Goal: Task Accomplishment & Management: Complete application form

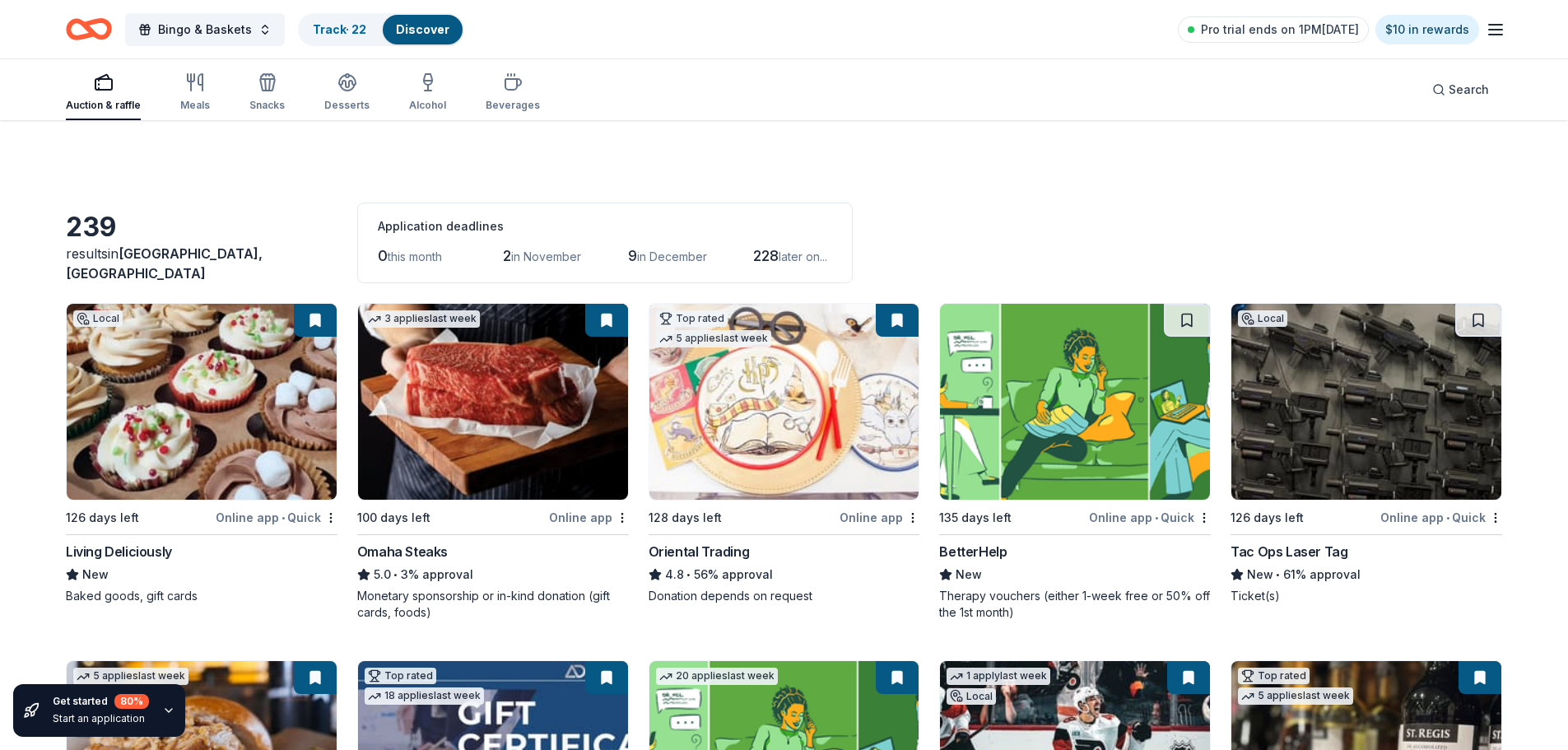
scroll to position [247, 0]
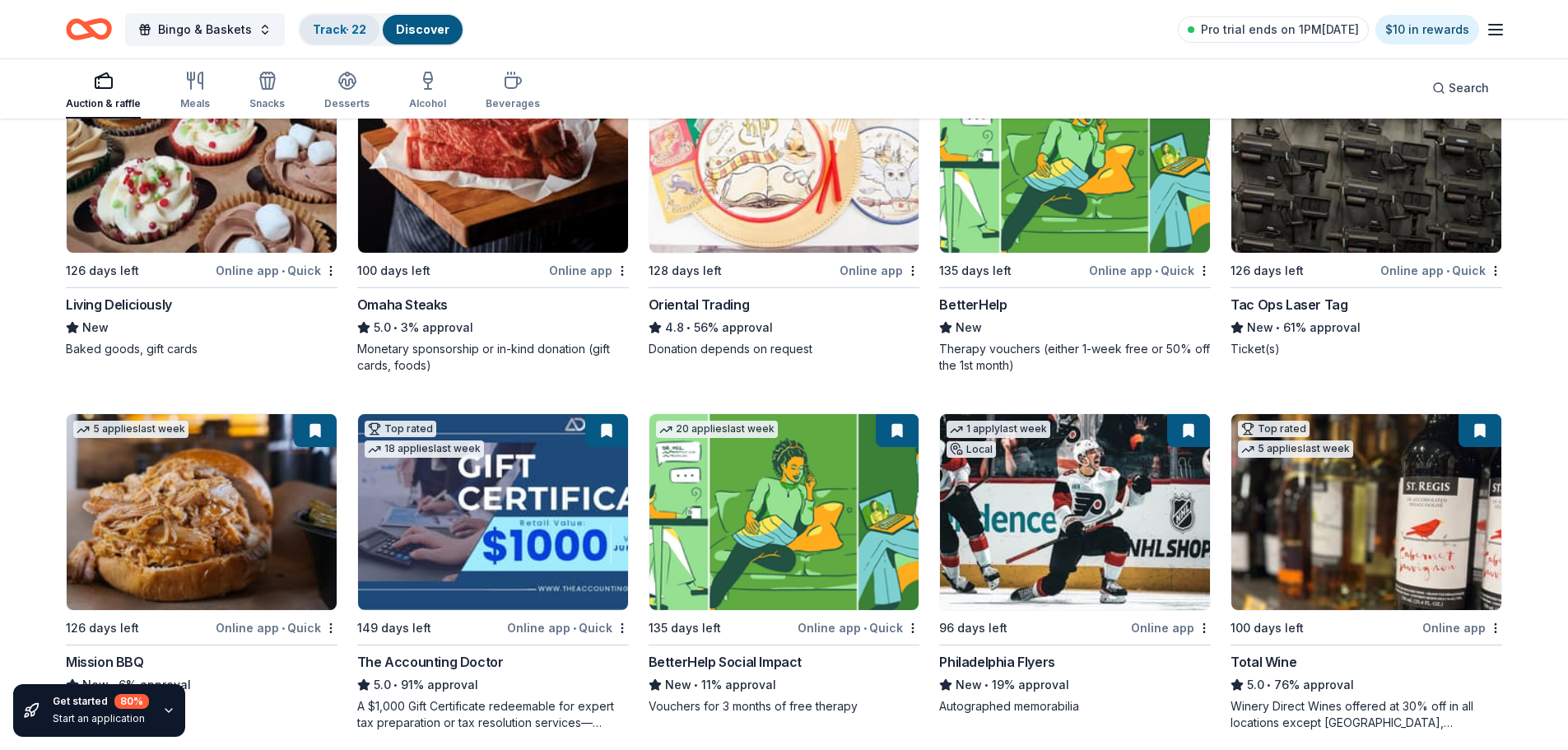
click at [352, 37] on div "Track · 22" at bounding box center [340, 29] width 80 height 30
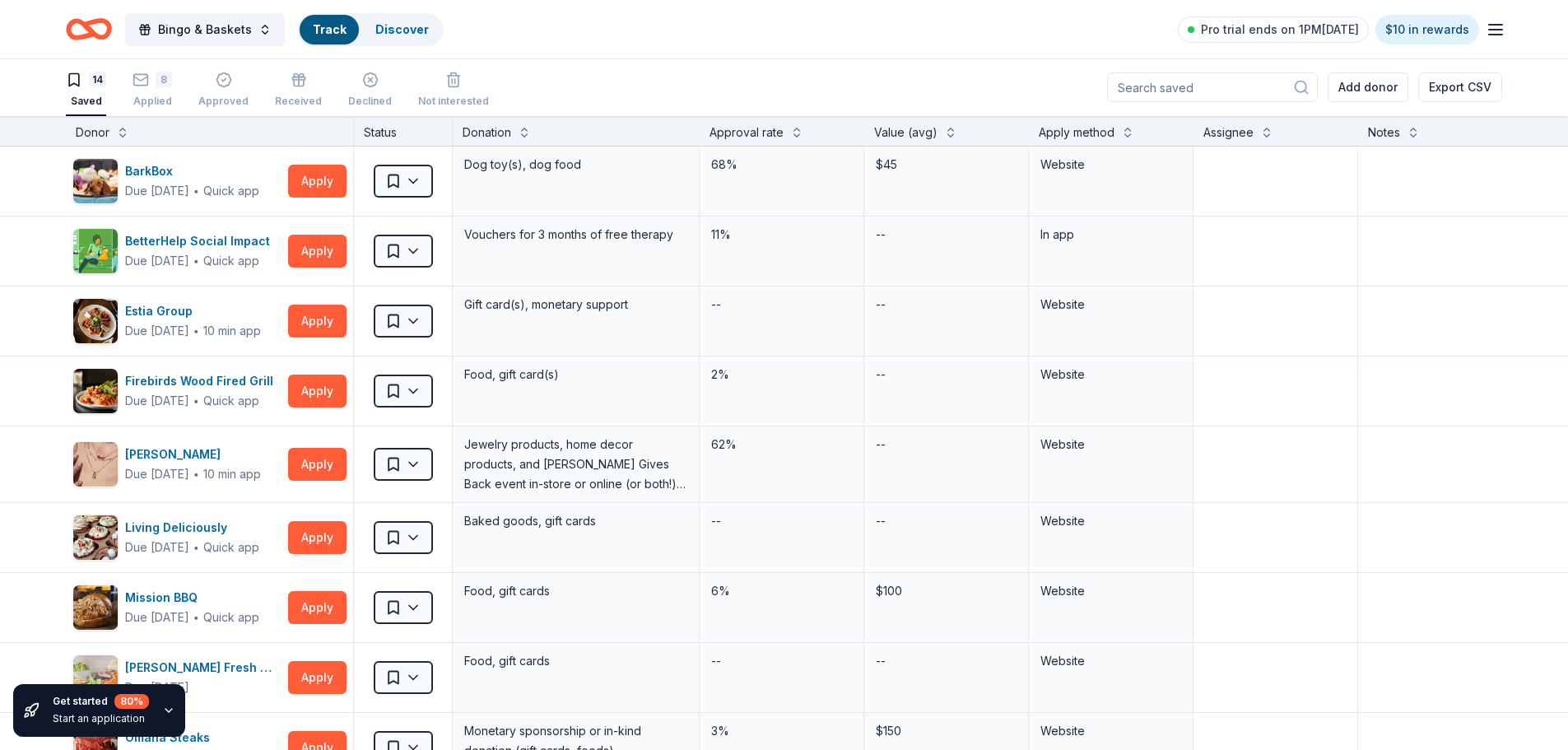
scroll to position [1, 0]
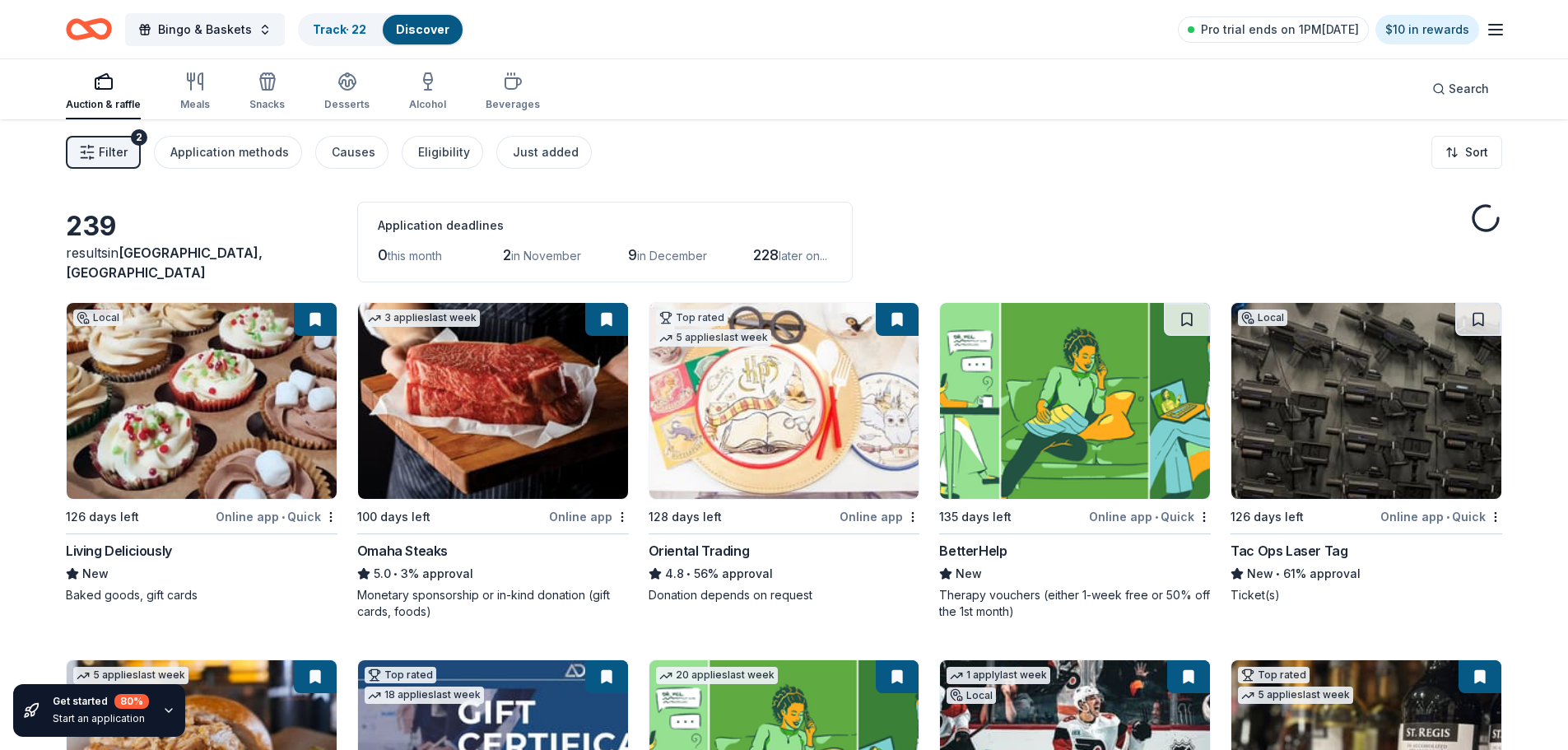
scroll to position [247, 0]
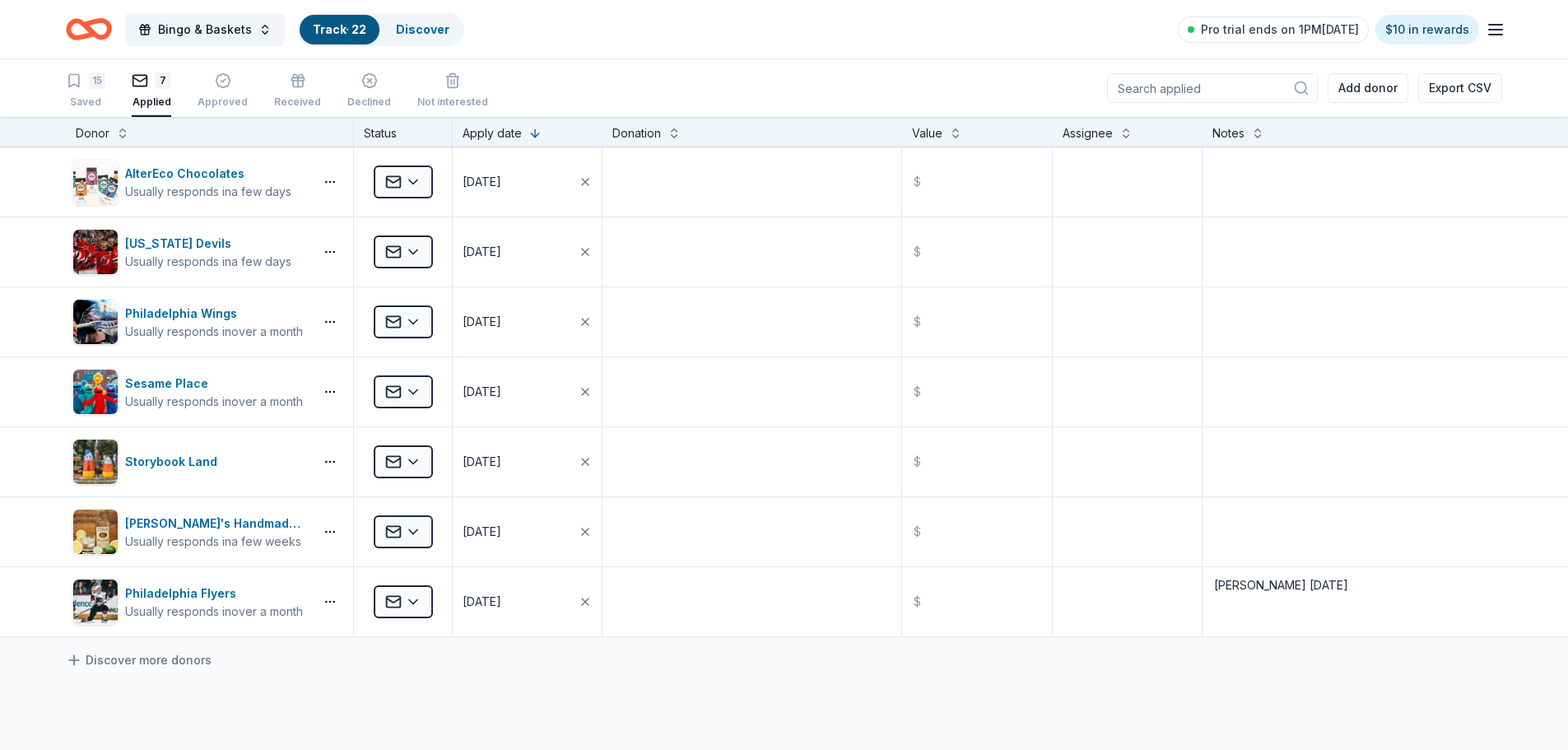
click at [339, 23] on link "Track · 22" at bounding box center [339, 29] width 53 height 14
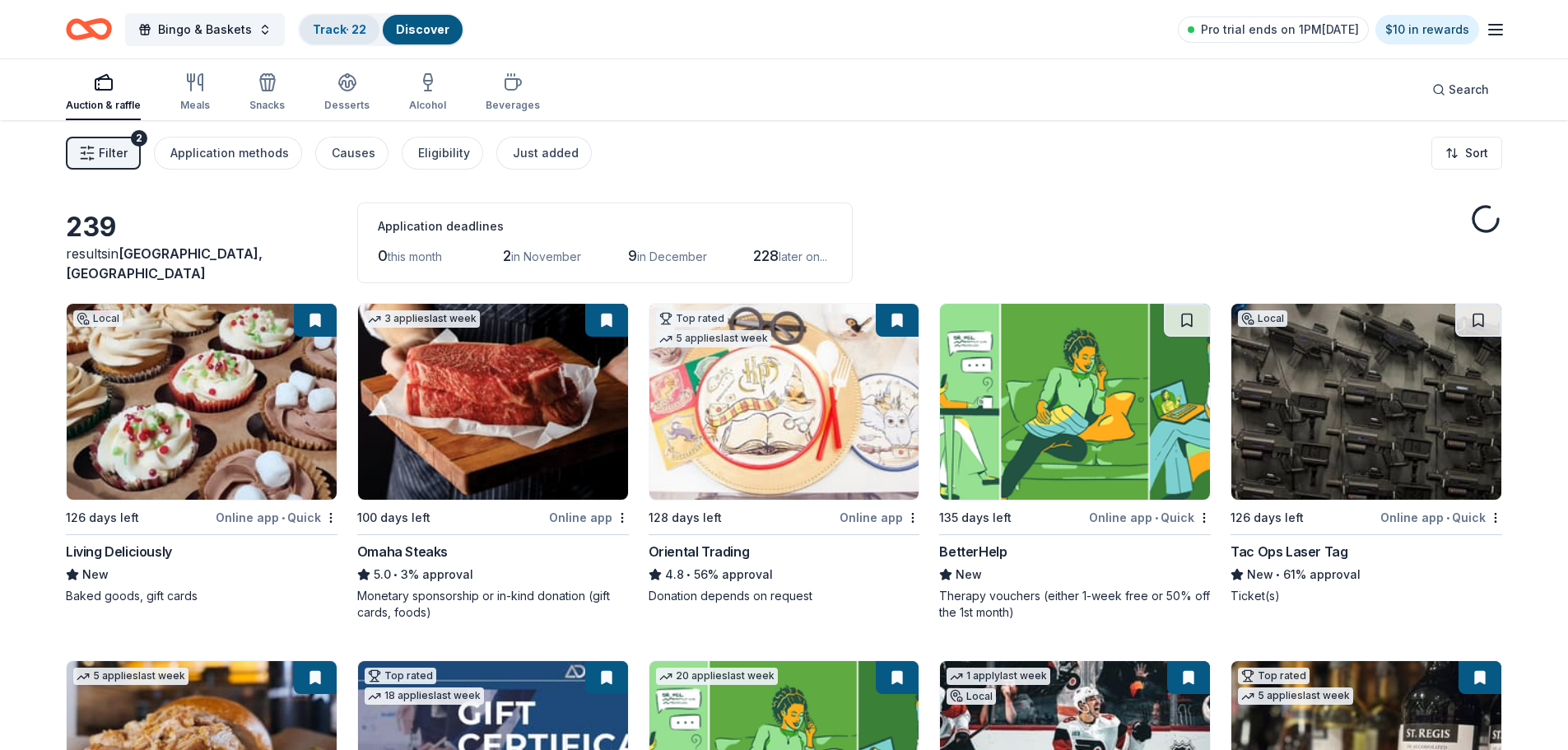
click at [325, 26] on link "Track · 22" at bounding box center [339, 29] width 53 height 14
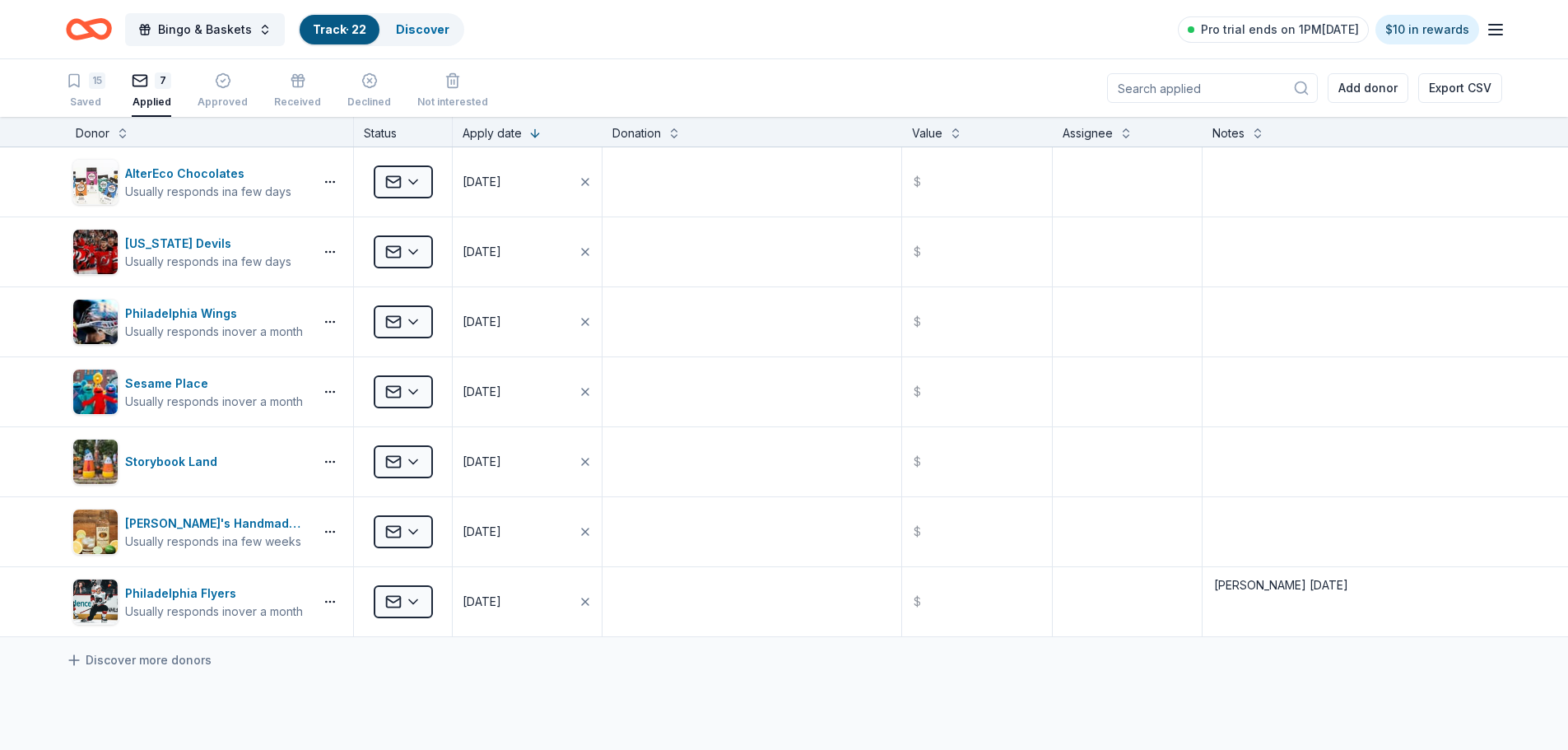
scroll to position [1, 0]
click at [1133, 174] on textarea at bounding box center [1128, 181] width 146 height 66
click at [1120, 137] on button at bounding box center [1127, 131] width 14 height 16
click at [1117, 169] on textarea at bounding box center [1128, 181] width 146 height 66
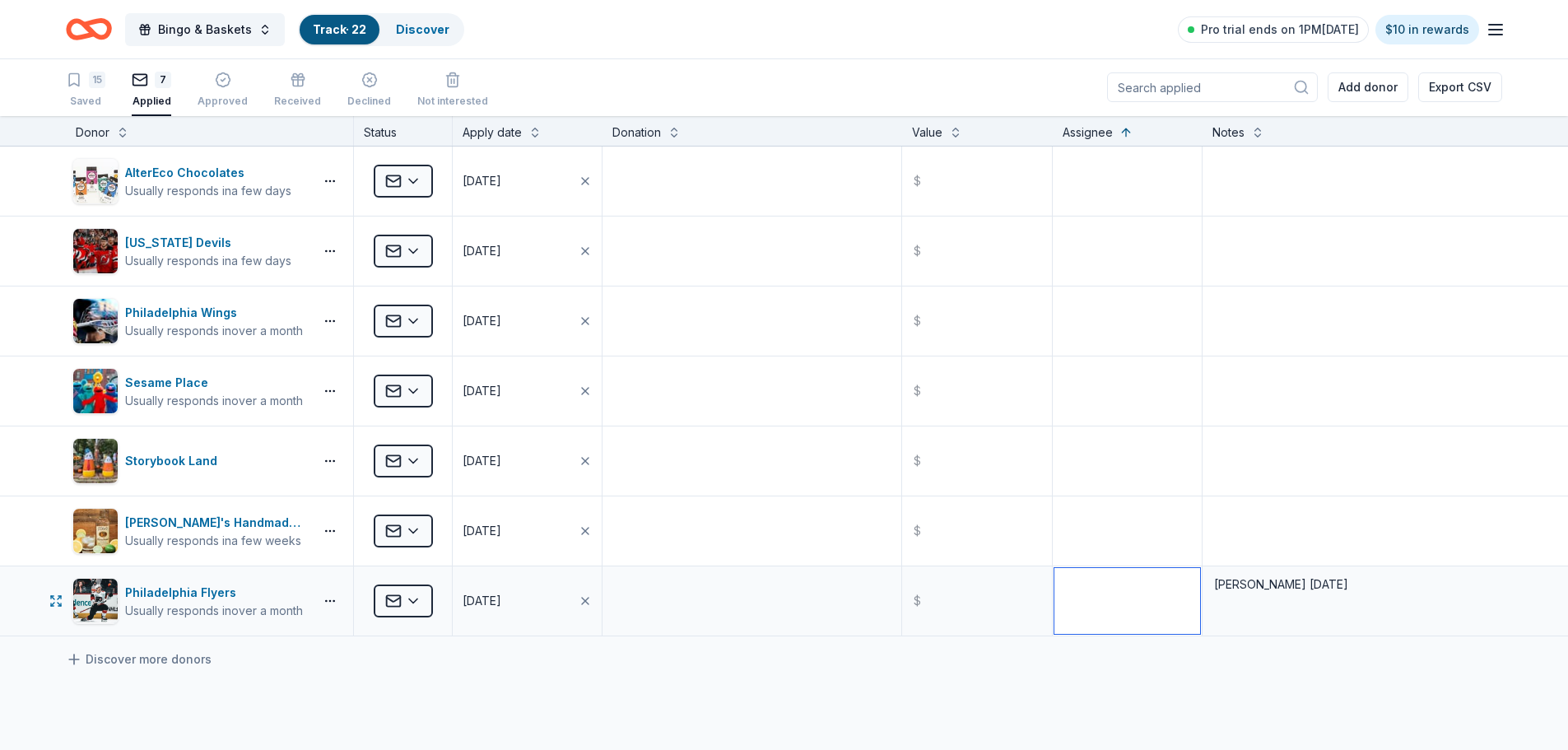
click at [1118, 608] on textarea at bounding box center [1128, 601] width 146 height 66
click at [1122, 604] on textarea at bounding box center [1128, 601] width 146 height 66
type textarea "[PERSON_NAME]"
click at [1163, 690] on div "AlterEco Chocolates Usually responds in a few days Applied [DATE] $ [US_STATE] …" at bounding box center [784, 546] width 1568 height 799
click at [1113, 178] on textarea at bounding box center [1128, 181] width 146 height 66
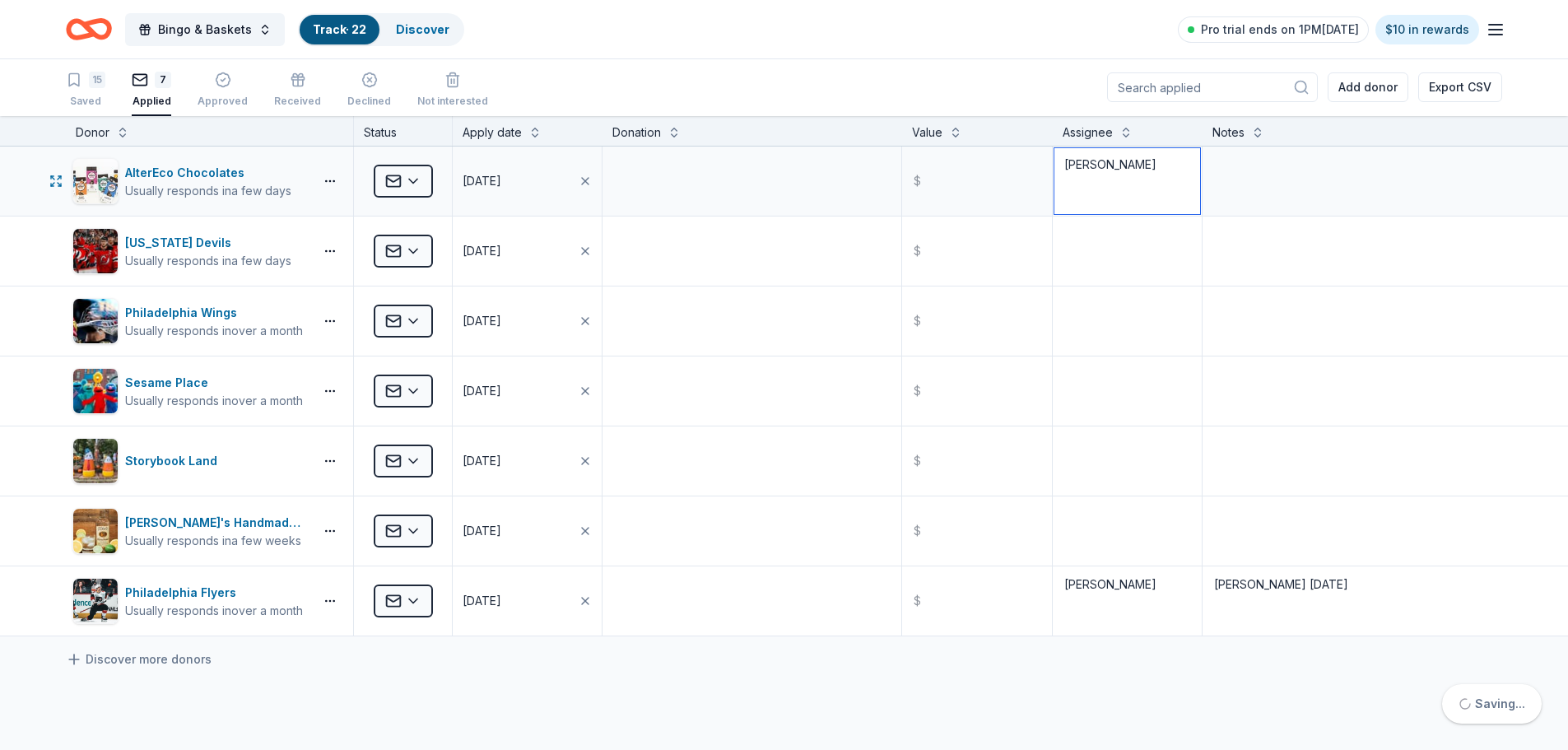
drag, startPoint x: 1113, startPoint y: 178, endPoint x: 1121, endPoint y: 172, distance: 10.0
click at [1114, 178] on textarea "[PERSON_NAME]" at bounding box center [1128, 181] width 146 height 66
click at [1121, 172] on textarea "[PERSON_NAME]" at bounding box center [1128, 181] width 146 height 66
click at [1095, 159] on textarea "[PERSON_NAME]" at bounding box center [1128, 181] width 146 height 66
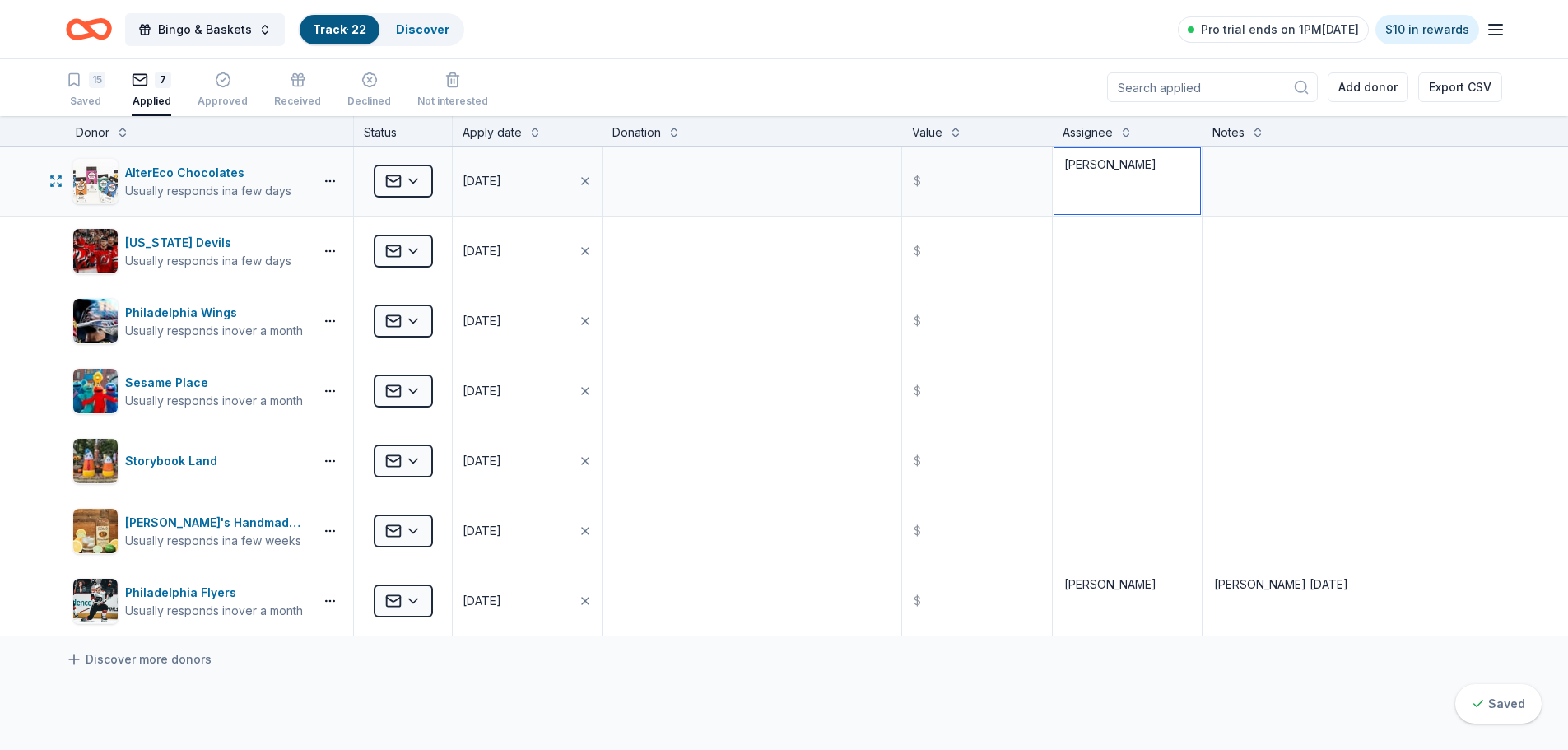
click at [1095, 159] on textarea "[PERSON_NAME]" at bounding box center [1128, 181] width 146 height 66
type textarea "[PERSON_NAME]"
click at [1059, 251] on textarea at bounding box center [1128, 251] width 146 height 66
paste textarea "[PERSON_NAME]"
type textarea "[PERSON_NAME]"
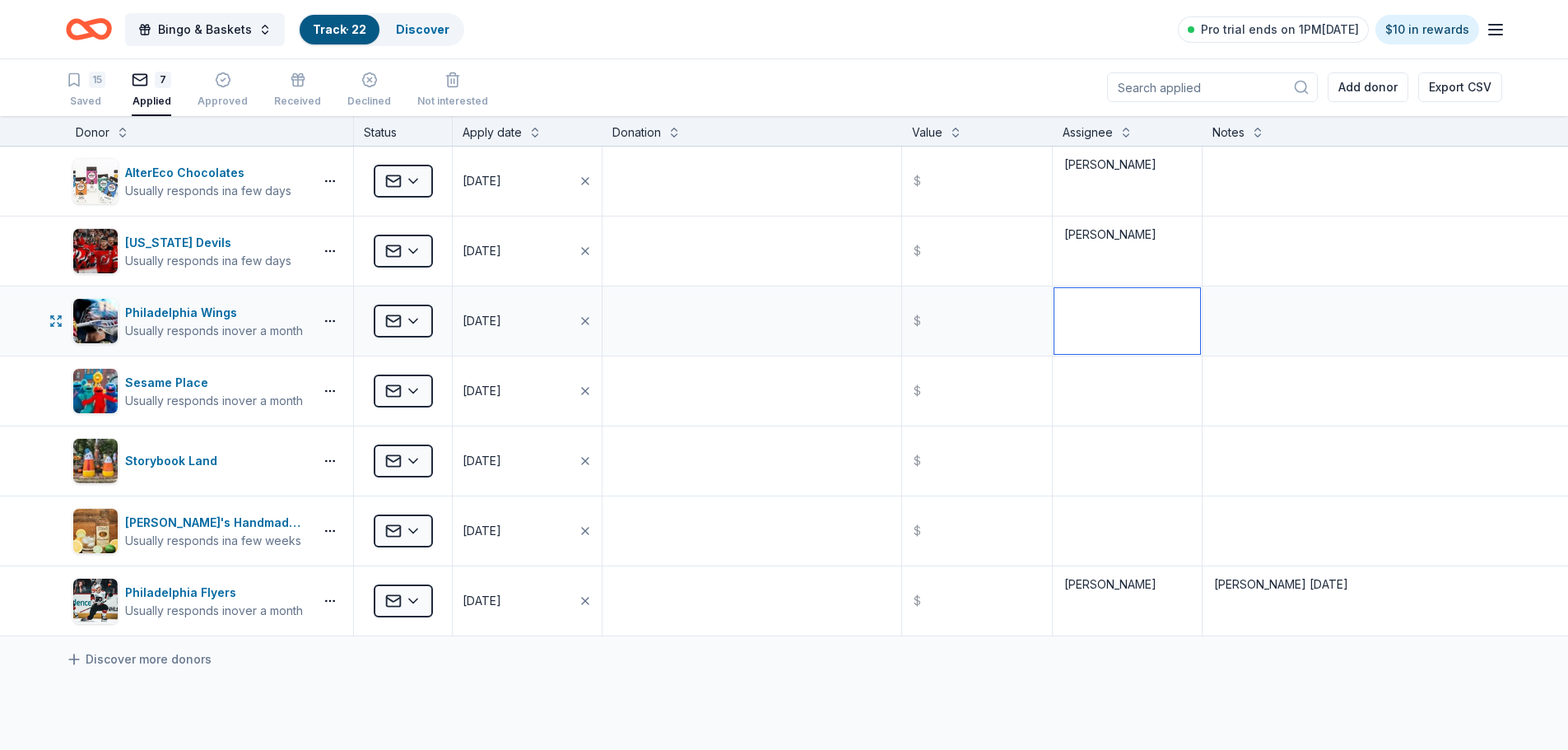
click at [1055, 322] on textarea at bounding box center [1128, 321] width 146 height 66
paste textarea "[PERSON_NAME]"
type textarea "[PERSON_NAME]"
click at [1065, 365] on textarea at bounding box center [1128, 391] width 146 height 66
paste textarea "[PERSON_NAME]"
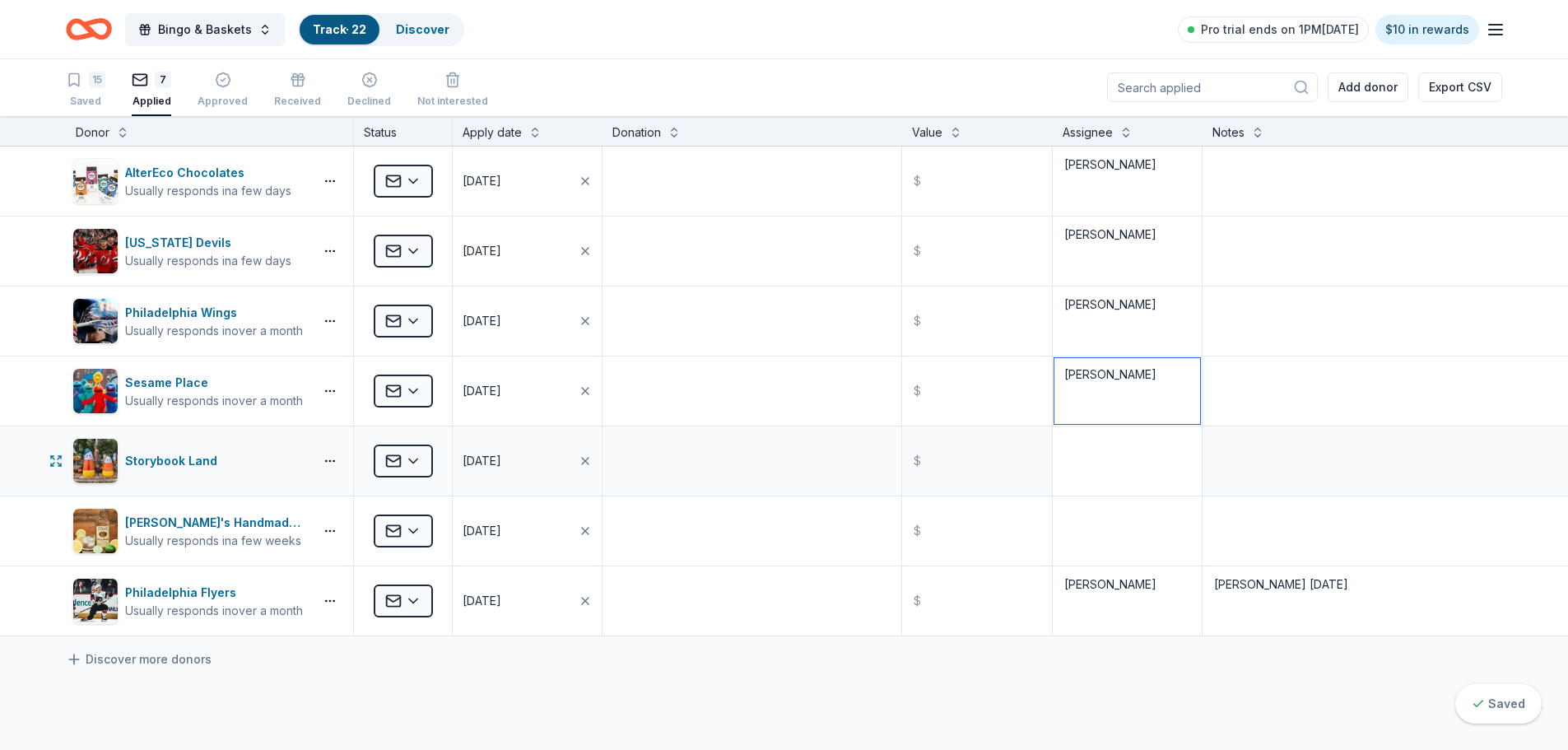
type textarea "[PERSON_NAME]"
click at [1091, 487] on textarea at bounding box center [1128, 461] width 146 height 66
paste textarea "[PERSON_NAME]"
type textarea "[PERSON_NAME]"
click at [1089, 498] on textarea at bounding box center [1128, 531] width 146 height 66
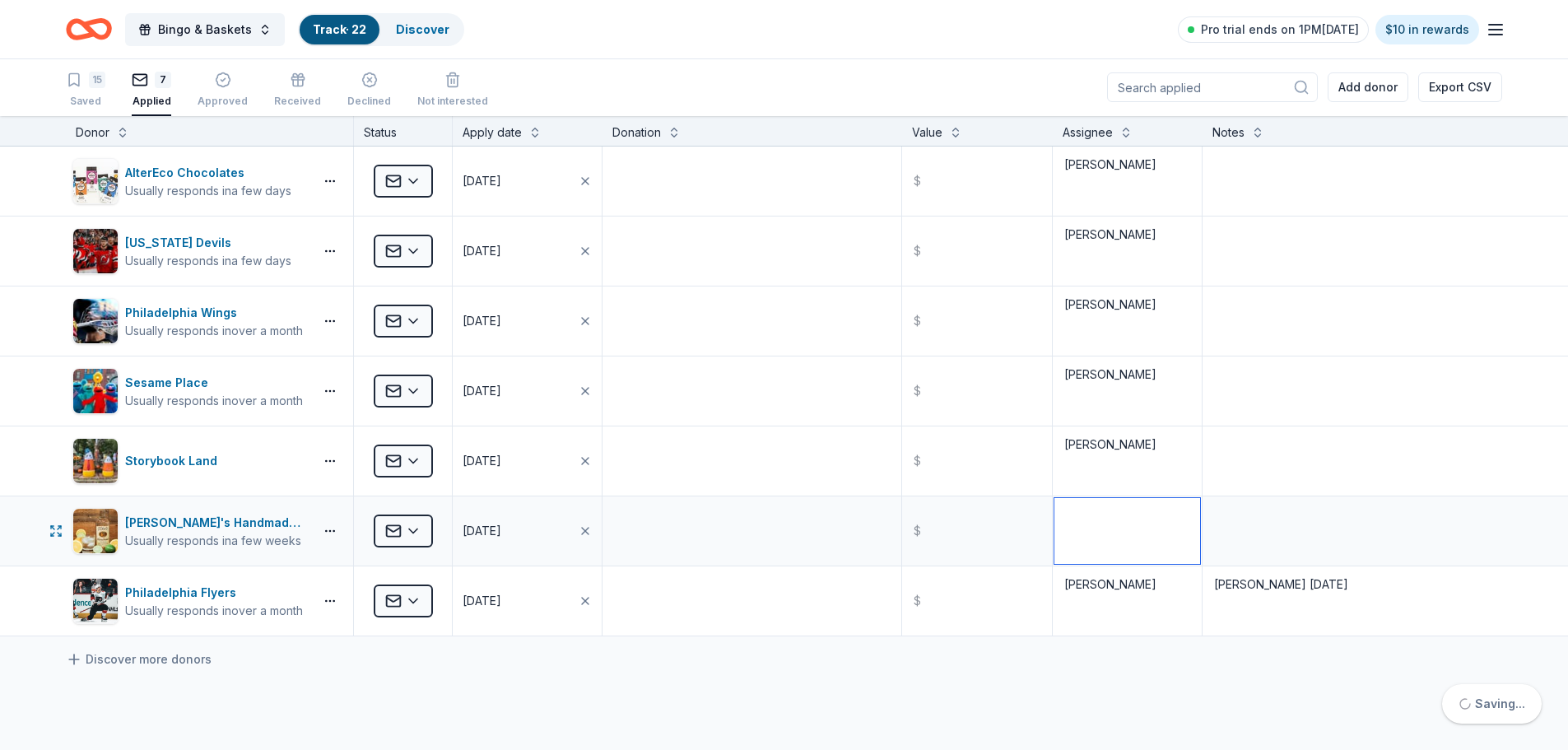
paste textarea "[PERSON_NAME]"
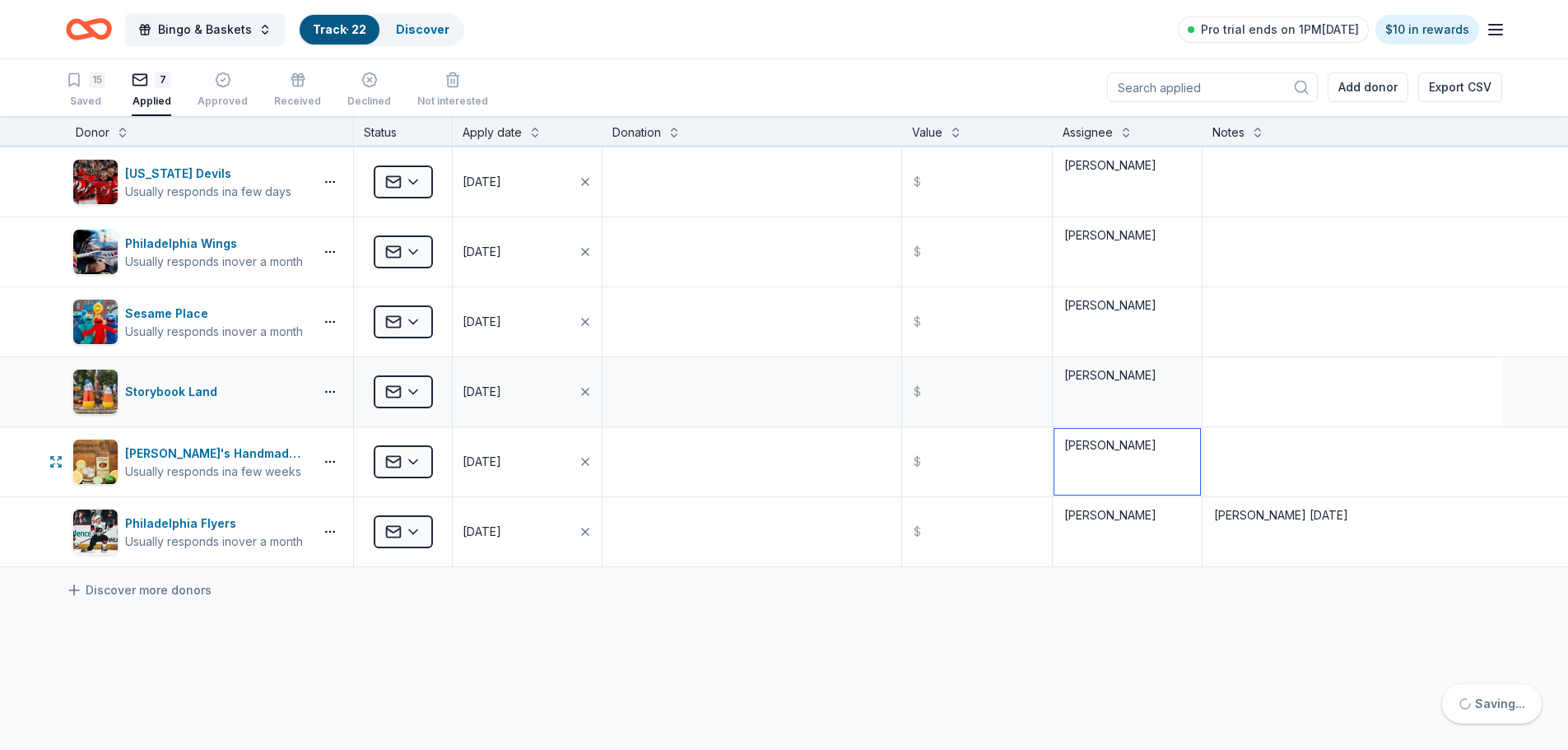
scroll to position [0, 0]
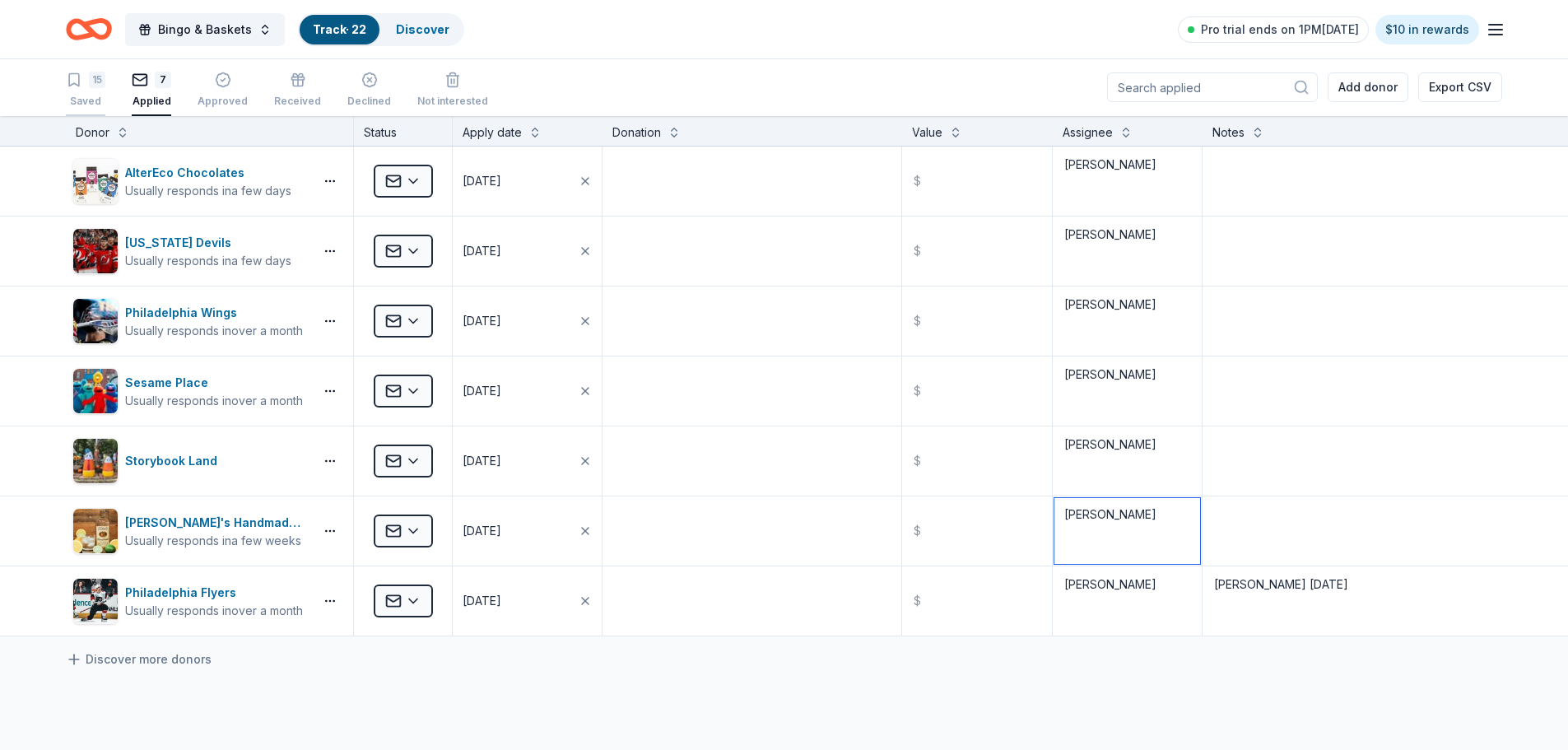
type textarea "[PERSON_NAME]"
click at [80, 83] on icon "button" at bounding box center [74, 79] width 16 height 16
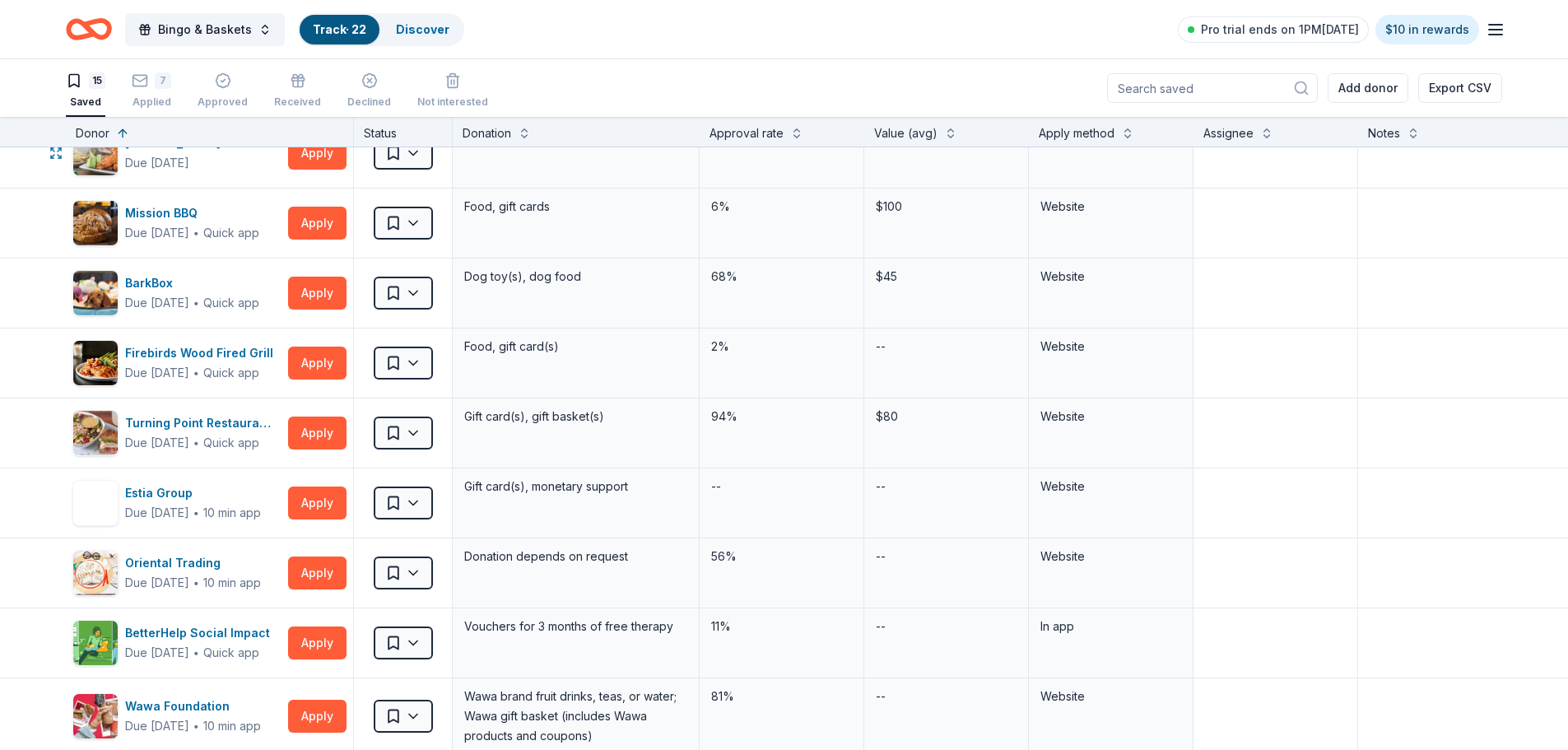
scroll to position [411, 0]
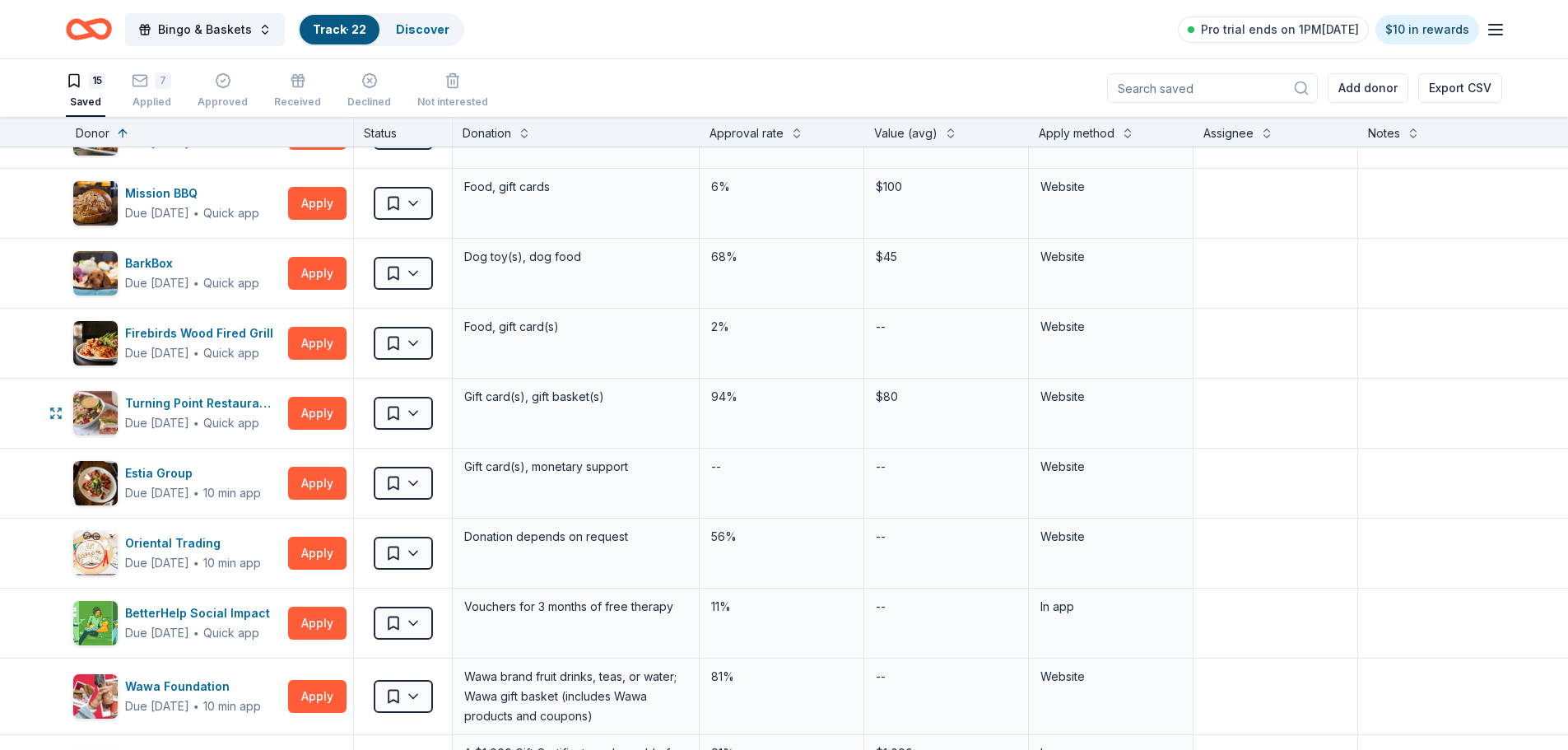
click at [300, 409] on button "Apply" at bounding box center [317, 413] width 58 height 33
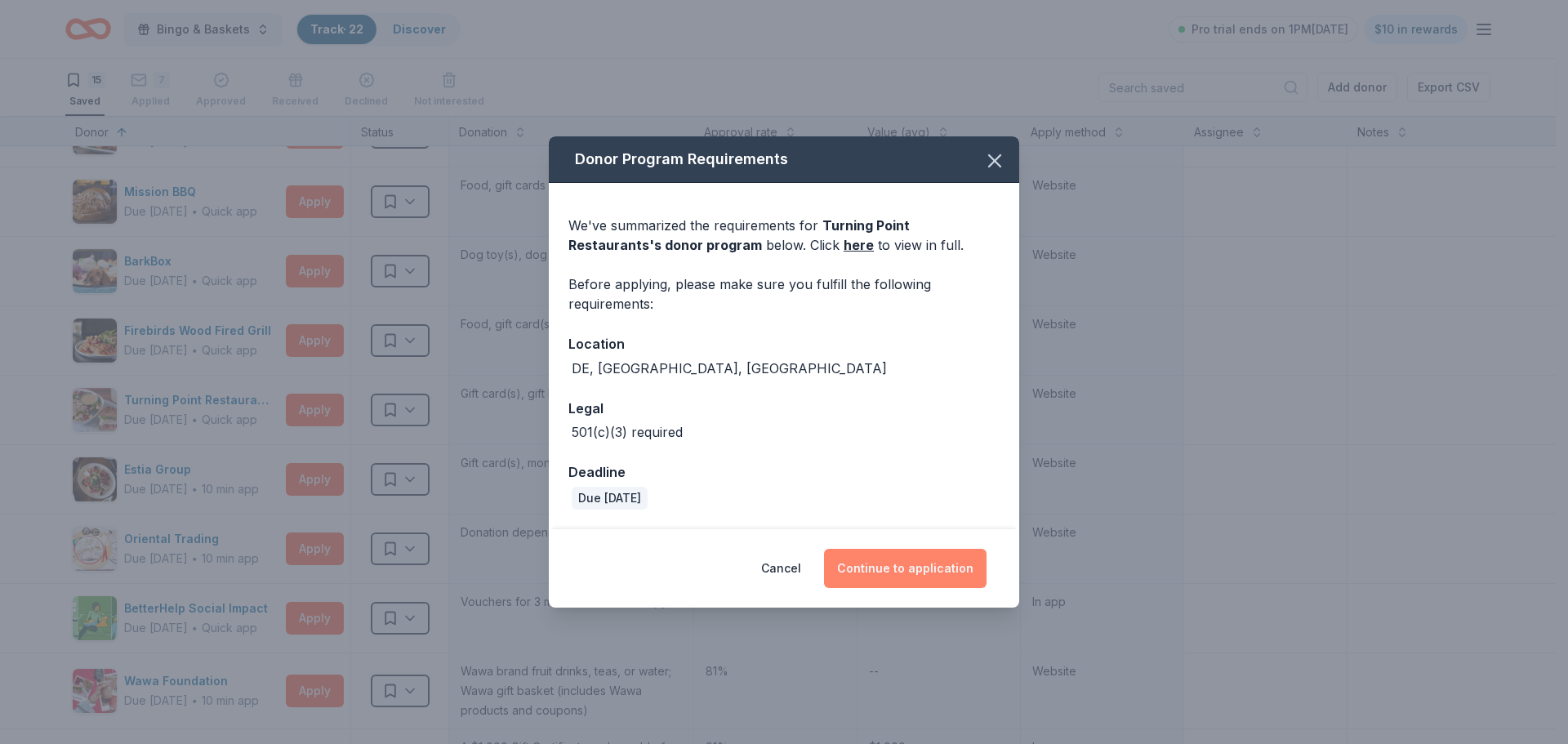
click at [876, 565] on button "Continue to application" at bounding box center [905, 568] width 162 height 39
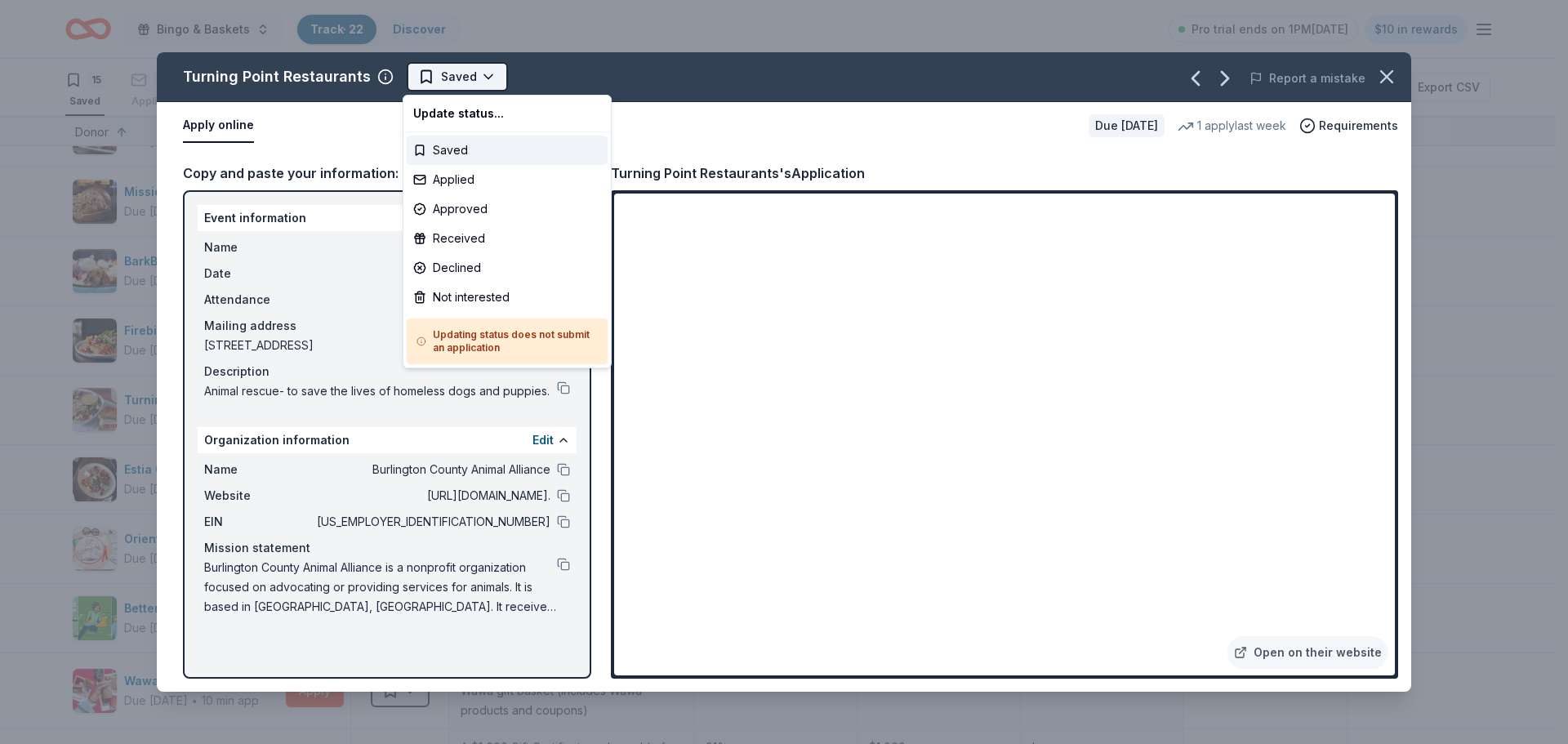
click at [482, 80] on html "Bingo & Baskets Track · 22 Discover Pro trial ends on 1PM[DATE] $10 in rewards …" at bounding box center [784, 372] width 1568 height 744
click at [448, 182] on div "Applied" at bounding box center [507, 180] width 201 height 30
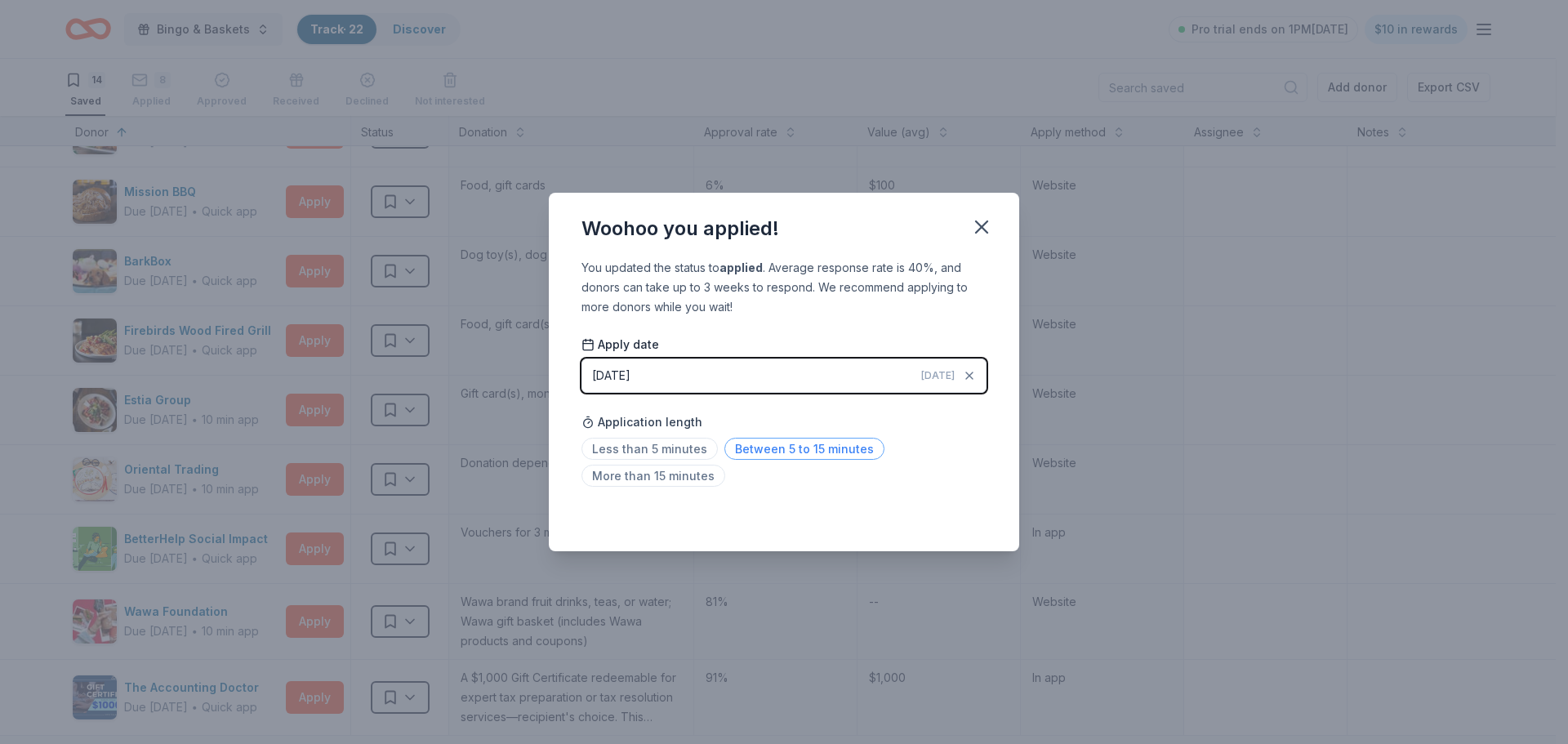
click at [781, 444] on span "Between 5 to 15 minutes" at bounding box center [804, 448] width 160 height 22
click at [977, 232] on icon "button" at bounding box center [981, 228] width 12 height 12
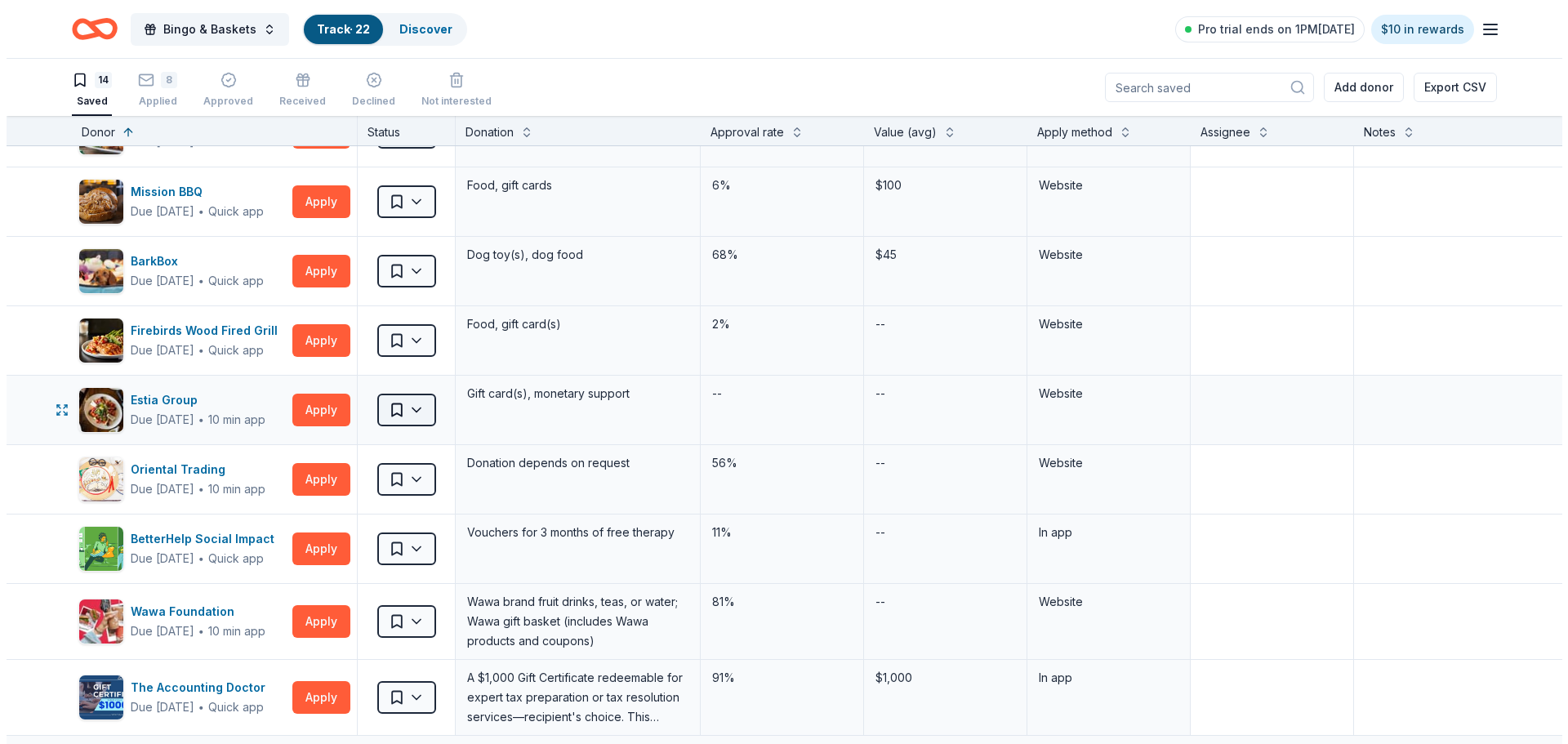
scroll to position [0, 0]
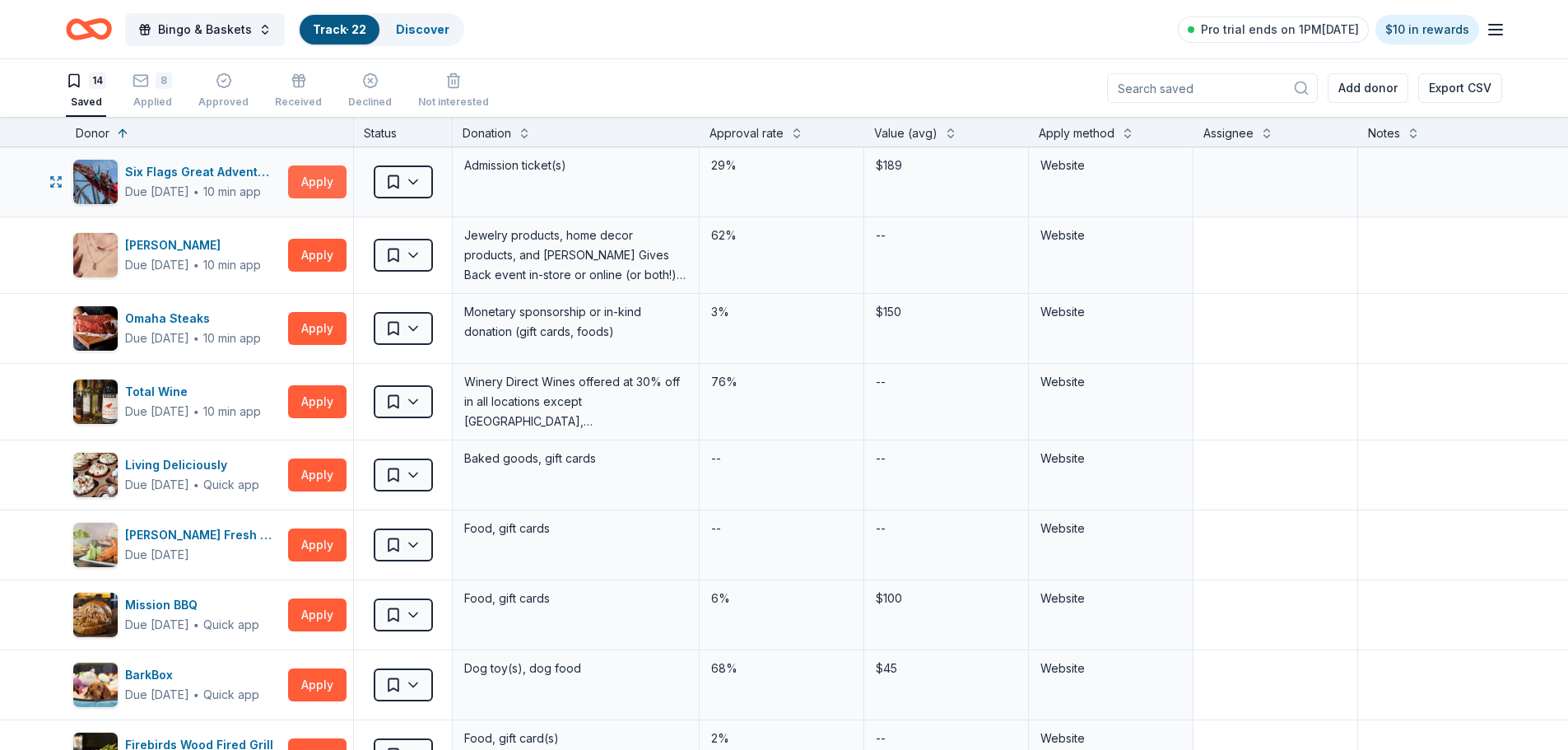
click at [325, 187] on button "Apply" at bounding box center [317, 182] width 58 height 33
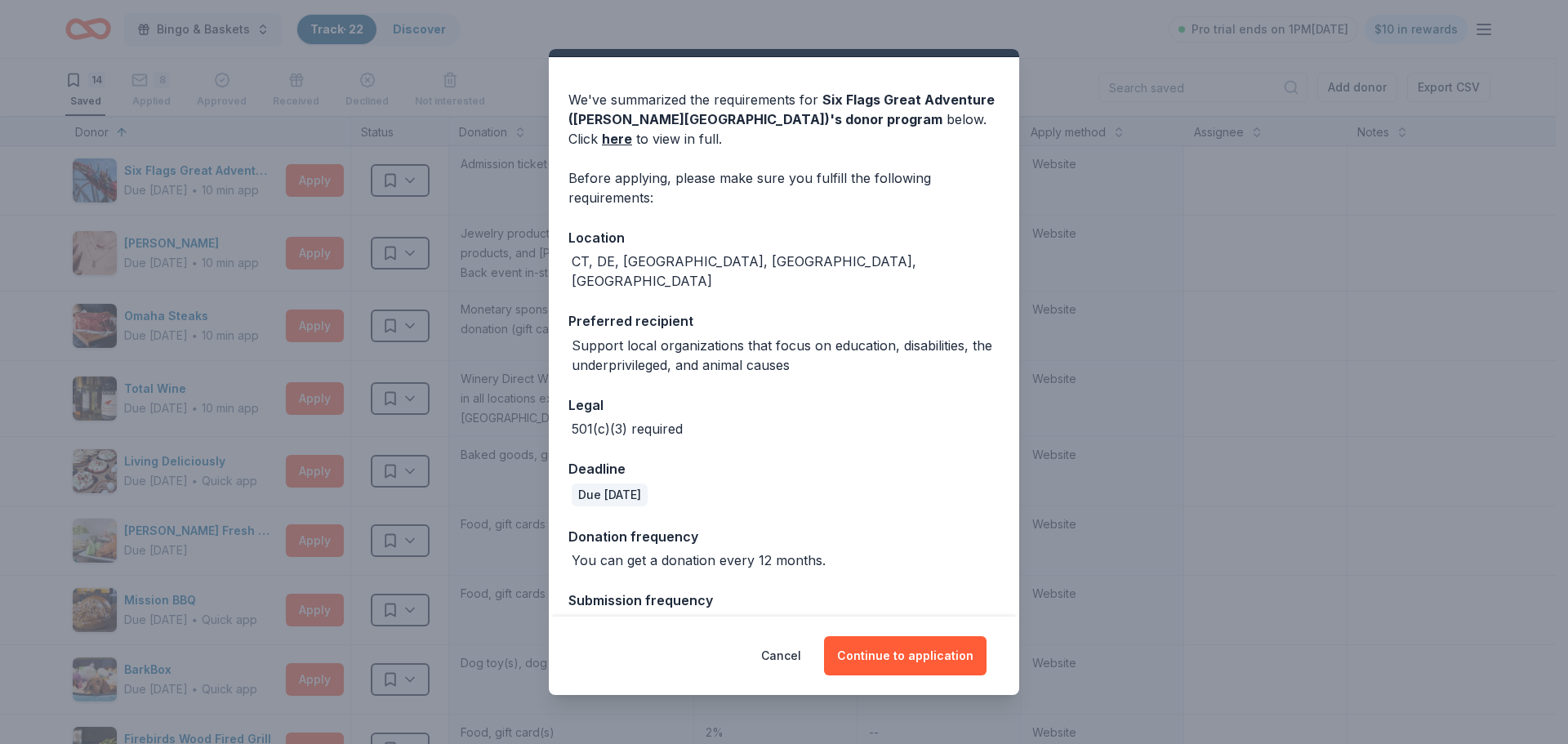
scroll to position [56, 0]
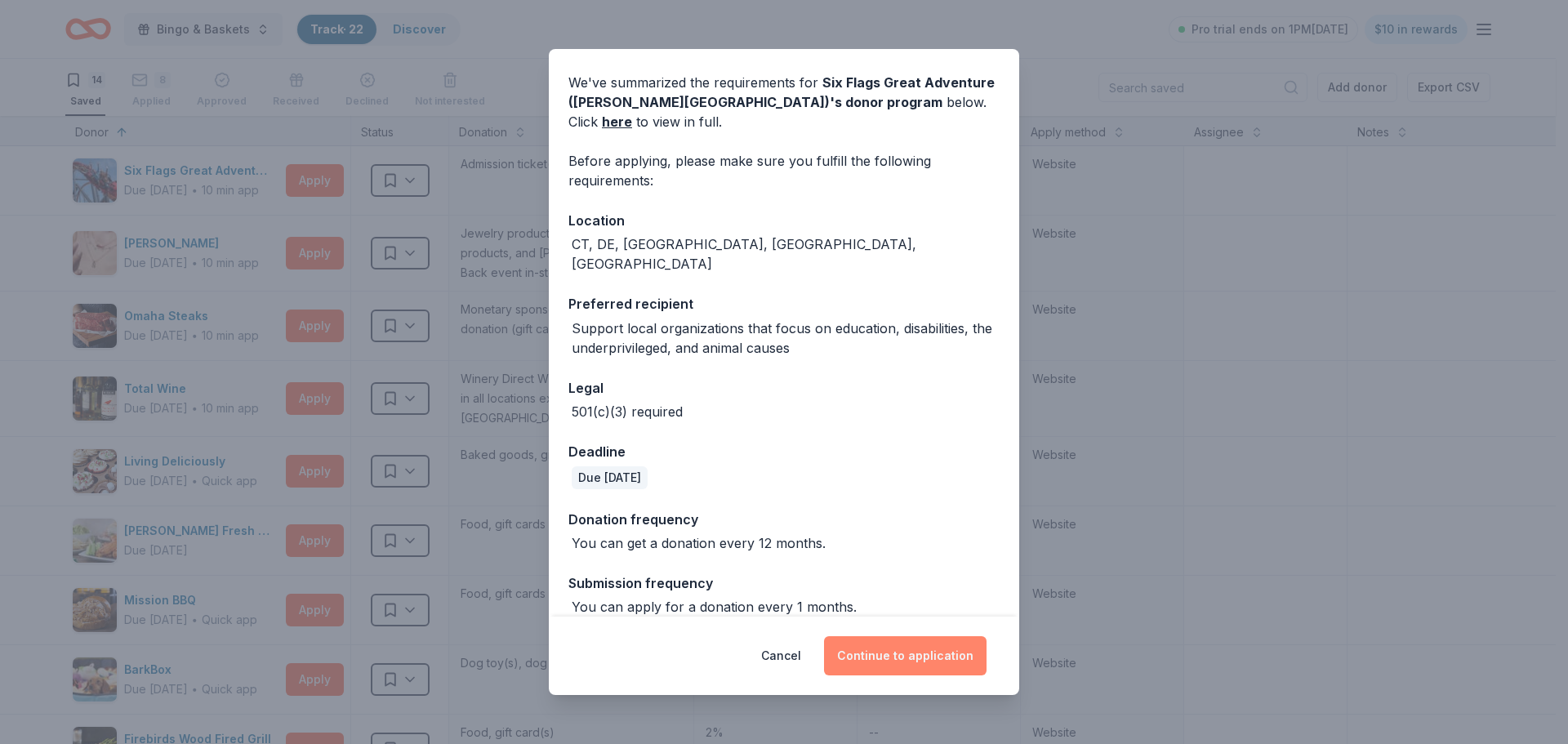
click at [900, 659] on button "Continue to application" at bounding box center [905, 656] width 162 height 39
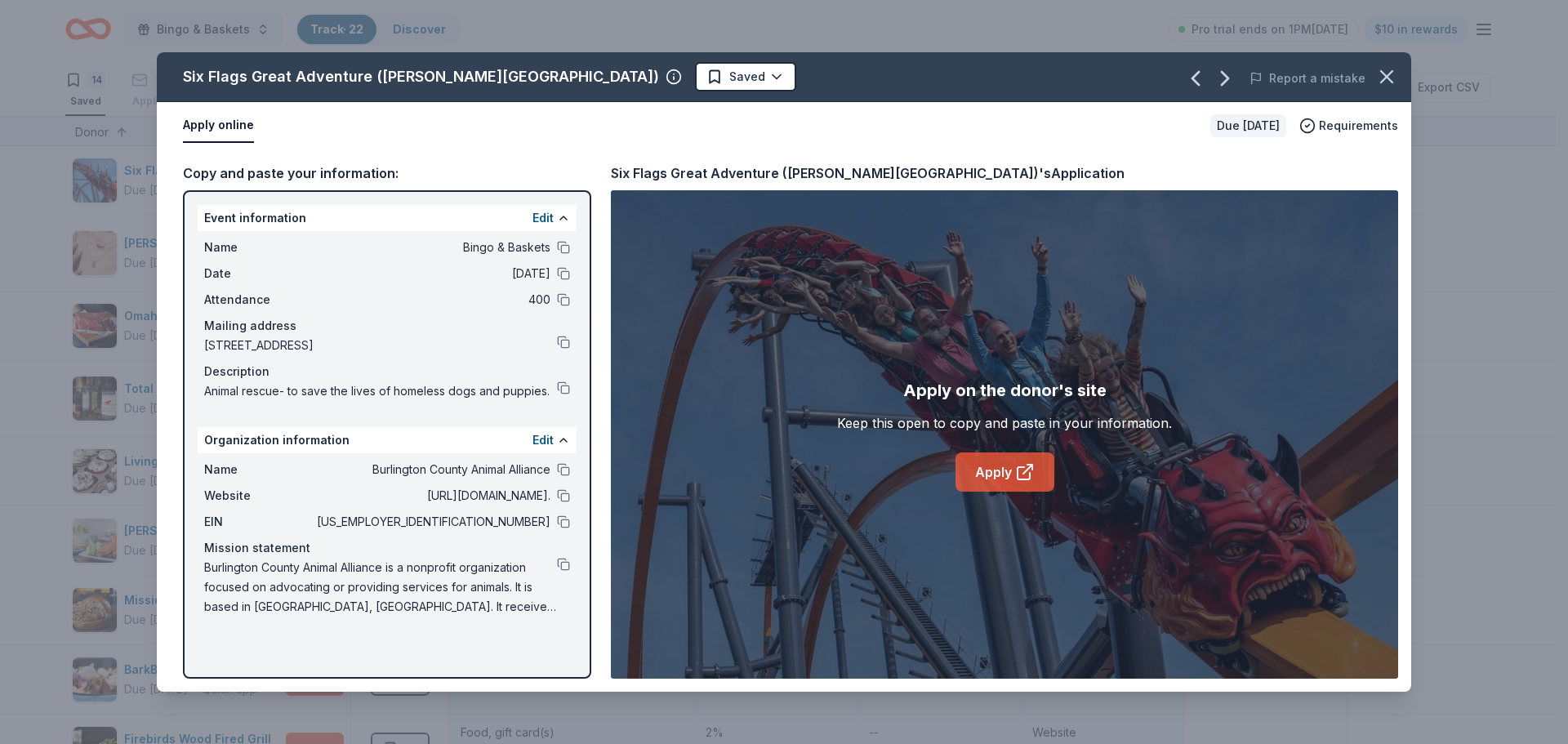
click at [1003, 472] on link "Apply" at bounding box center [1004, 471] width 99 height 39
click at [562, 519] on button at bounding box center [564, 522] width 13 height 13
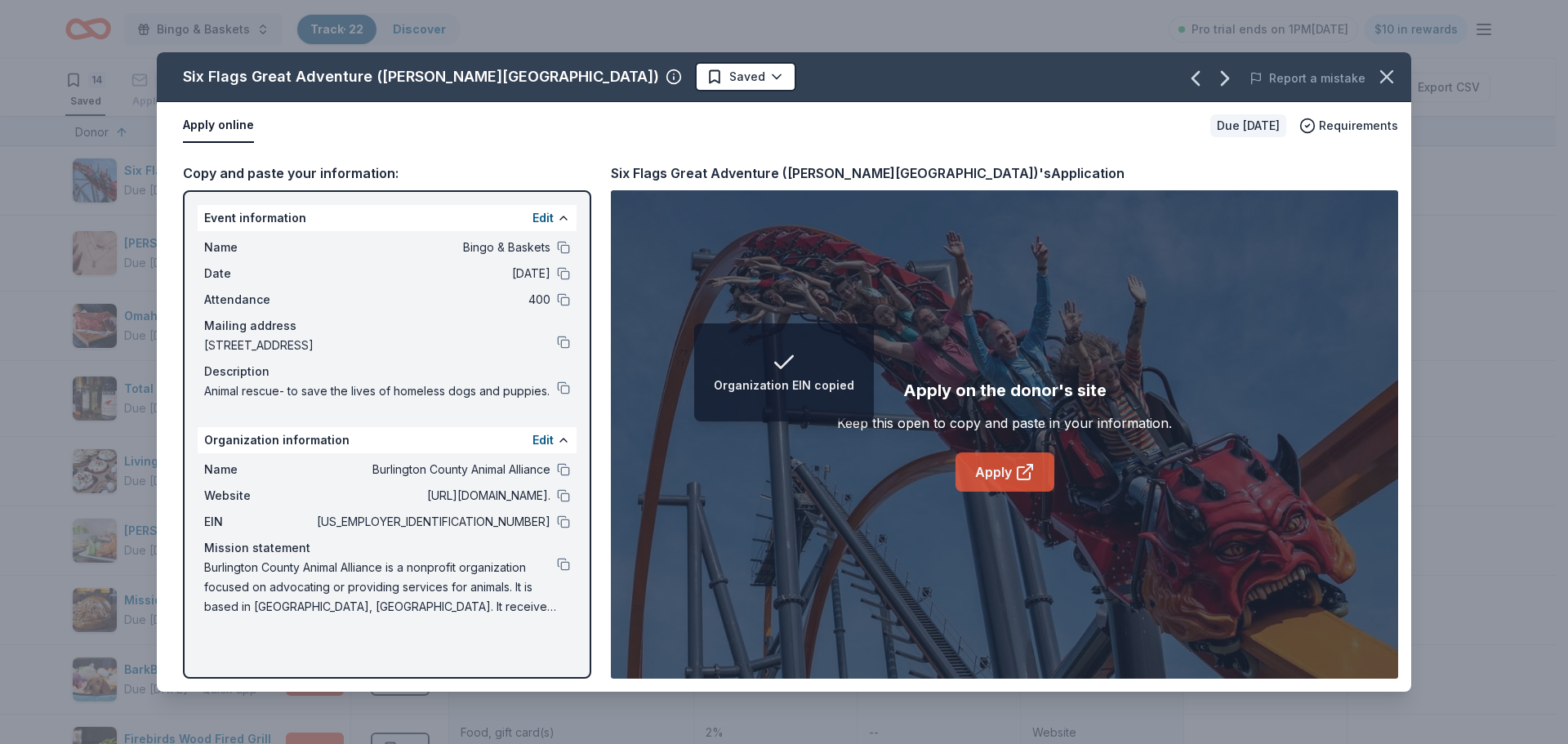
click at [996, 473] on link "Apply" at bounding box center [1004, 471] width 99 height 39
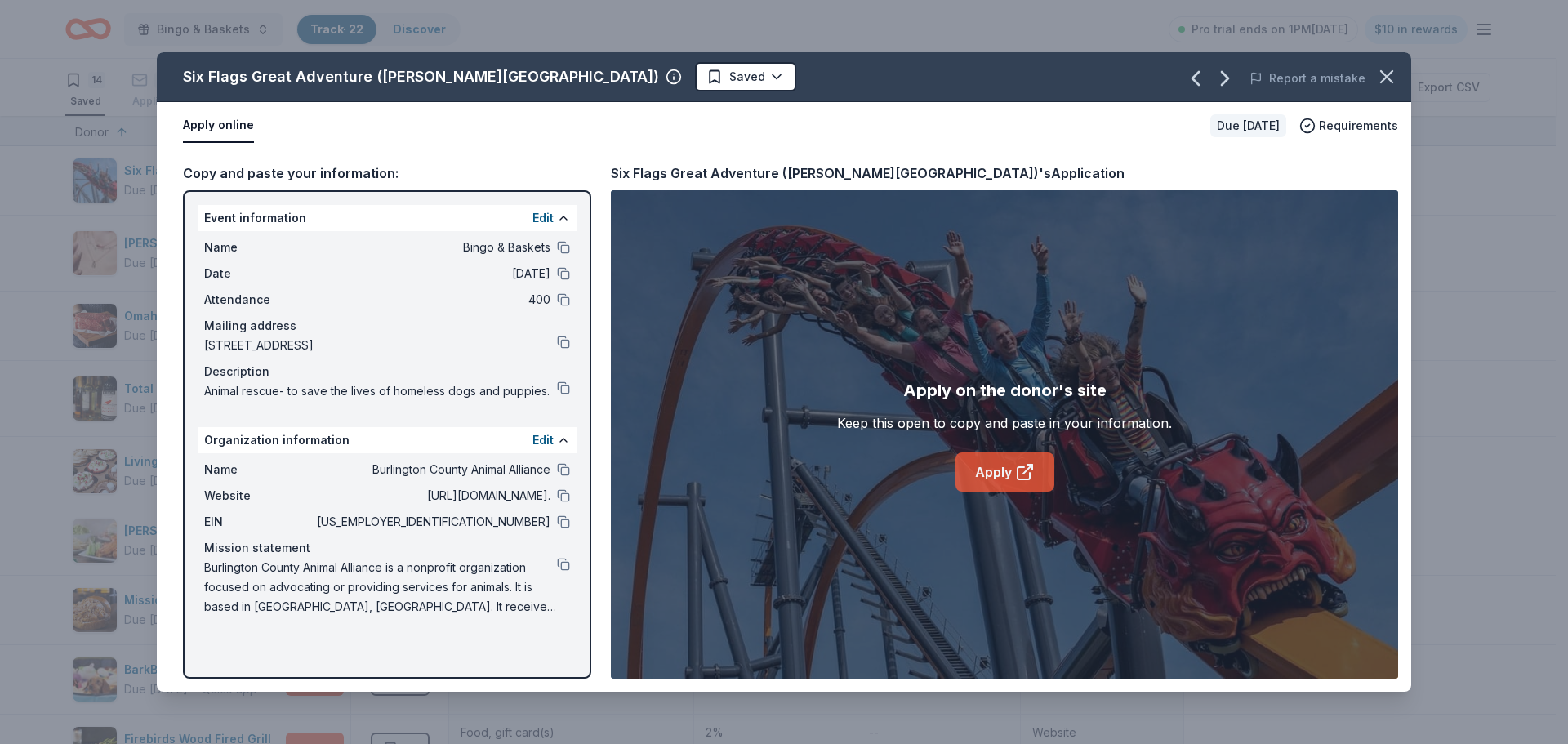
click at [1003, 469] on link "Apply" at bounding box center [1004, 471] width 99 height 39
click at [1362, 128] on span "Requirements" at bounding box center [1359, 126] width 80 height 19
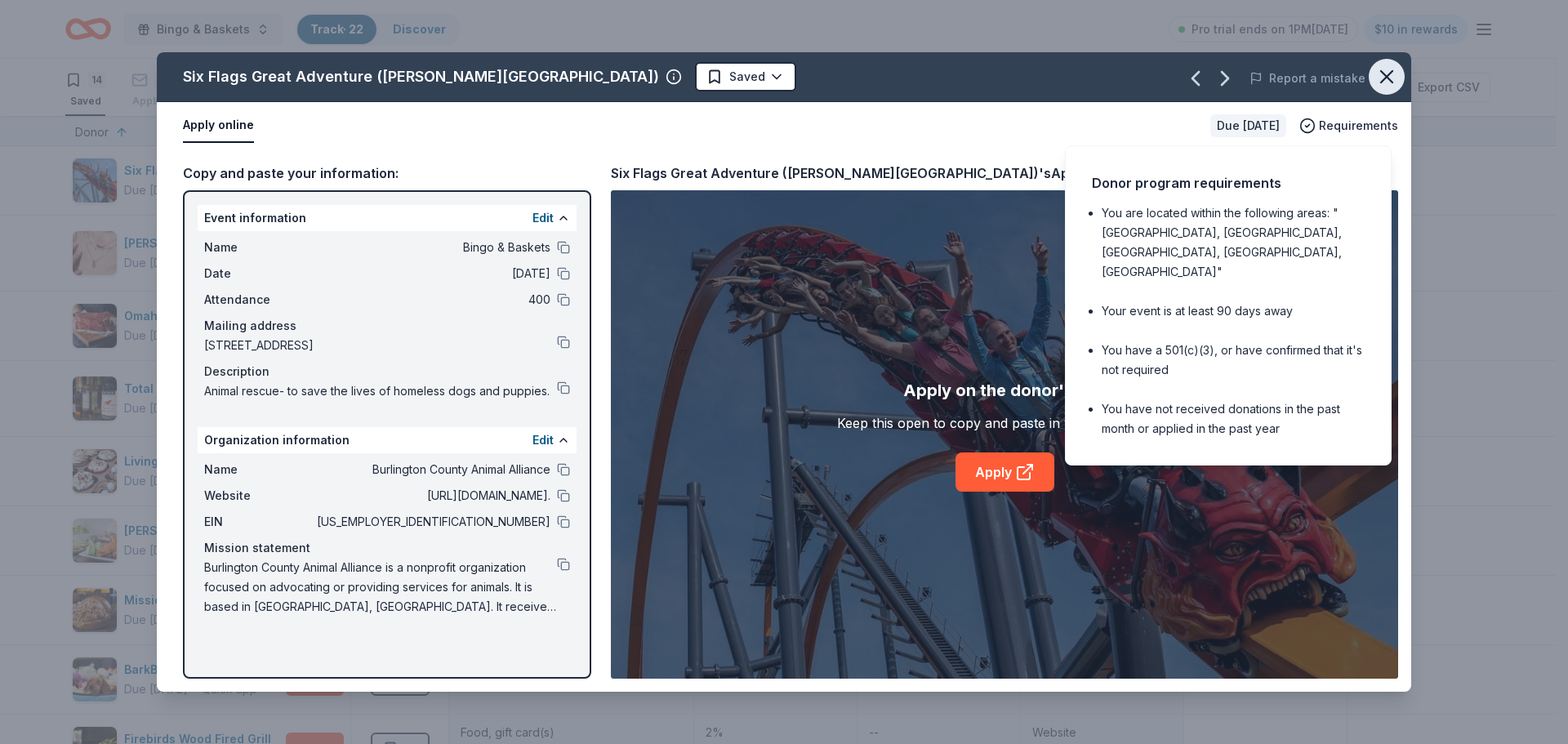
click at [1389, 73] on icon "button" at bounding box center [1387, 77] width 23 height 23
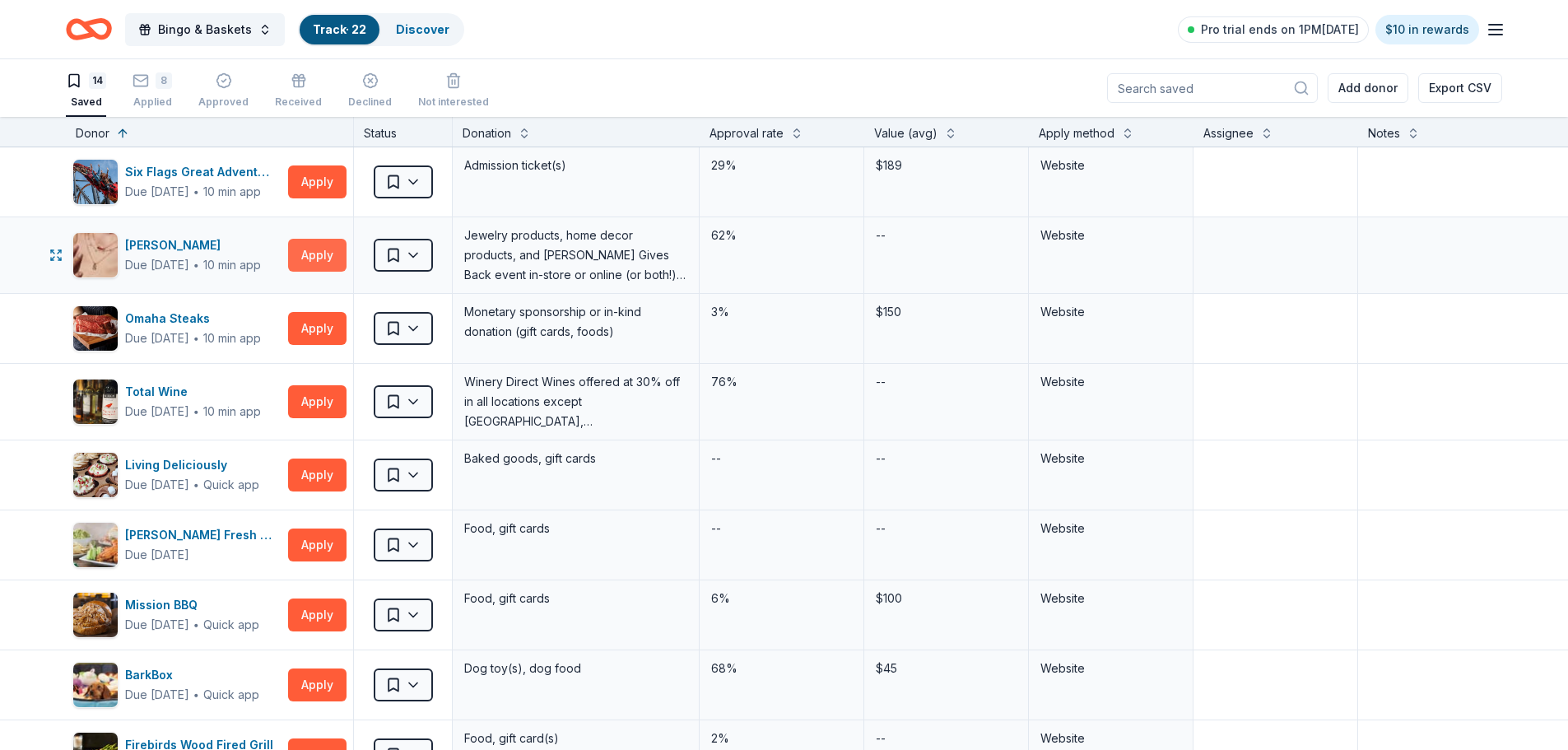
click at [313, 260] on button "Apply" at bounding box center [317, 255] width 58 height 33
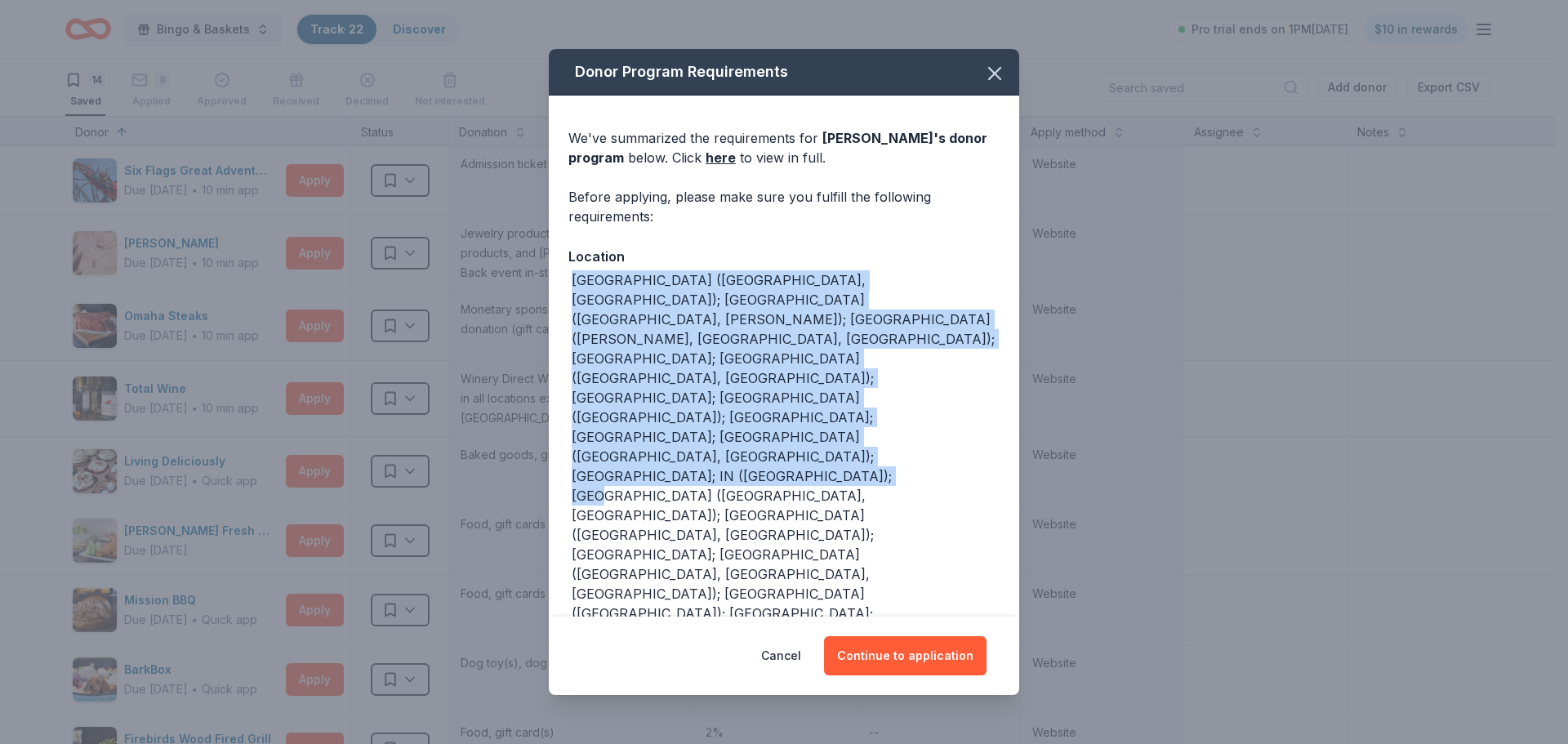
drag, startPoint x: 784, startPoint y: 263, endPoint x: 780, endPoint y: 419, distance: 156.1
click at [780, 419] on div "Location [GEOGRAPHIC_DATA] ([GEOGRAPHIC_DATA], [GEOGRAPHIC_DATA]); [GEOGRAPHIC_…" at bounding box center [784, 573] width 431 height 655
click at [780, 419] on div "[GEOGRAPHIC_DATA] ([GEOGRAPHIC_DATA], [GEOGRAPHIC_DATA]); [GEOGRAPHIC_DATA] ([G…" at bounding box center [785, 574] width 428 height 608
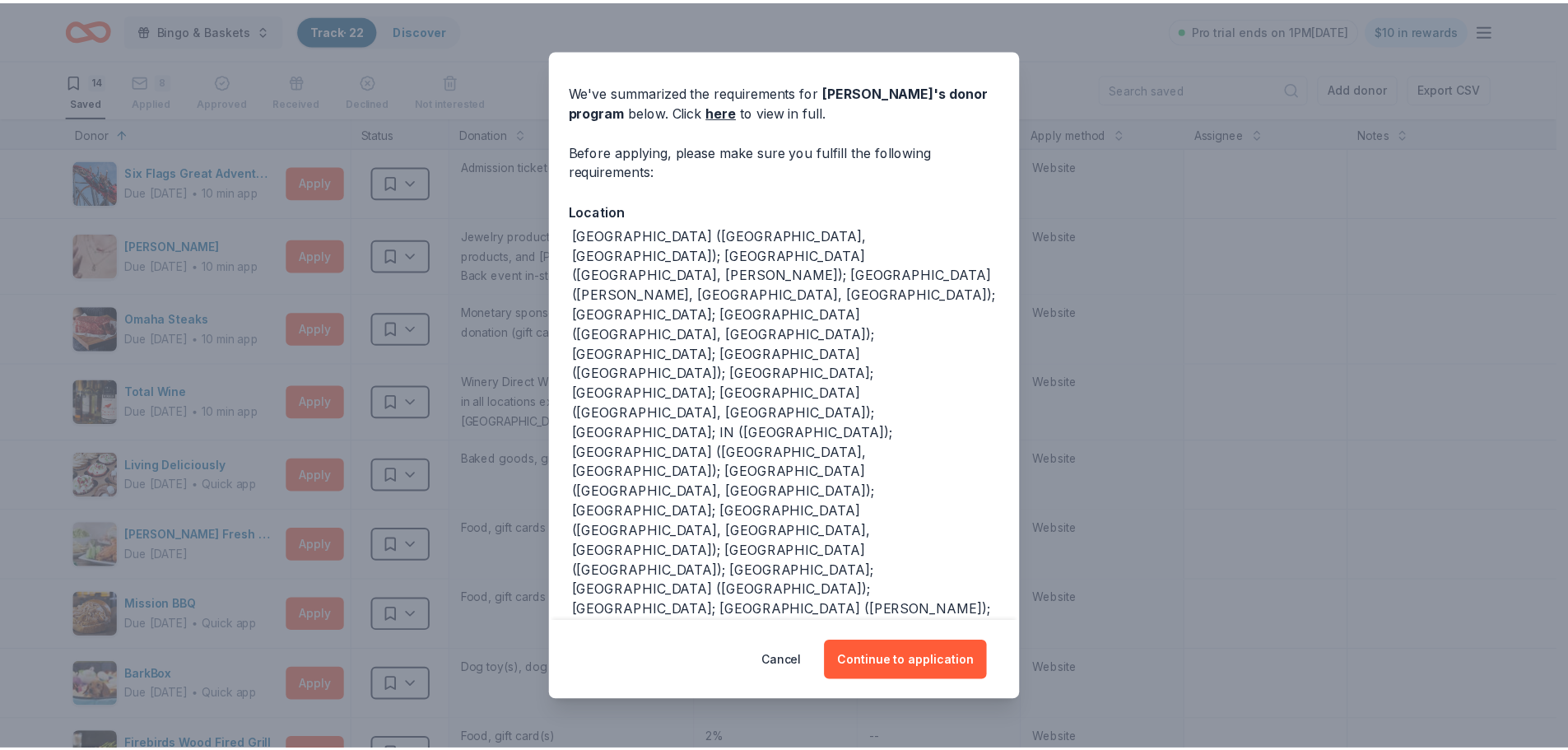
scroll to position [69, 0]
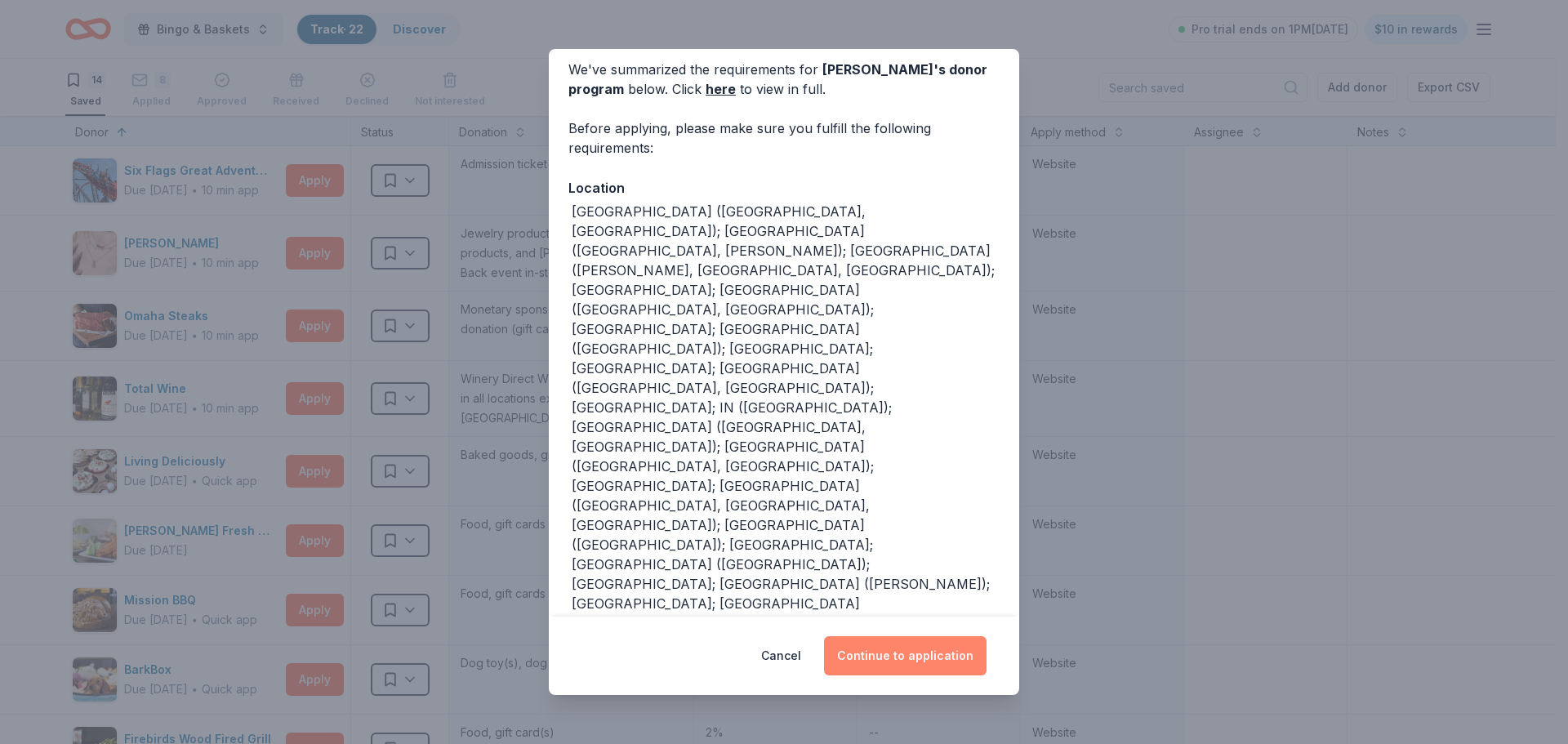
click at [869, 662] on button "Continue to application" at bounding box center [905, 656] width 162 height 39
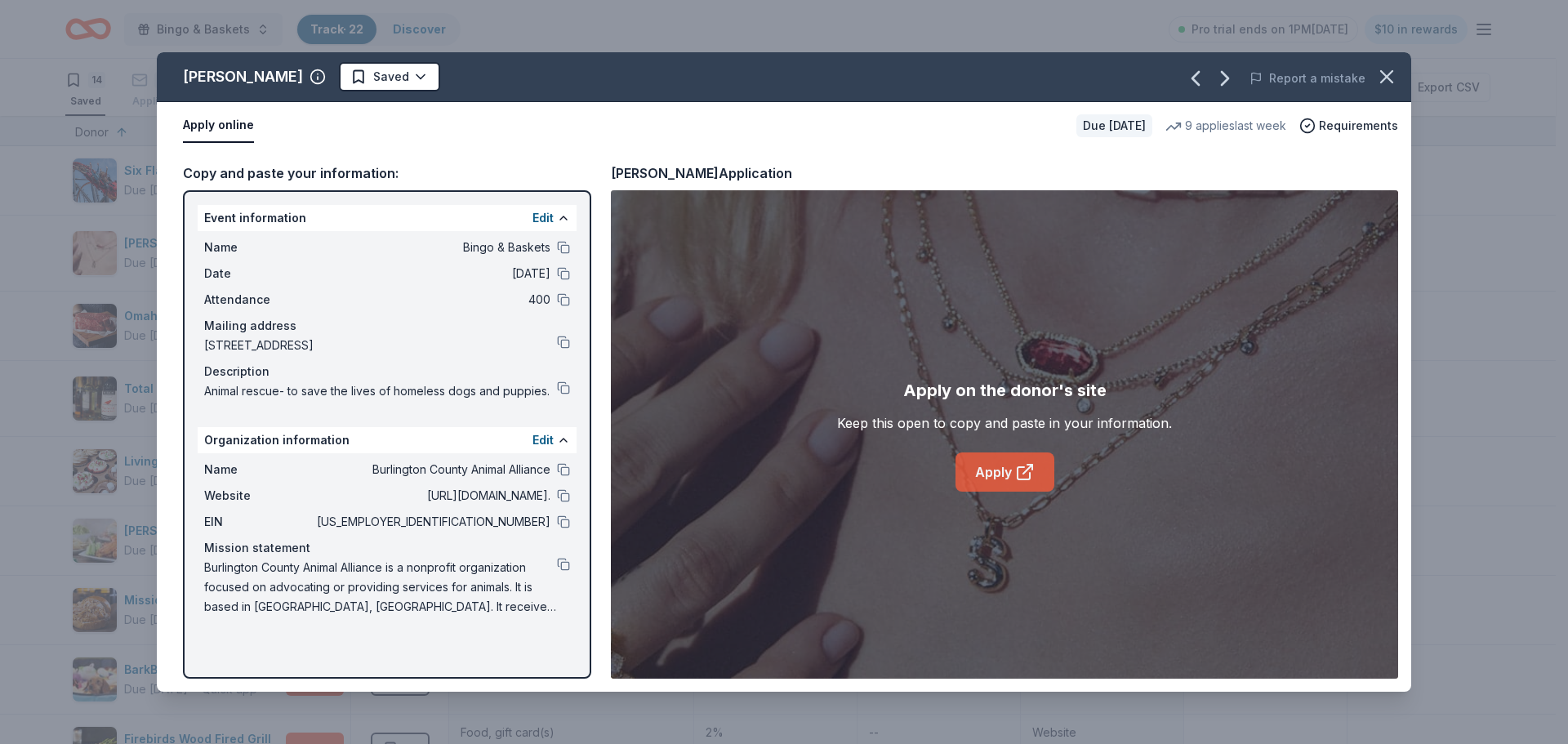
click at [1015, 474] on icon at bounding box center [1025, 471] width 19 height 19
click at [1363, 121] on span "Requirements" at bounding box center [1359, 126] width 80 height 19
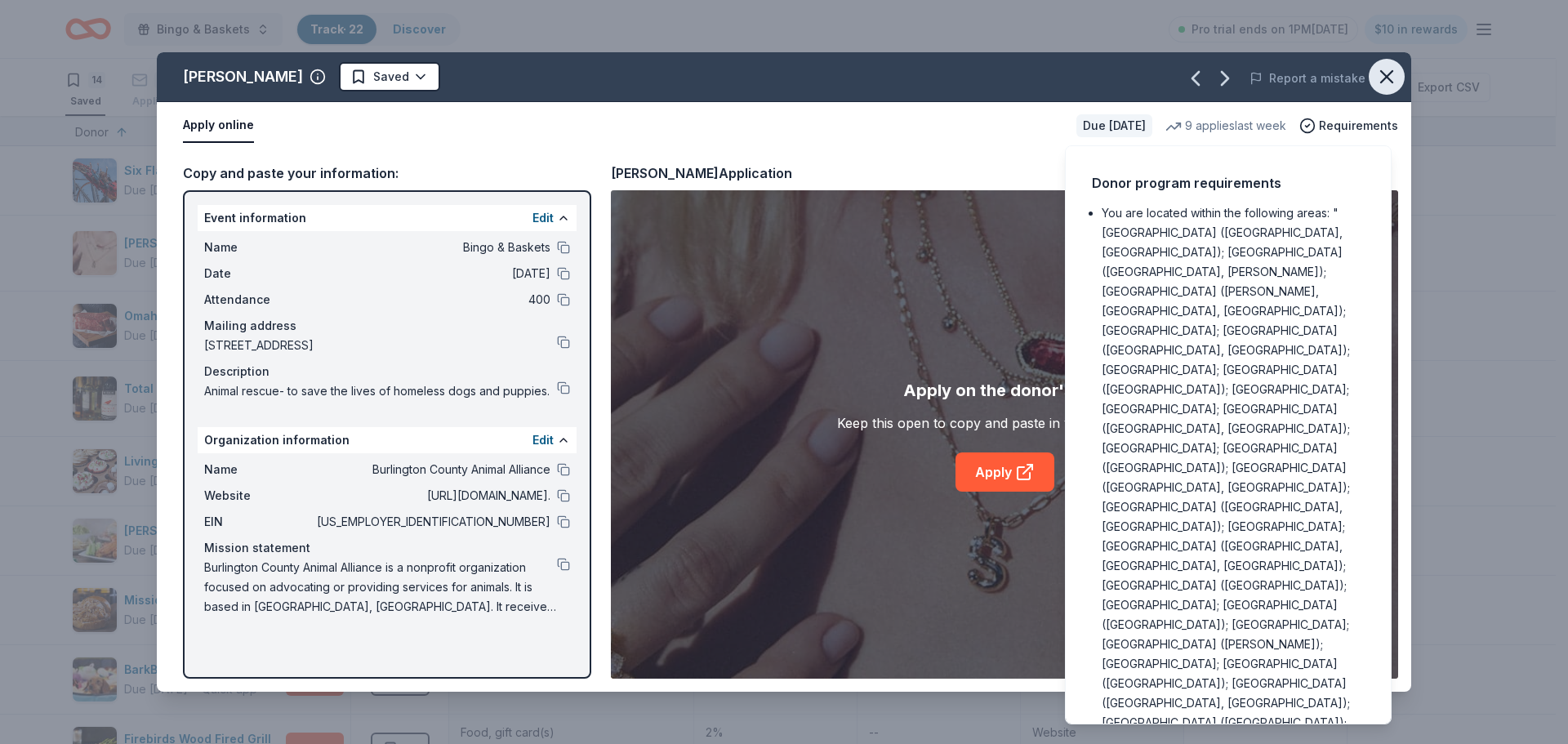
click at [1390, 80] on icon "button" at bounding box center [1387, 77] width 12 height 12
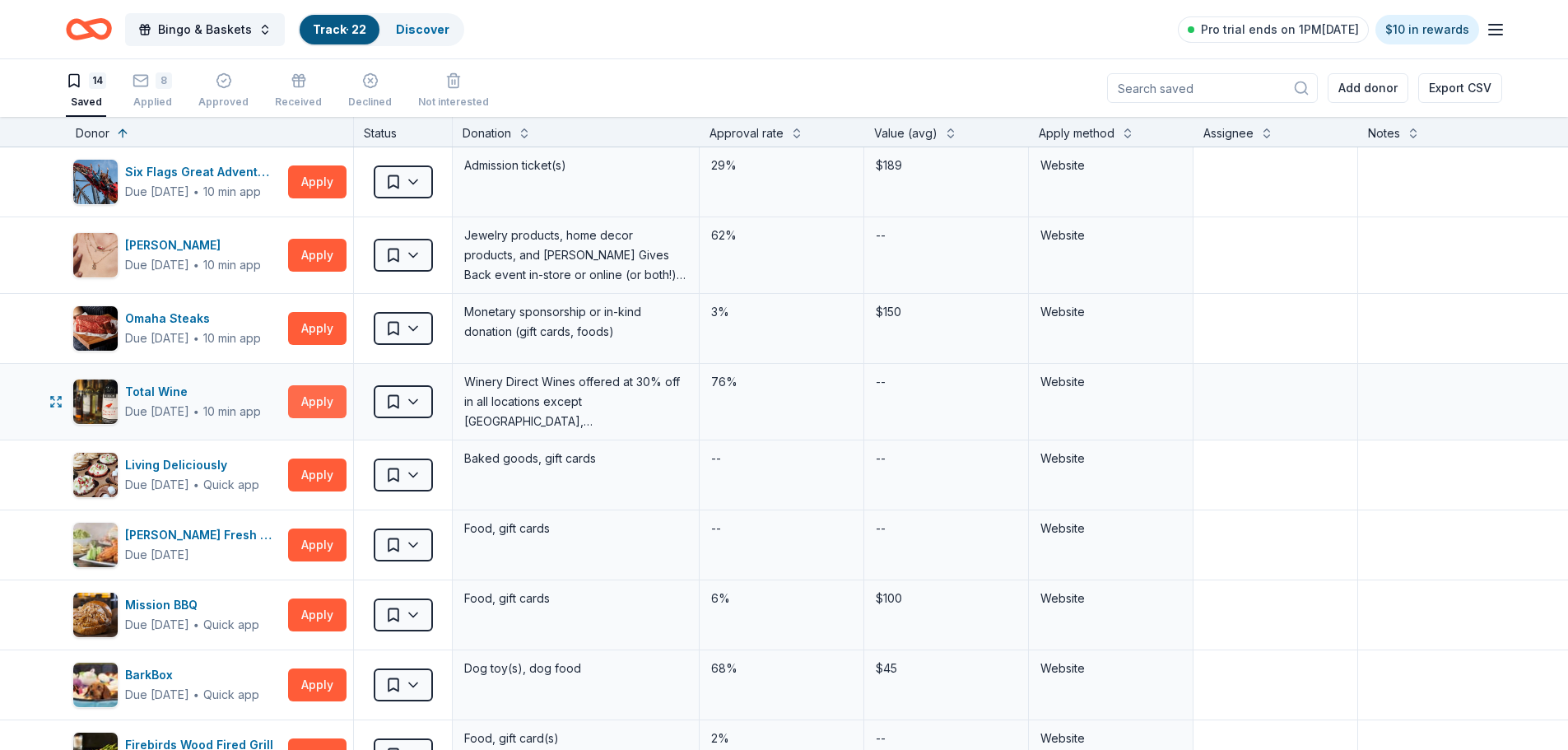
click at [319, 394] on button "Apply" at bounding box center [317, 402] width 58 height 33
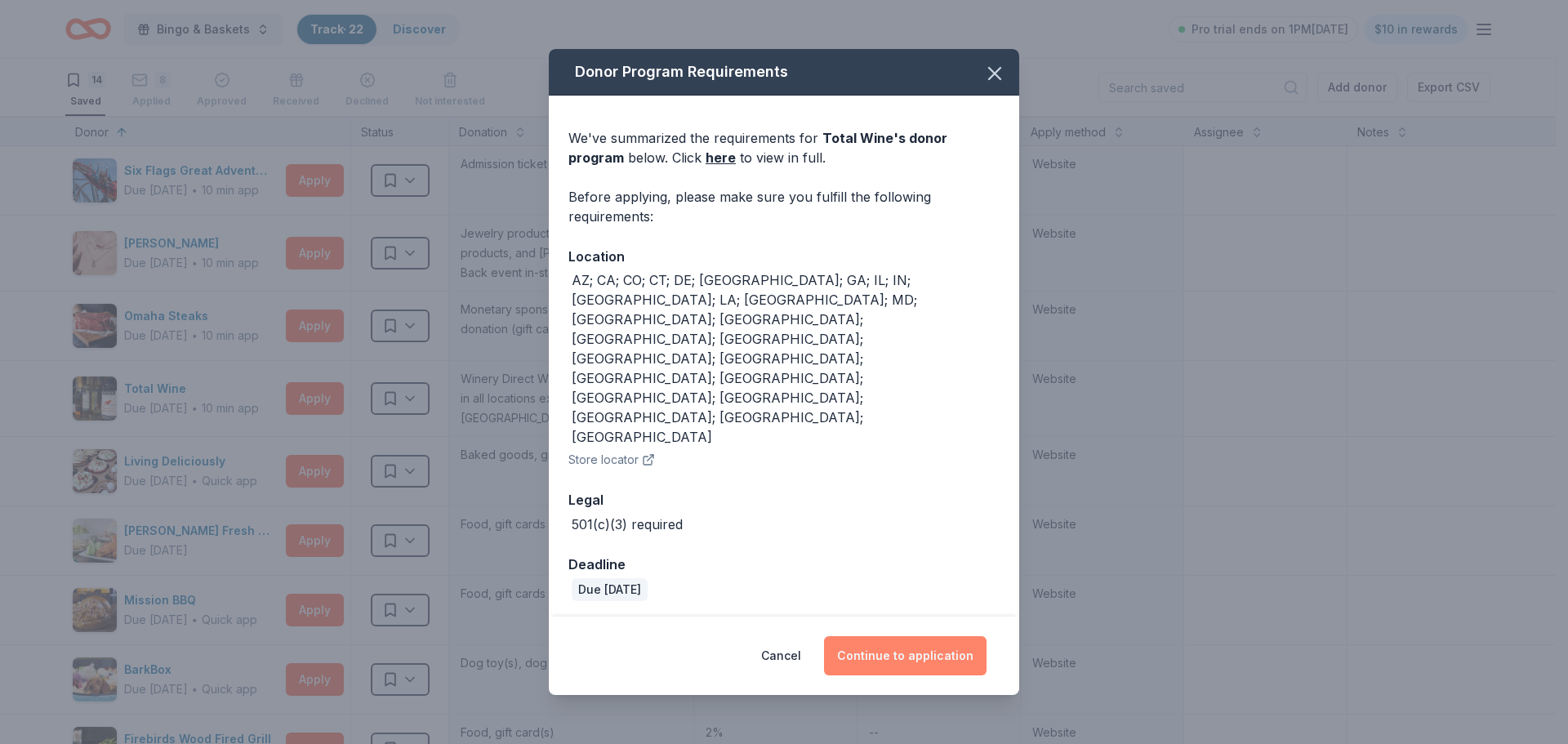
click at [890, 636] on button "Continue to application" at bounding box center [905, 656] width 162 height 39
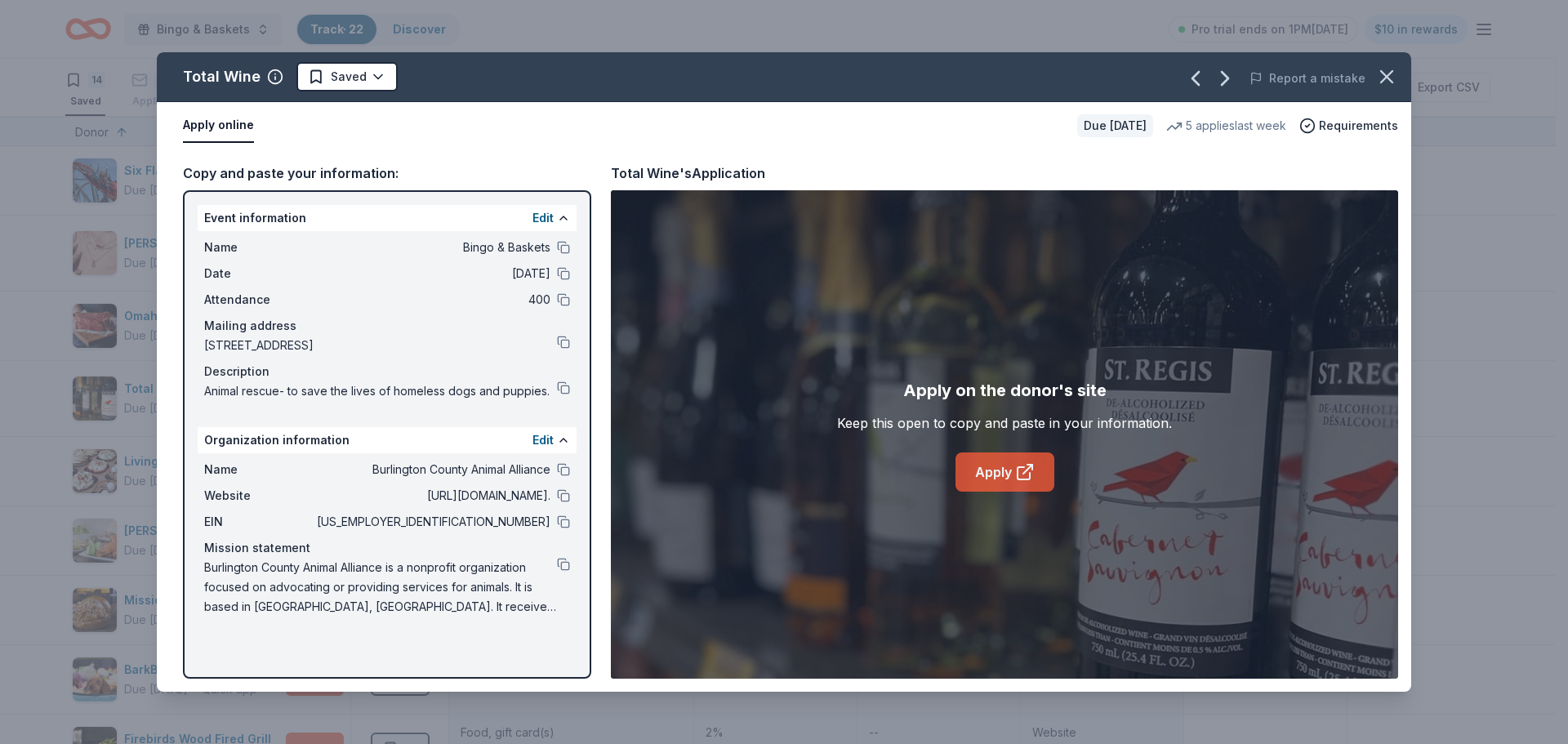
click at [1001, 484] on link "Apply" at bounding box center [1004, 471] width 99 height 39
click at [1390, 80] on icon "button" at bounding box center [1387, 77] width 12 height 12
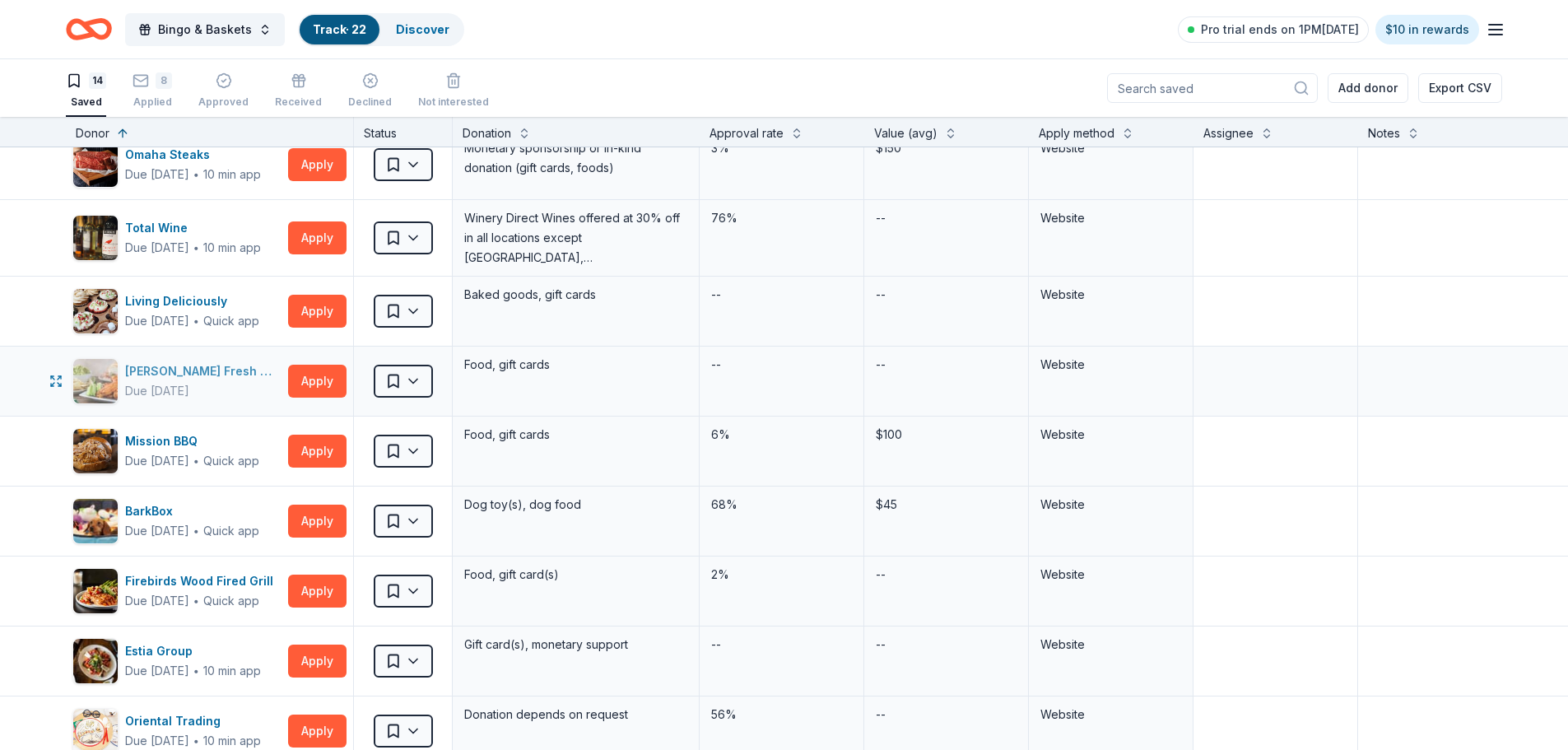
scroll to position [165, 0]
click at [333, 368] on button "Apply" at bounding box center [317, 380] width 58 height 33
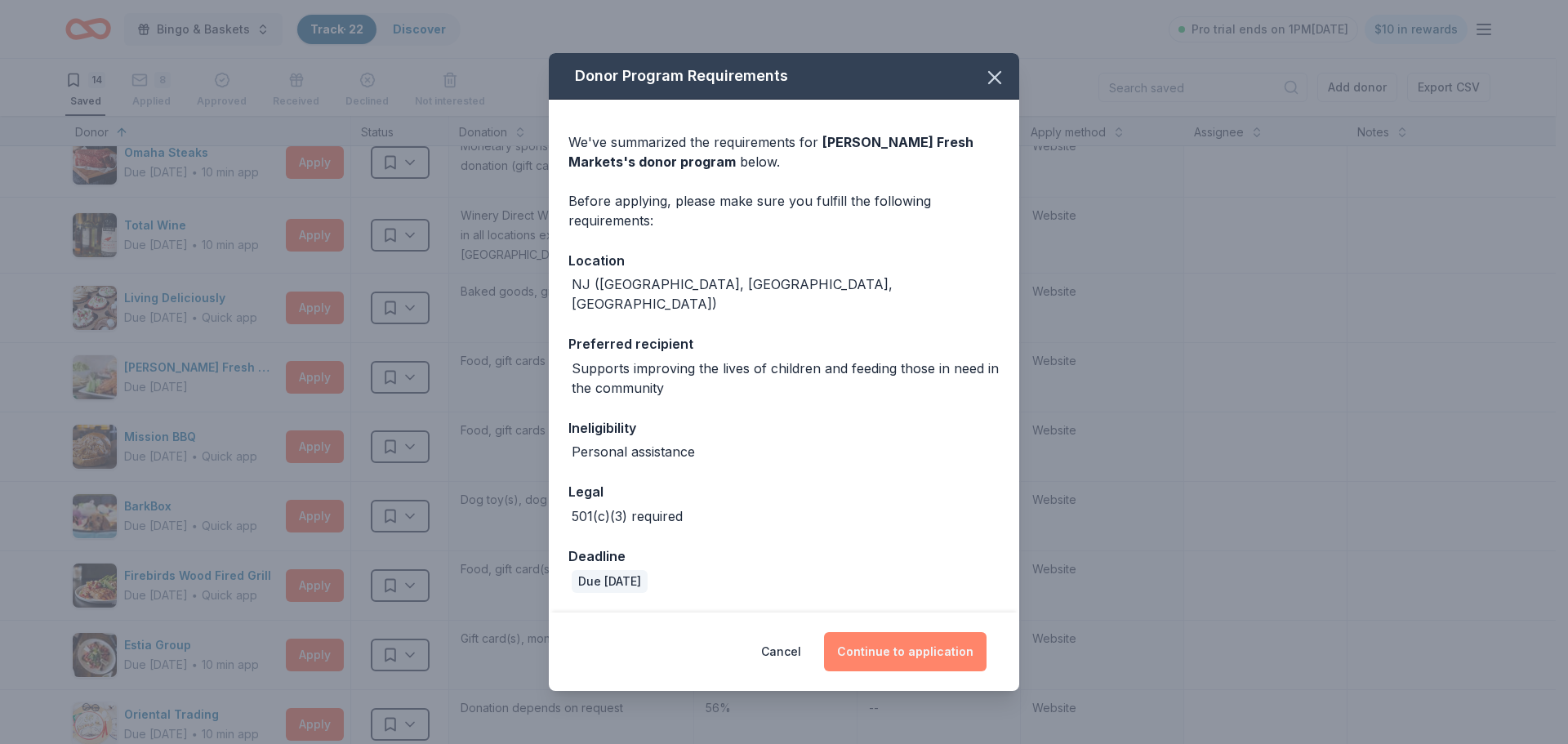
click at [880, 640] on button "Continue to application" at bounding box center [905, 651] width 162 height 39
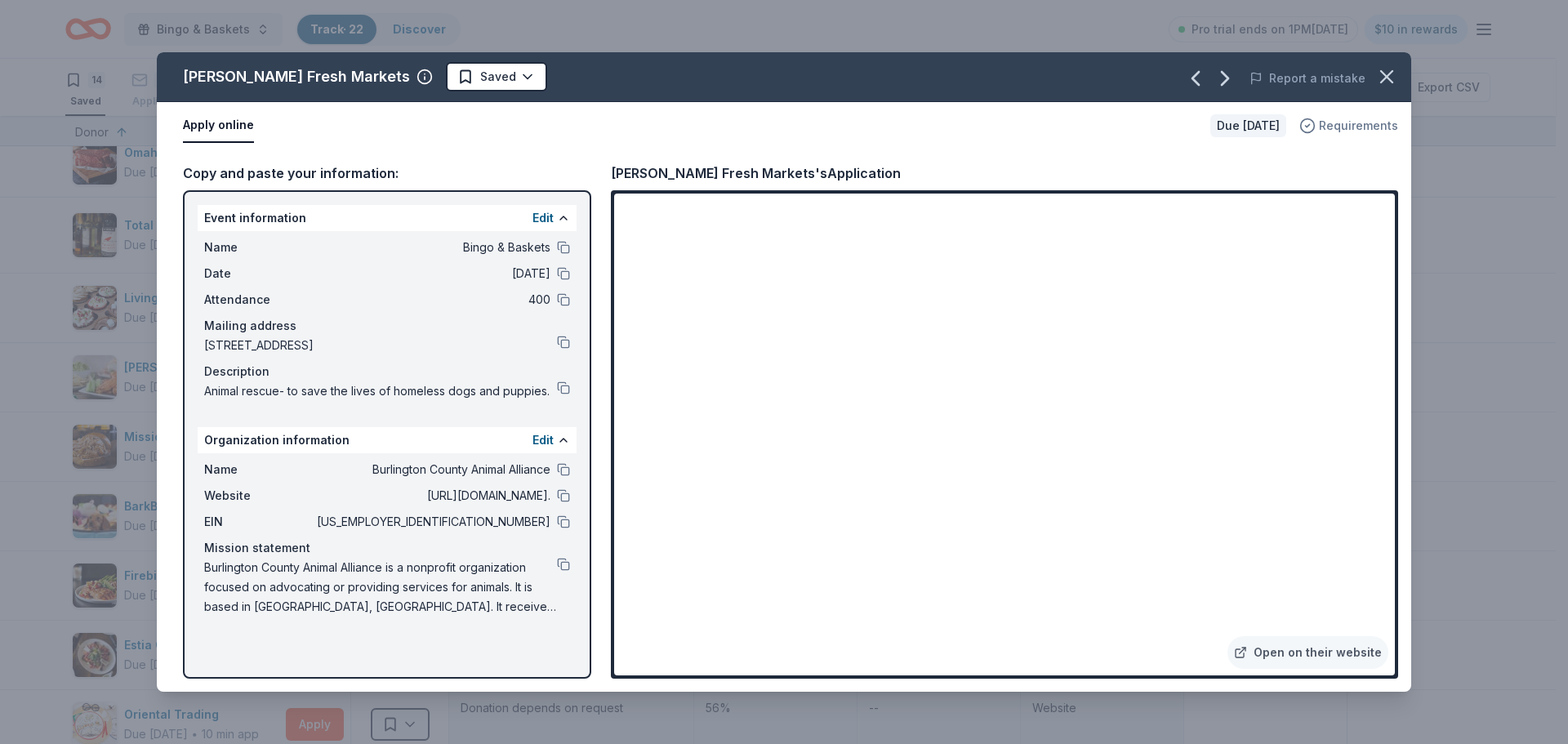
click at [1342, 131] on span "Requirements" at bounding box center [1359, 126] width 80 height 19
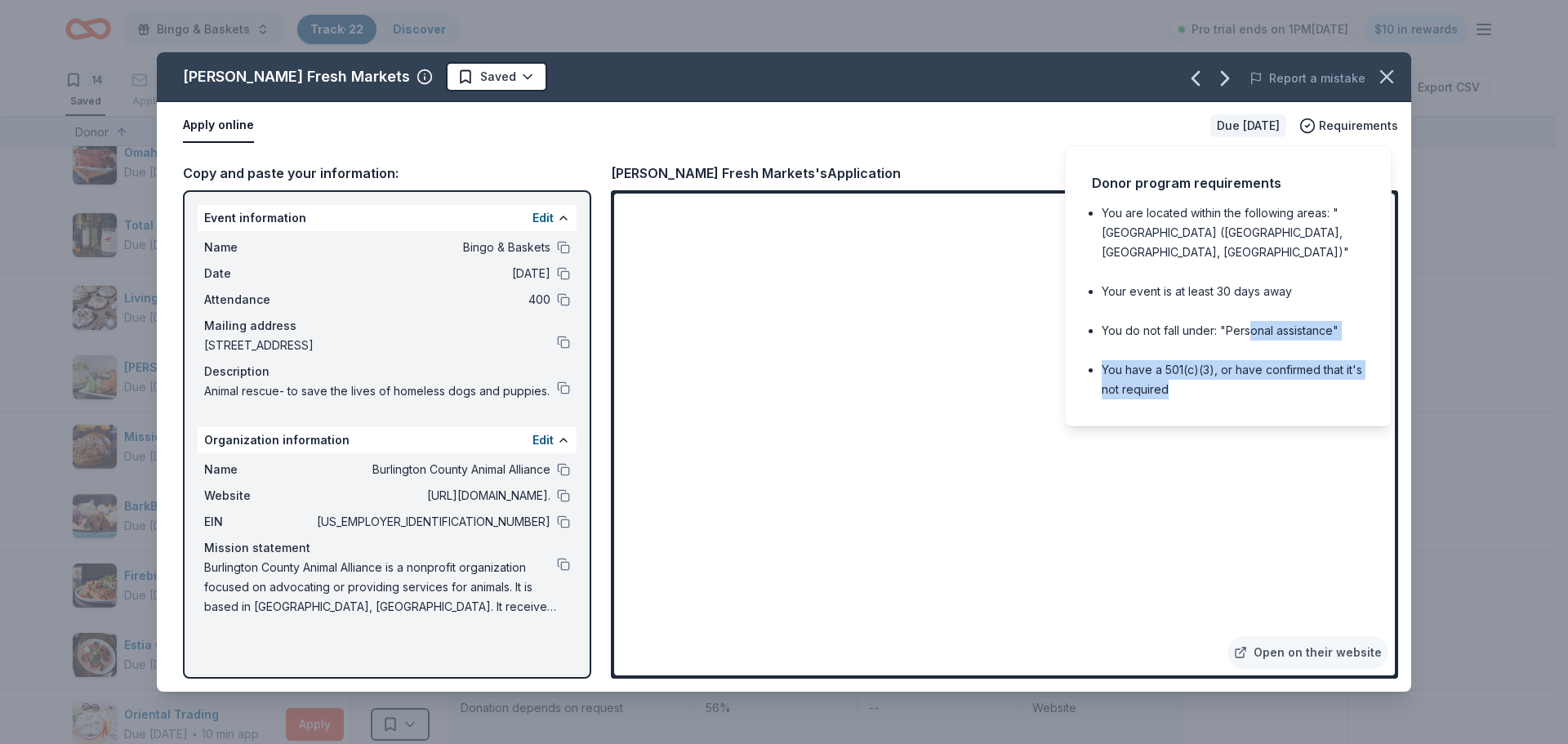
drag, startPoint x: 1252, startPoint y: 303, endPoint x: 1257, endPoint y: 373, distance: 70.2
click at [1257, 373] on ul "You are located within the following areas: "[GEOGRAPHIC_DATA] ([GEOGRAPHIC_DAT…" at bounding box center [1228, 301] width 273 height 196
click at [1257, 373] on li "You have a 501(c)(3), or have confirmed that it's not required" at bounding box center [1233, 379] width 263 height 39
click at [1131, 128] on div "Apply online" at bounding box center [690, 126] width 1014 height 35
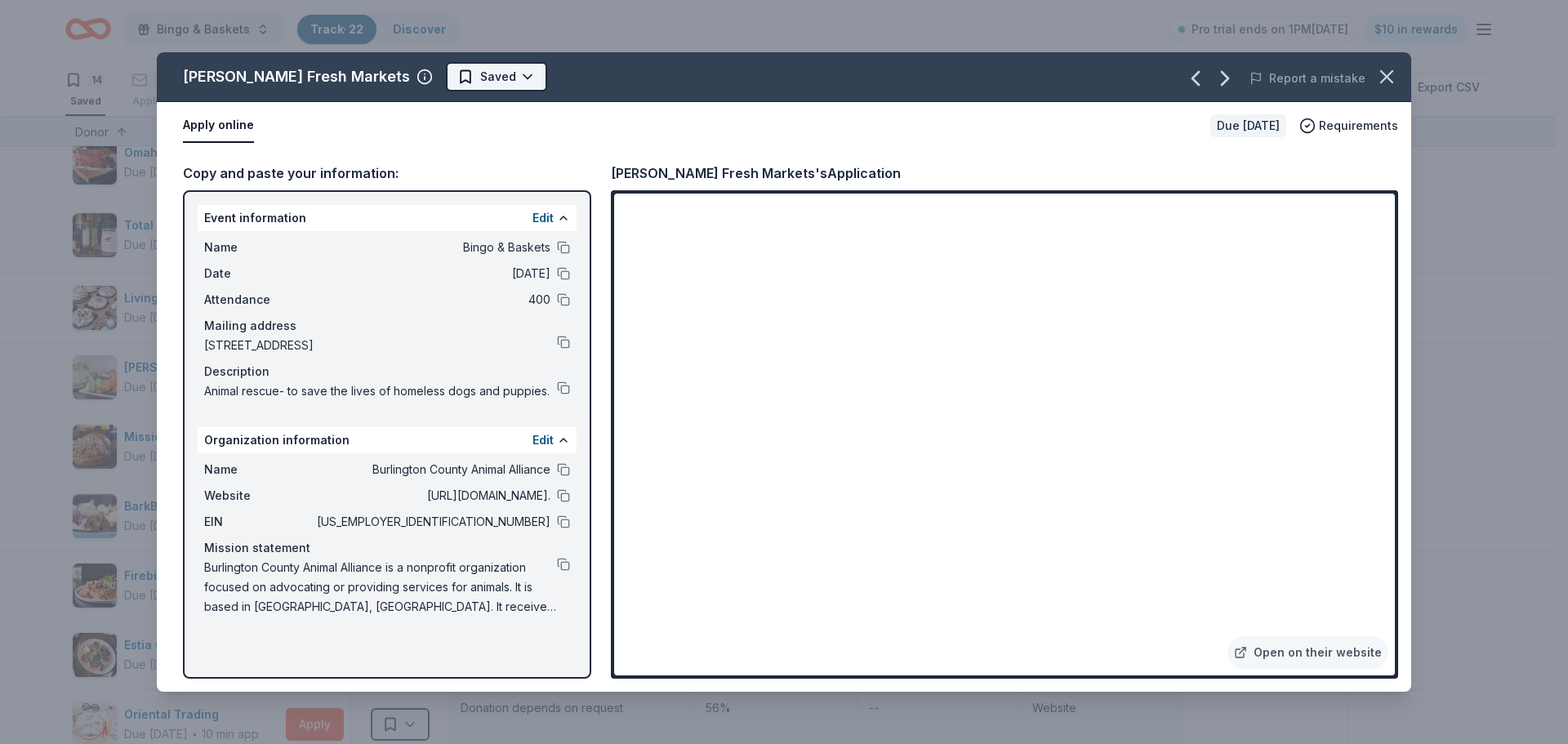
click at [440, 74] on html "Bingo & Baskets Track · 22 Discover Pro trial ends on 1PM[DATE] $10 in rewards …" at bounding box center [784, 372] width 1568 height 744
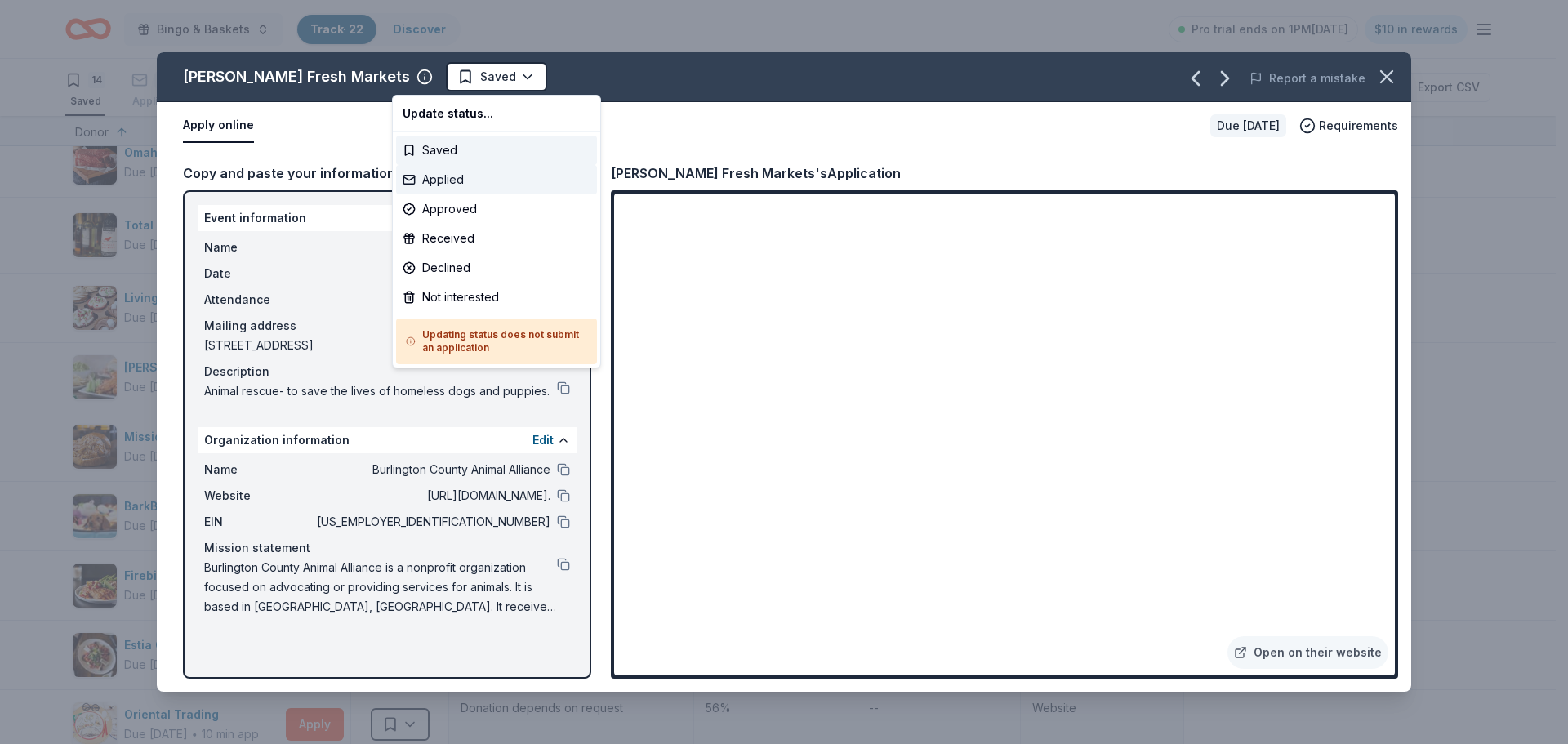
click at [440, 183] on div "Applied" at bounding box center [496, 180] width 201 height 30
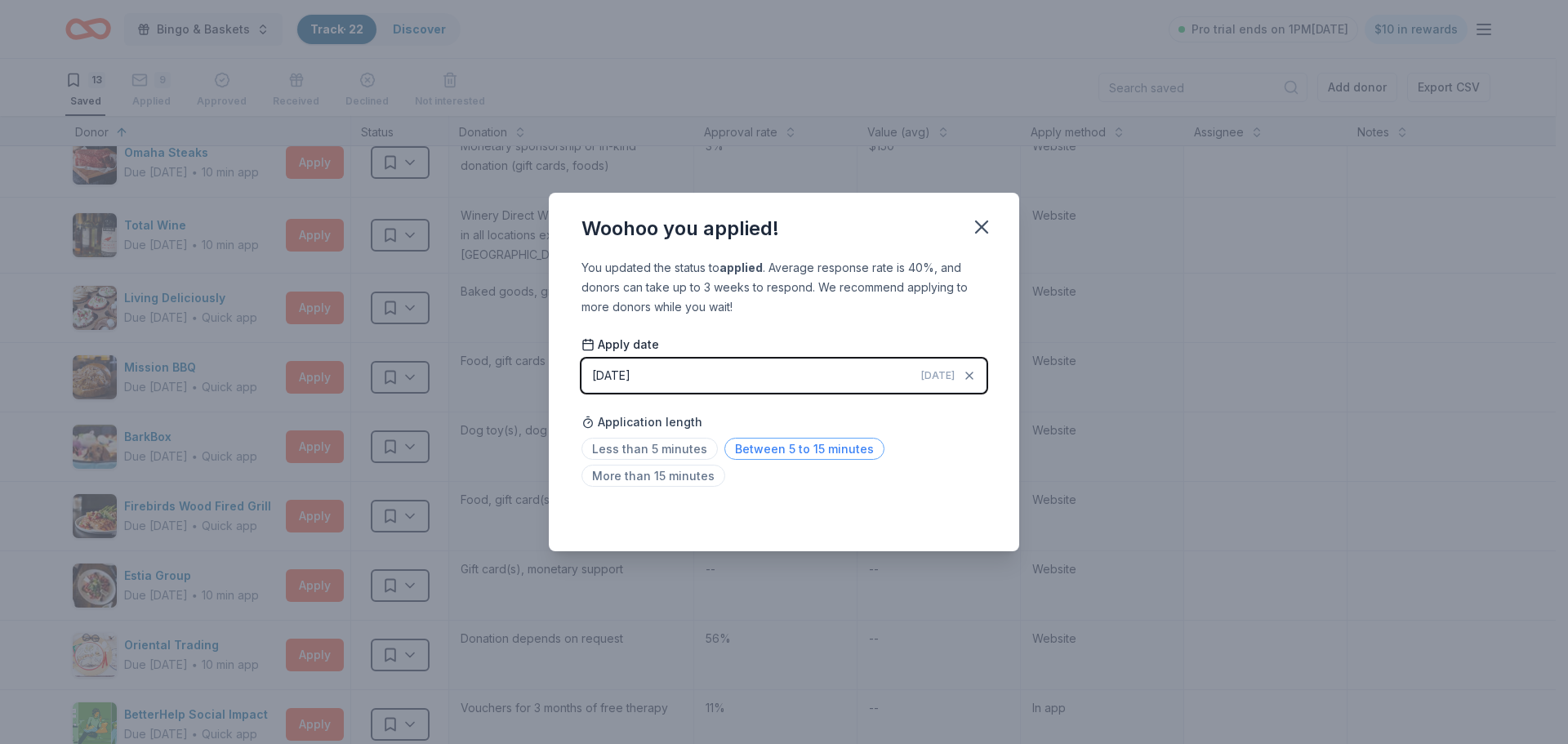
click at [764, 445] on span "Between 5 to 15 minutes" at bounding box center [804, 448] width 160 height 22
click at [989, 237] on icon "button" at bounding box center [982, 228] width 23 height 23
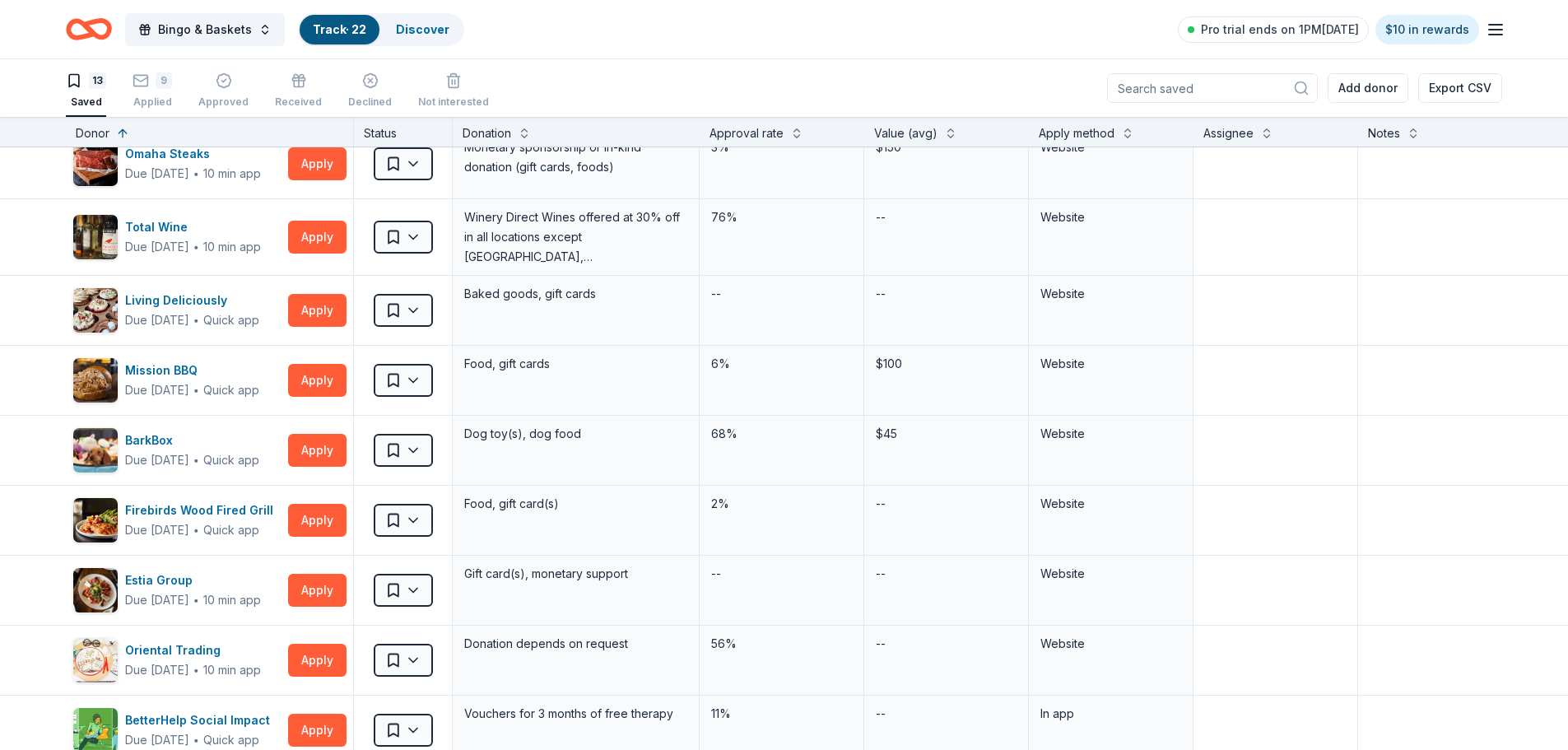
click at [313, 32] on link "Track · 22" at bounding box center [339, 29] width 53 height 14
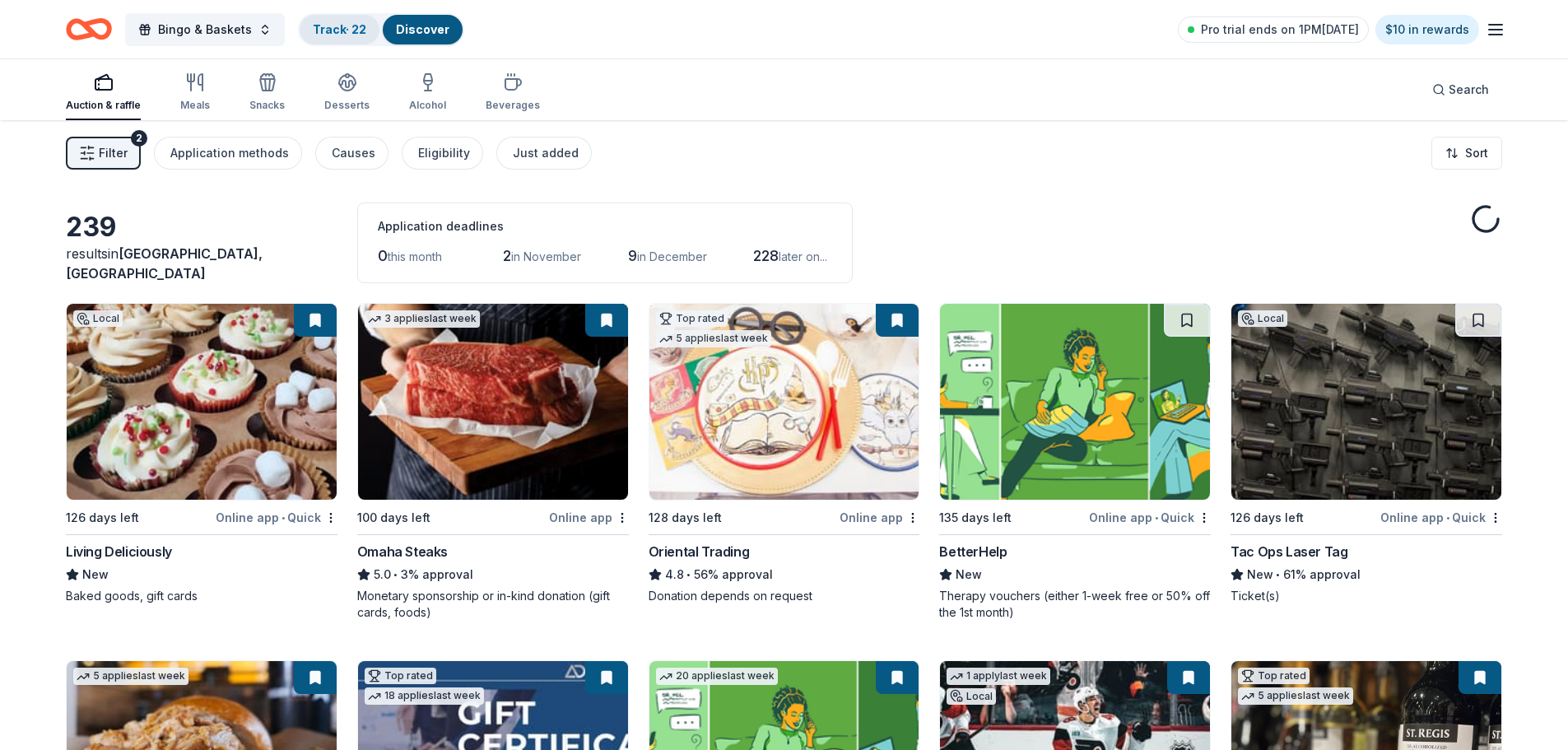
click at [346, 16] on div "Track · 22" at bounding box center [340, 29] width 80 height 30
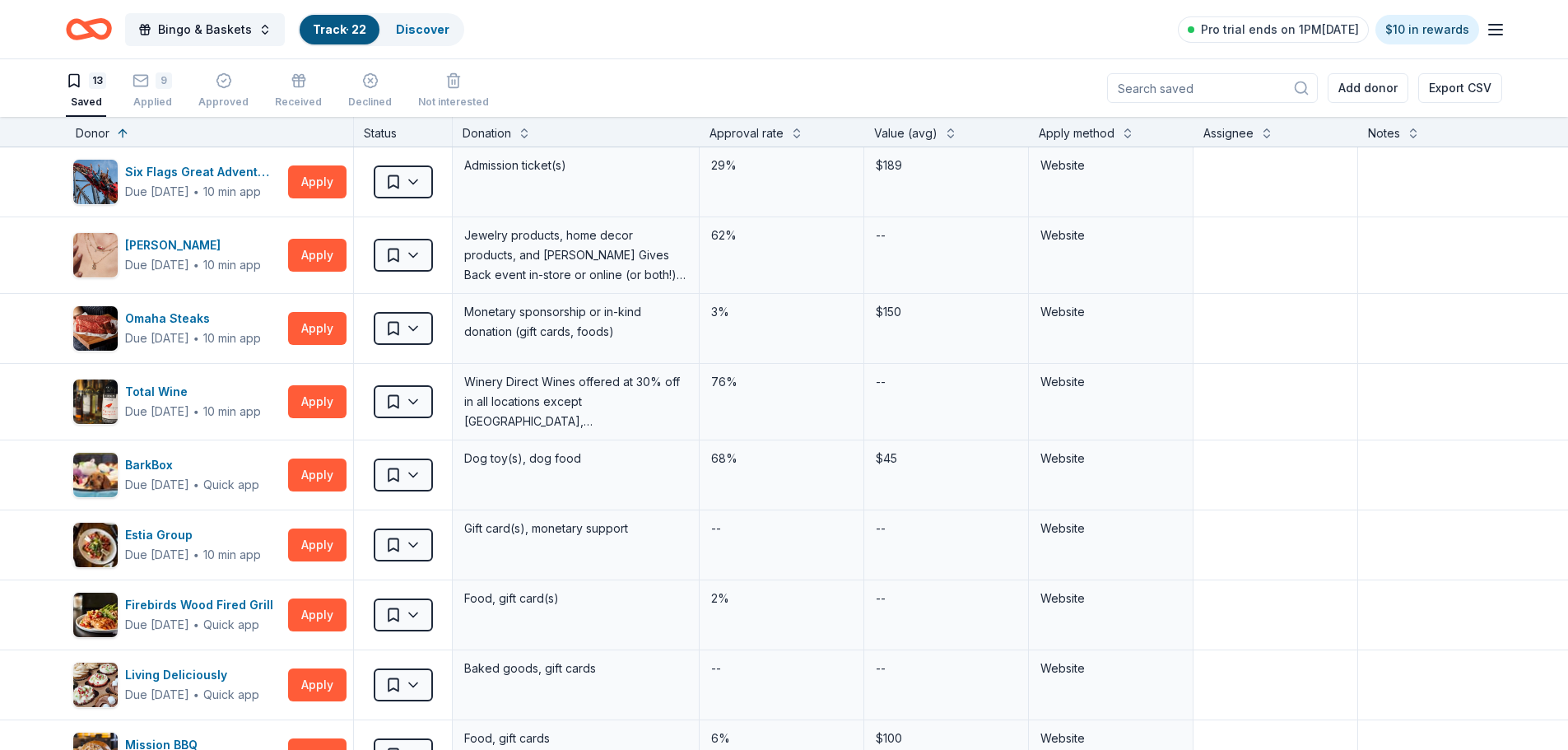
click at [347, 35] on link "Track · 22" at bounding box center [339, 29] width 53 height 14
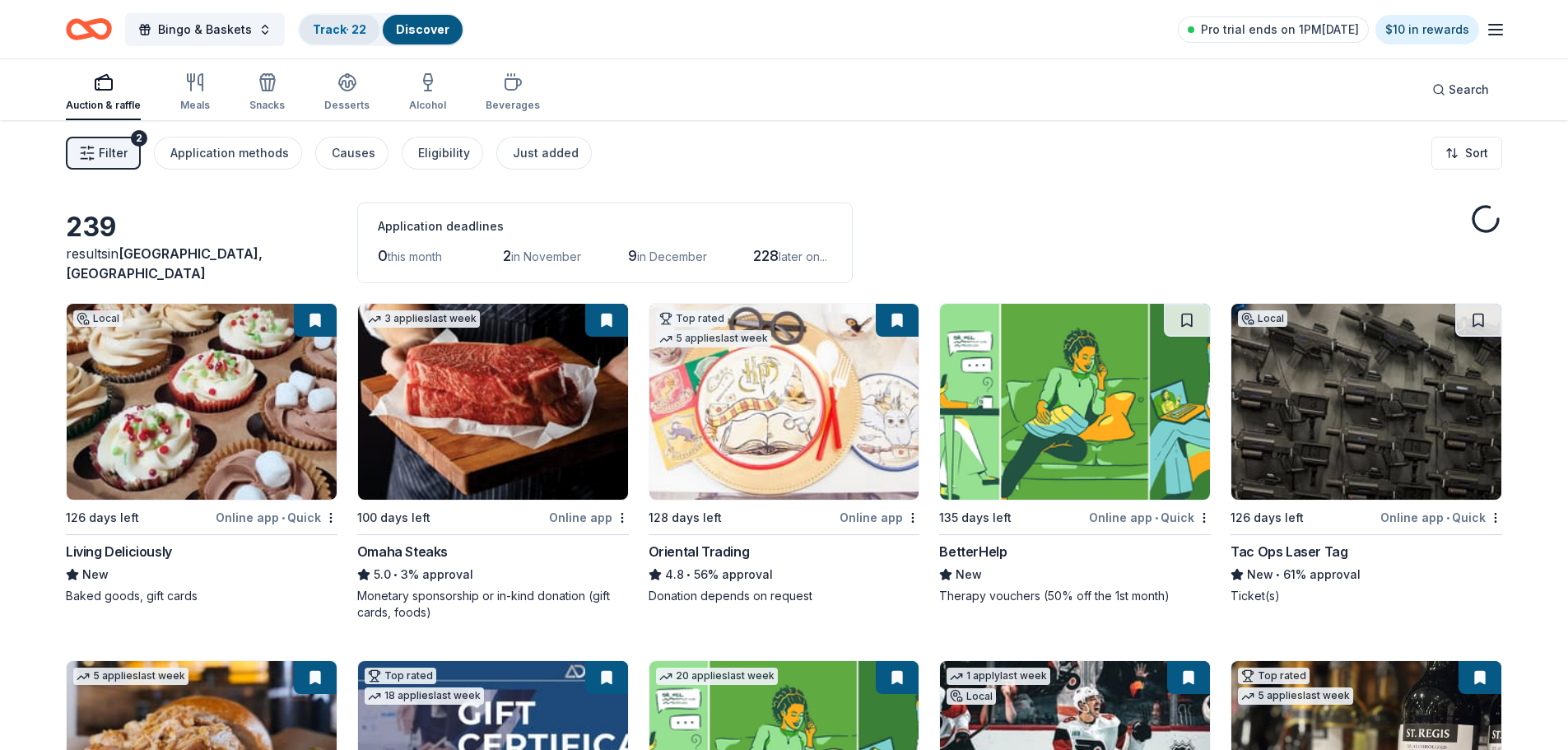
click at [340, 30] on link "Track · 22" at bounding box center [339, 29] width 53 height 14
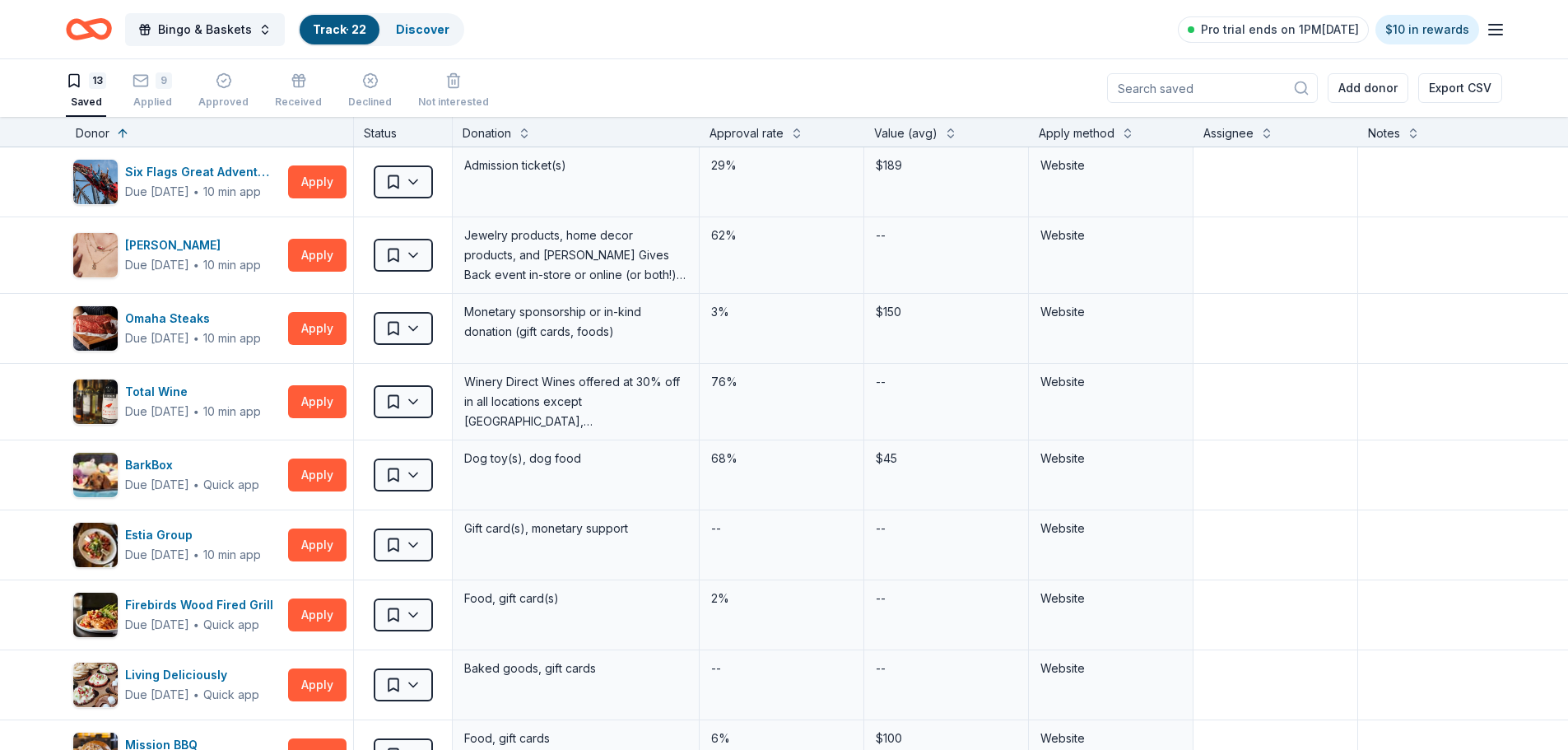
scroll to position [1, 0]
click at [160, 88] on div "9 Applied" at bounding box center [152, 89] width 40 height 36
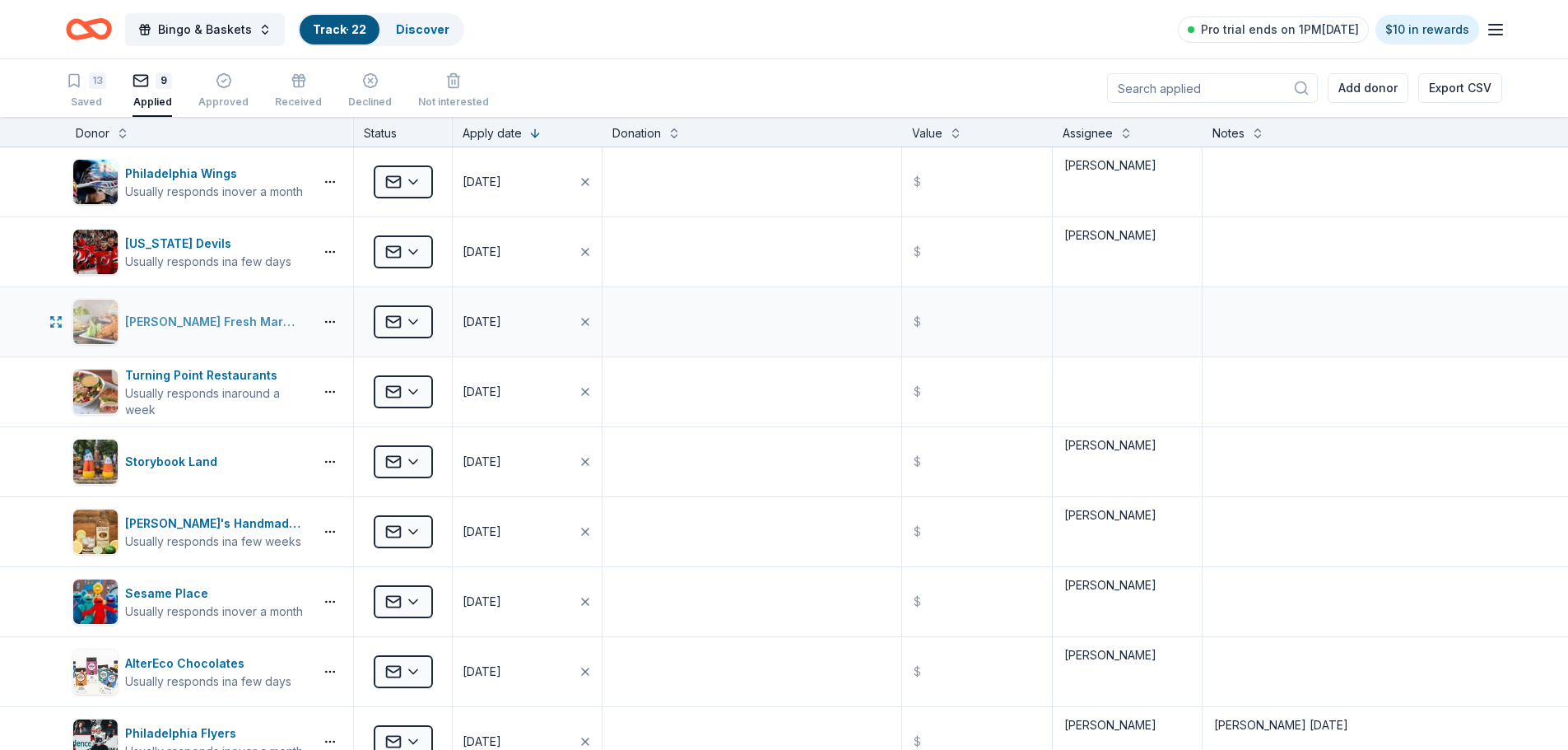
drag, startPoint x: 279, startPoint y: 322, endPoint x: 128, endPoint y: 324, distance: 151.0
click at [128, 324] on div "[PERSON_NAME] Fresh Markets" at bounding box center [190, 322] width 234 height 46
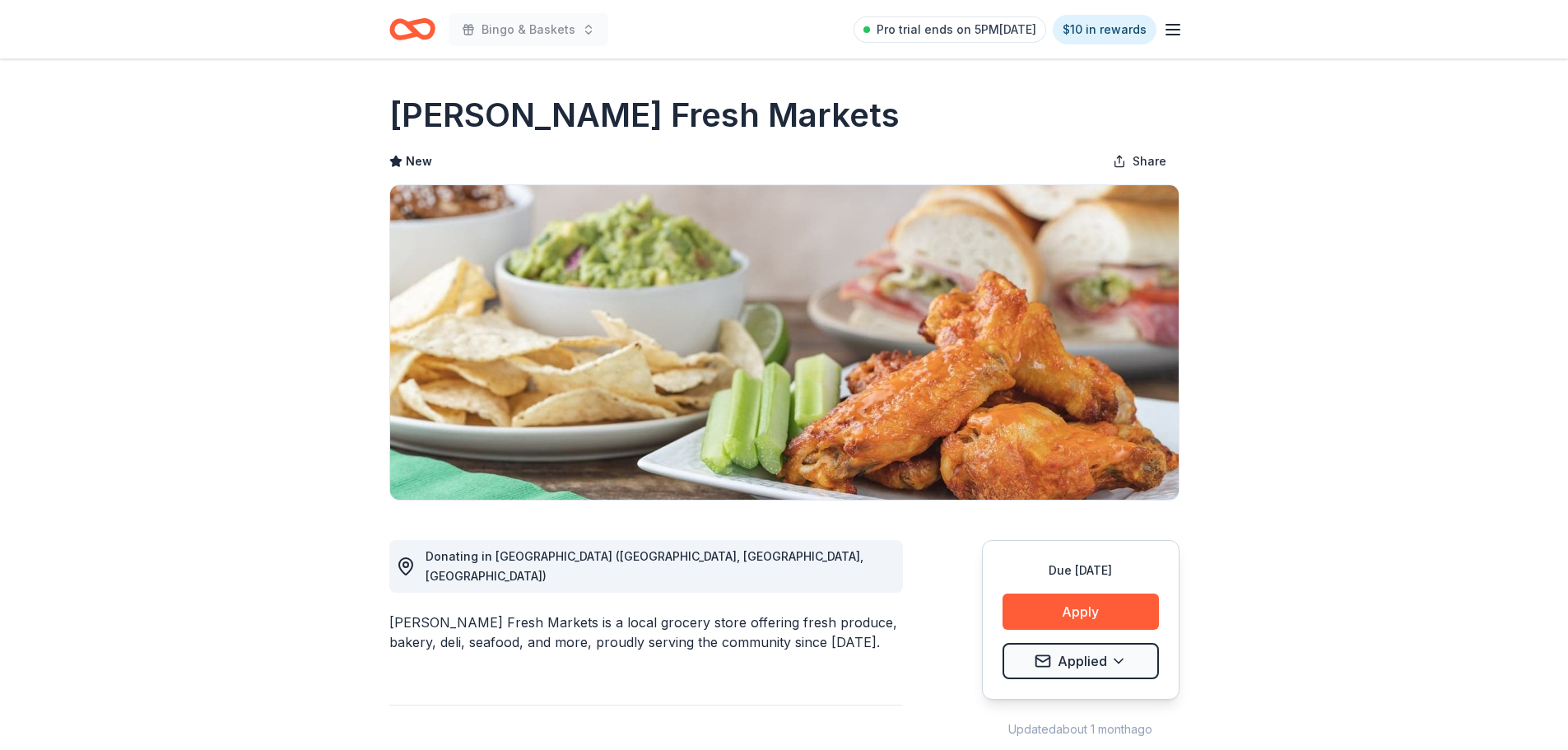
drag, startPoint x: 786, startPoint y: 109, endPoint x: 433, endPoint y: 112, distance: 353.0
click at [433, 112] on div "[PERSON_NAME] Fresh Markets" at bounding box center [784, 115] width 791 height 46
drag, startPoint x: 403, startPoint y: 113, endPoint x: 625, endPoint y: 117, distance: 222.0
click at [625, 117] on h1 "[PERSON_NAME] Fresh Markets" at bounding box center [644, 115] width 510 height 46
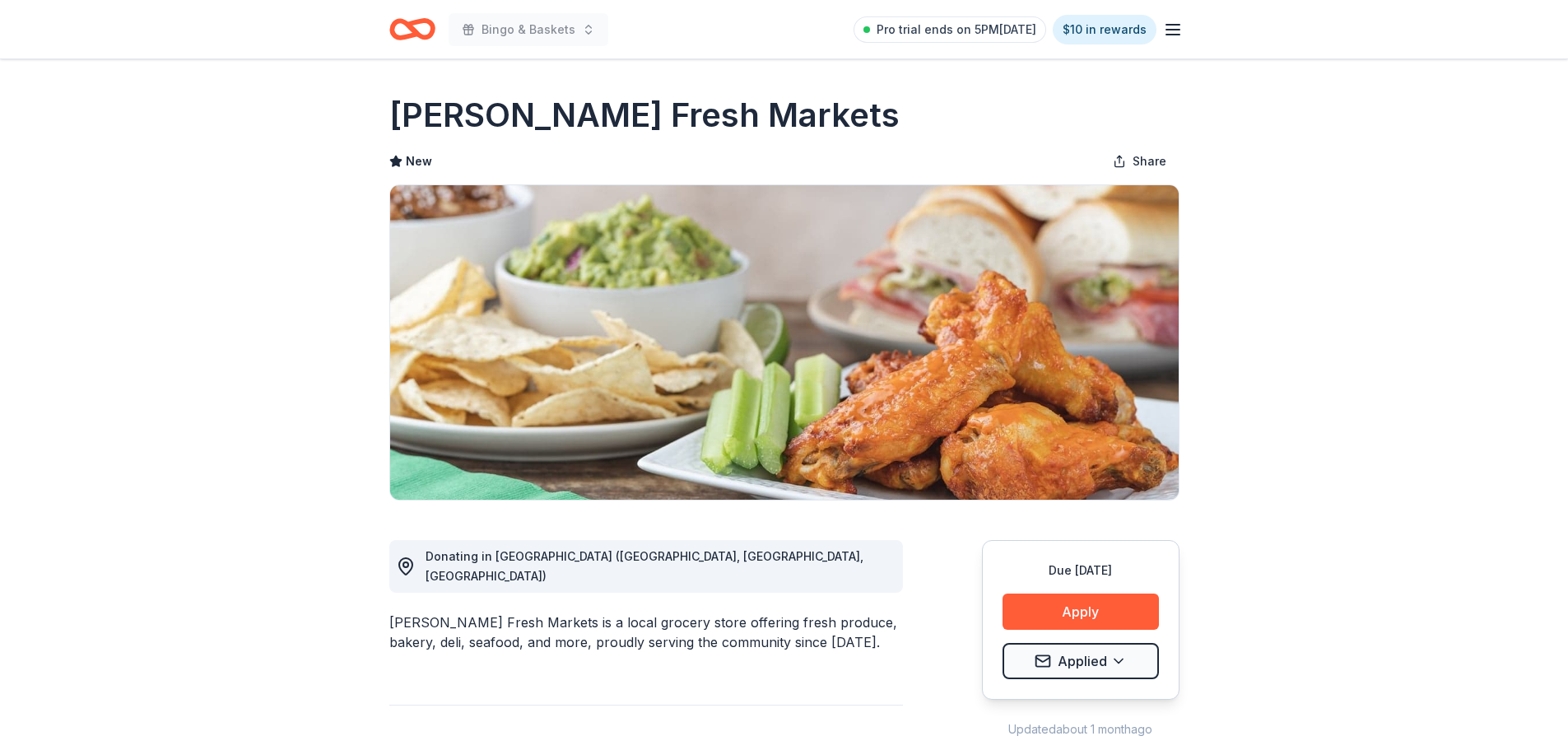
click at [625, 117] on h1 "[PERSON_NAME] Fresh Markets" at bounding box center [644, 115] width 510 height 46
drag, startPoint x: 625, startPoint y: 117, endPoint x: 591, endPoint y: 97, distance: 39.4
click at [591, 97] on h1 "[PERSON_NAME] Fresh Markets" at bounding box center [644, 115] width 510 height 46
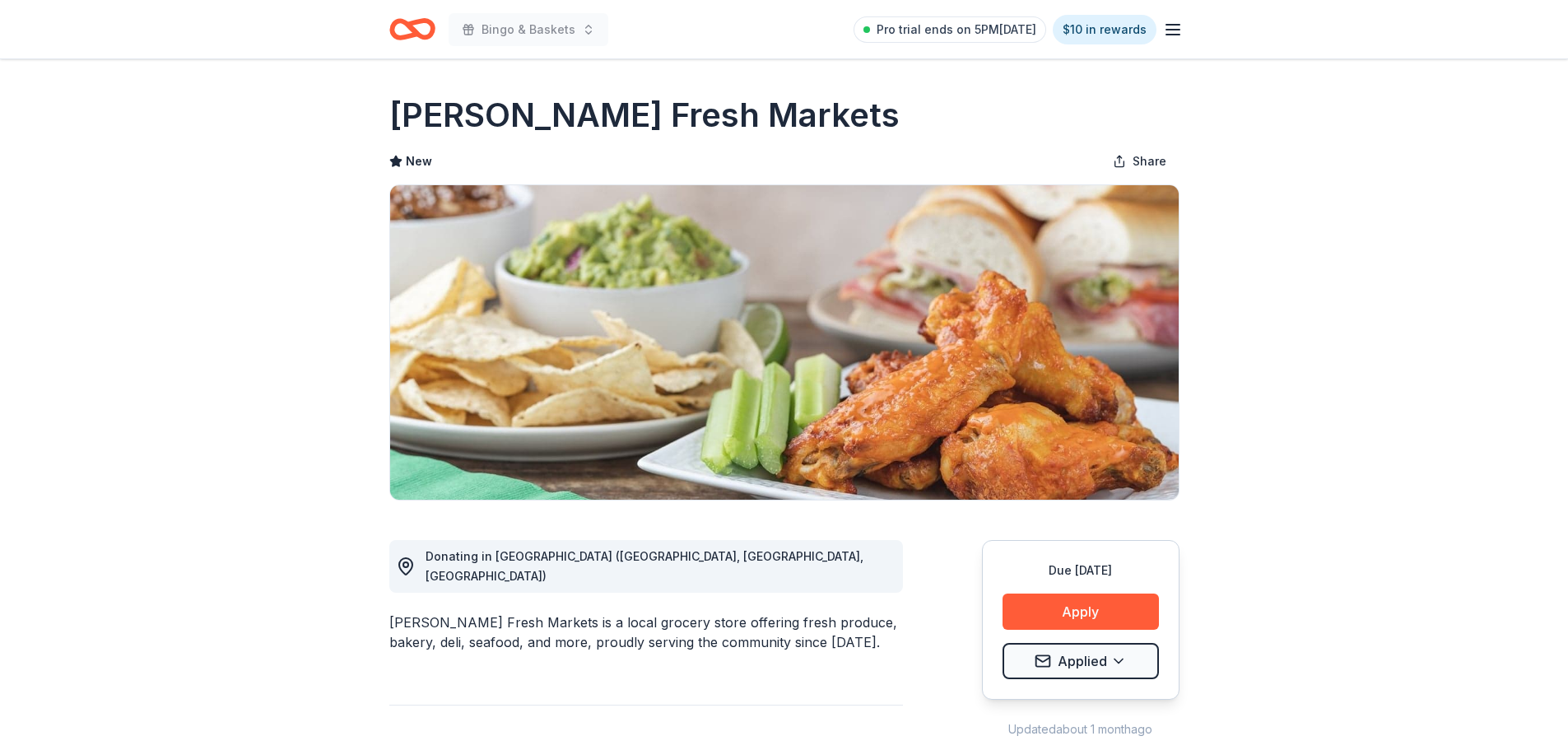
drag, startPoint x: 377, startPoint y: 602, endPoint x: 531, endPoint y: 599, distance: 154.0
drag, startPoint x: 539, startPoint y: 603, endPoint x: 378, endPoint y: 597, distance: 161.1
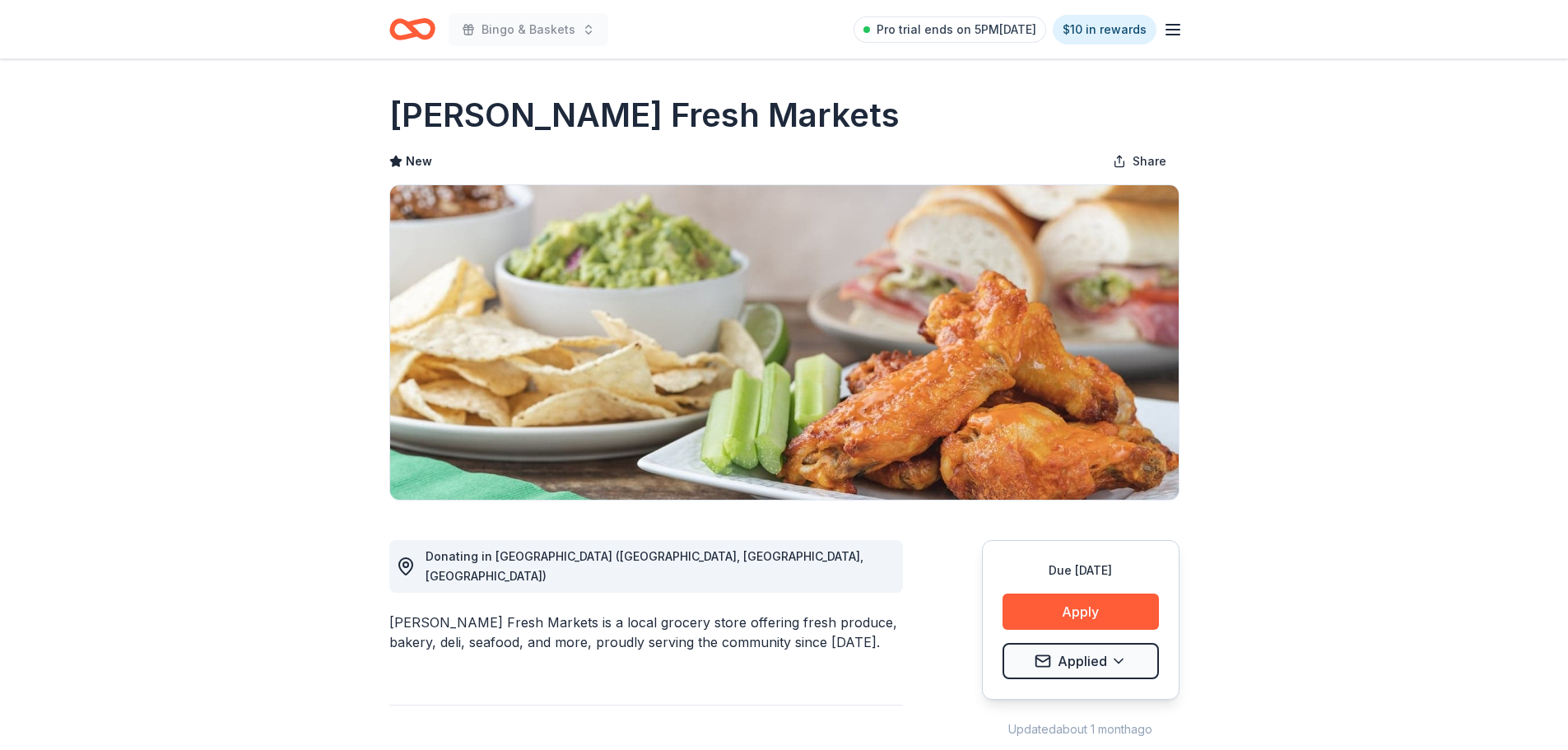
click at [400, 34] on icon "Home" at bounding box center [412, 29] width 46 height 39
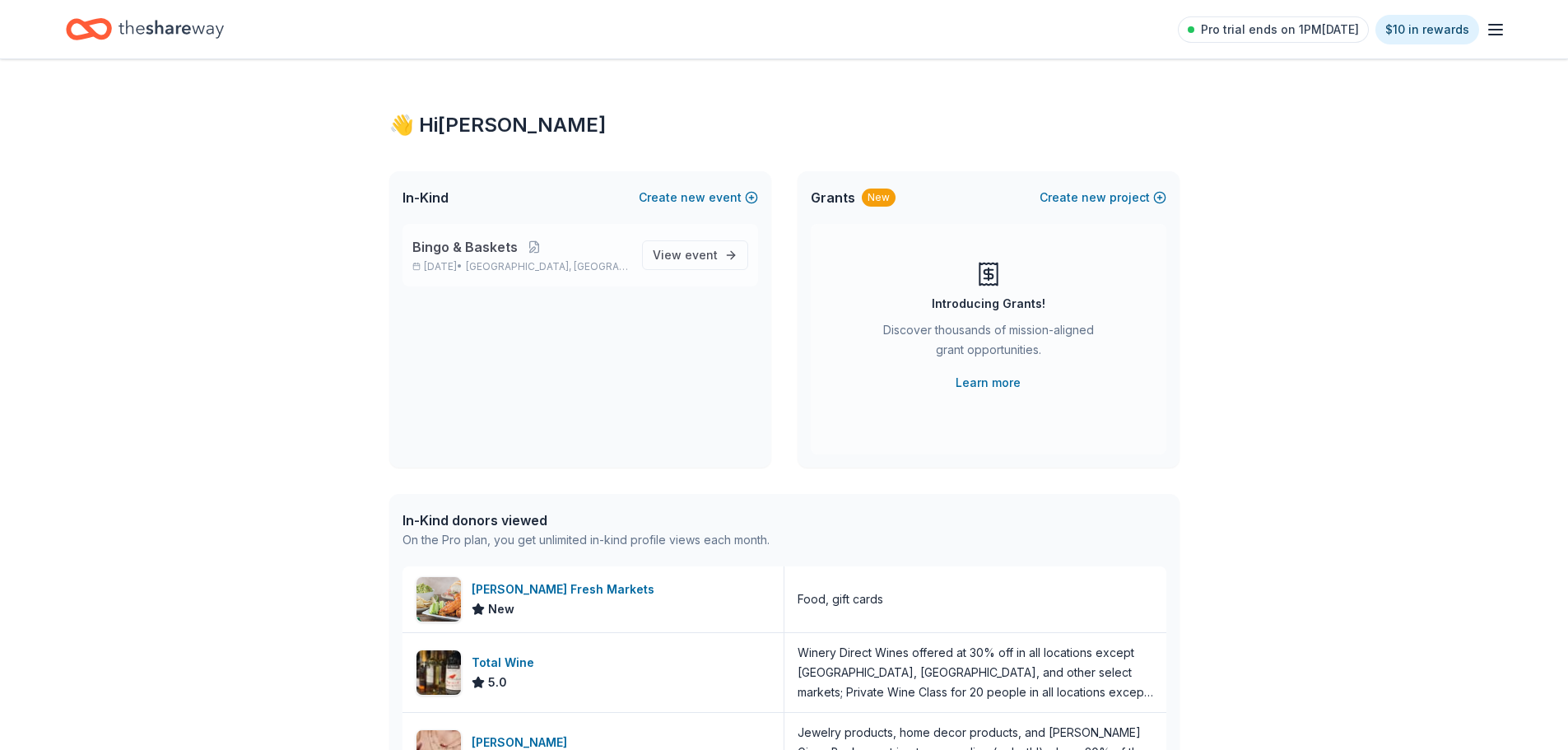
click at [462, 267] on p "Mar 20, 2026 • Delran, NJ" at bounding box center [521, 267] width 217 height 14
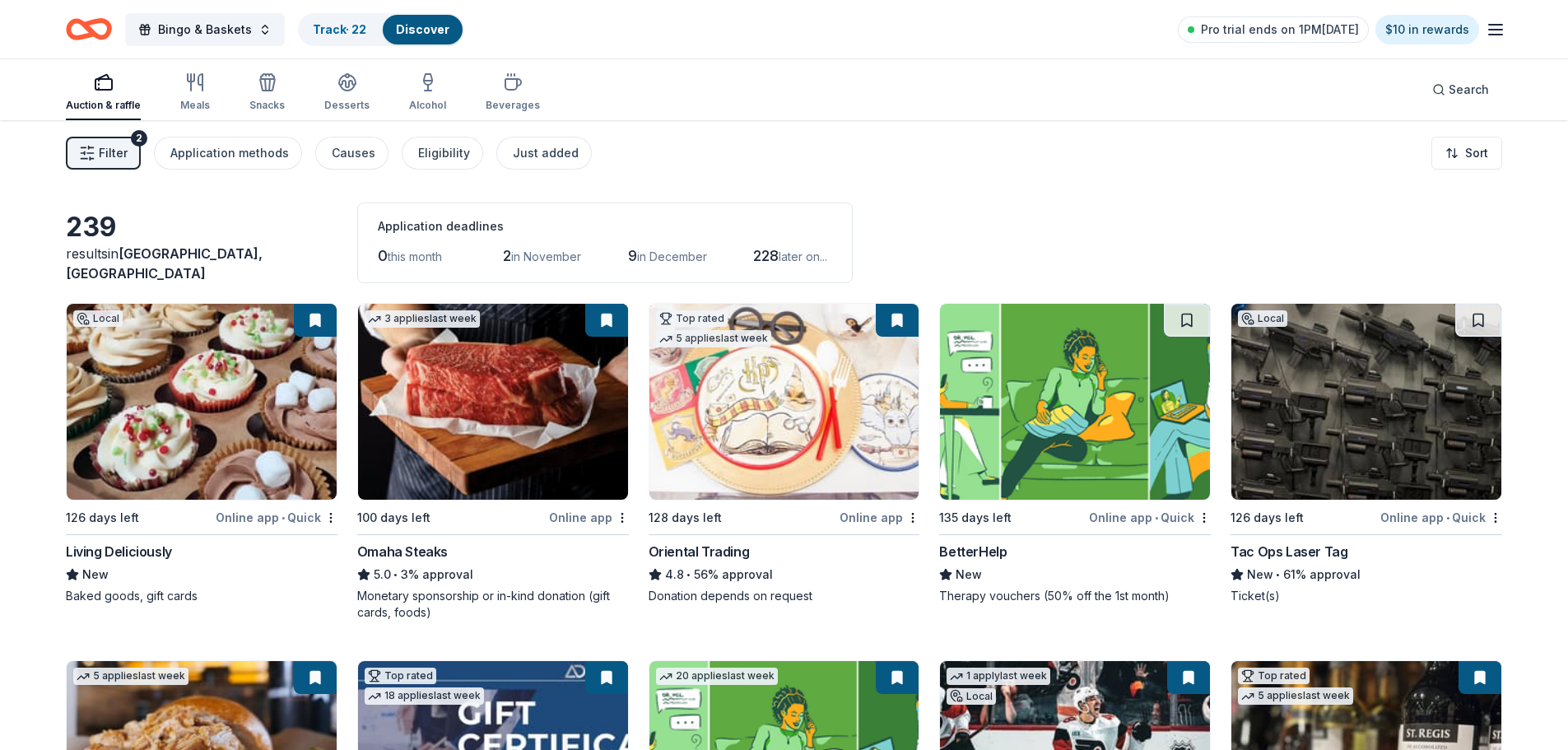
click at [549, 258] on span "in November" at bounding box center [546, 256] width 70 height 14
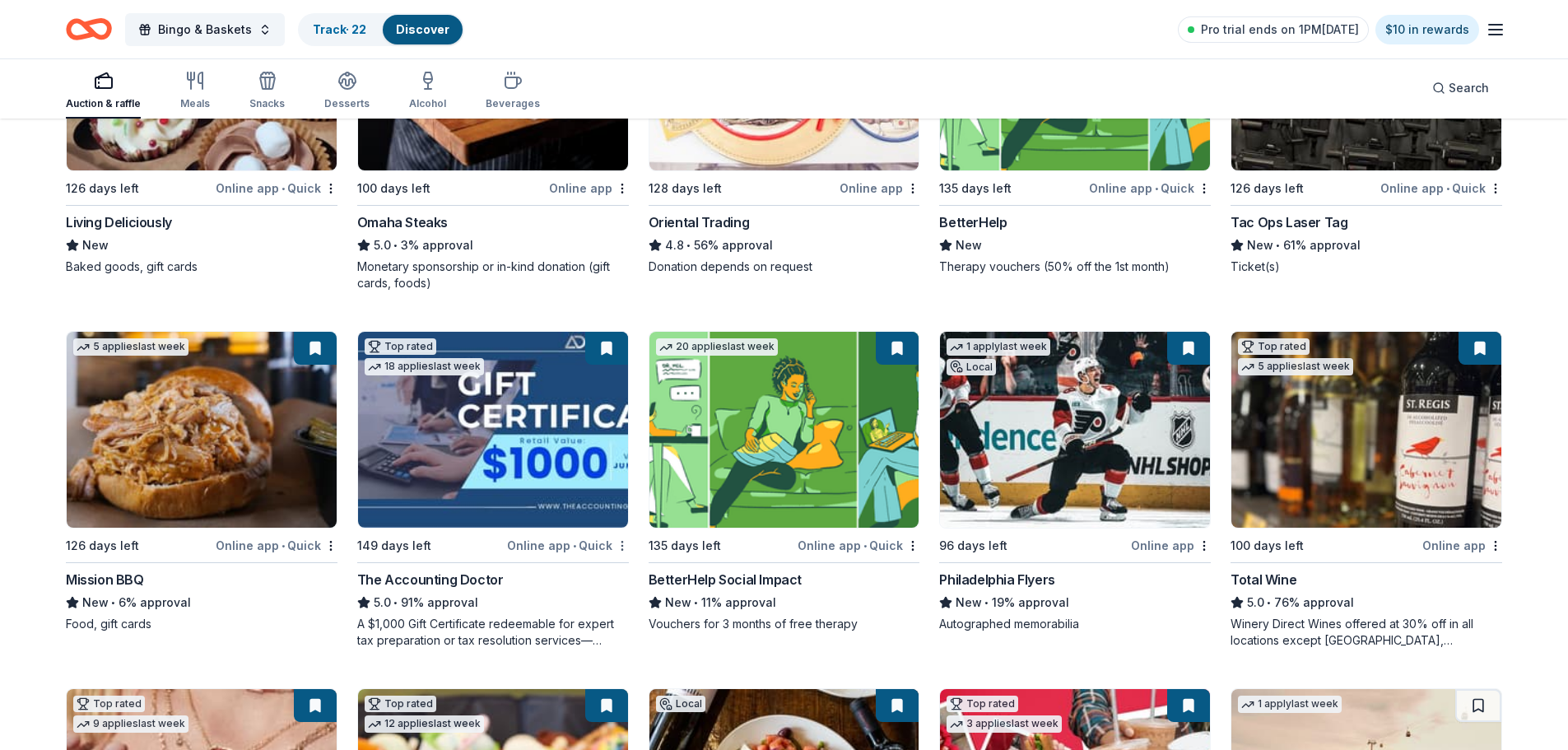
scroll to position [658, 0]
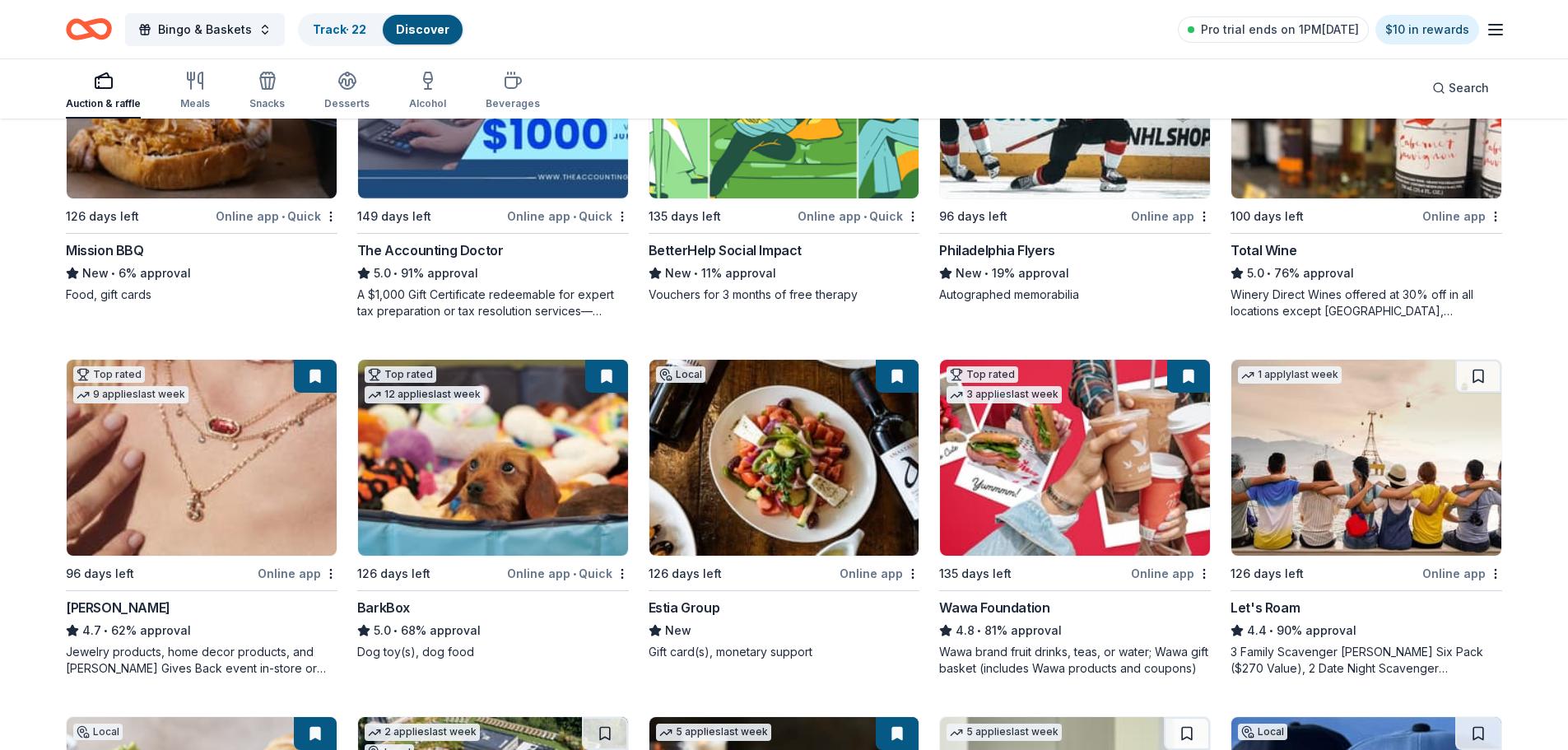
click at [233, 165] on img at bounding box center [201, 101] width 270 height 195
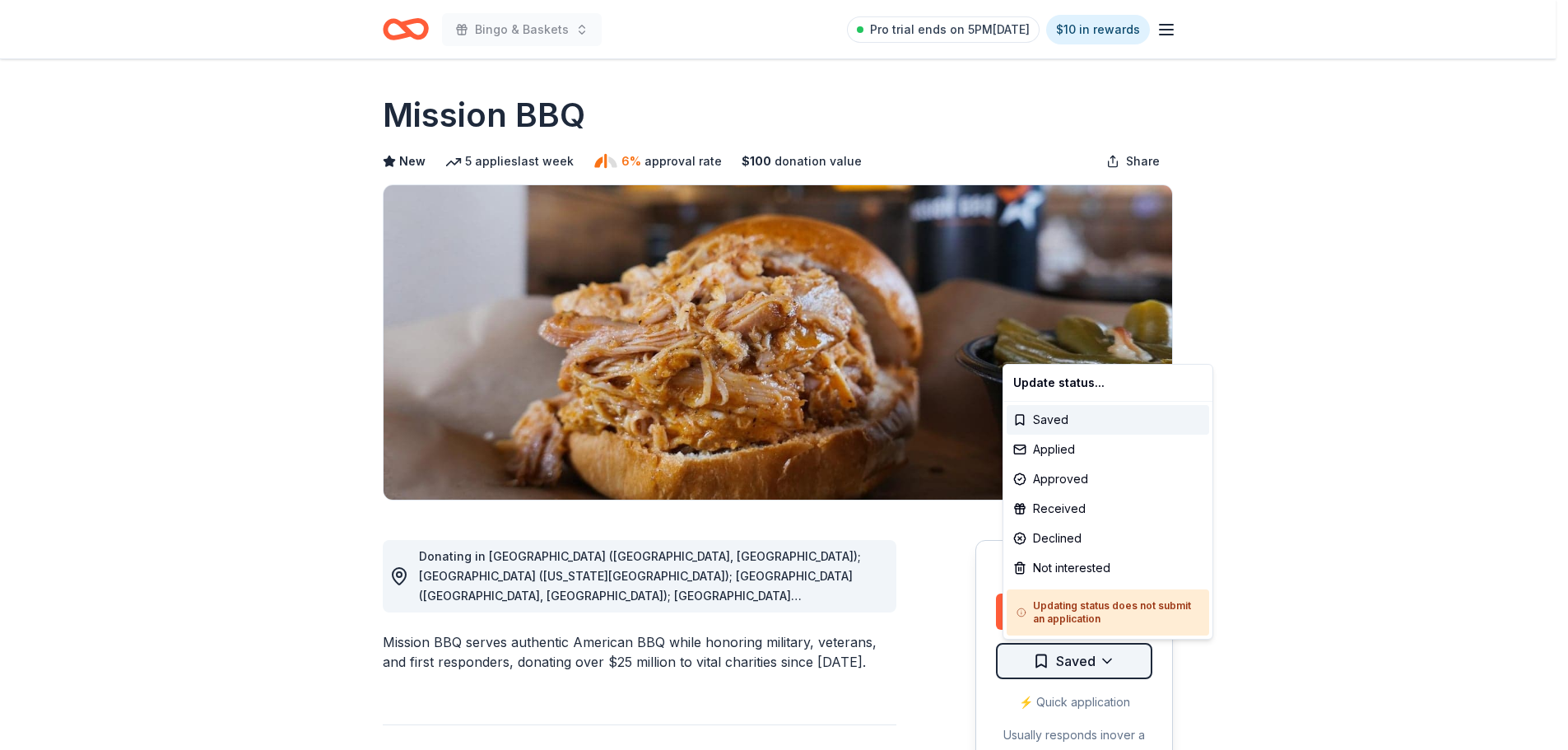
click at [1094, 664] on html "Bingo & Baskets Pro trial ends on 5PM, 10/17 $10 in rewards Due in 126 days Sha…" at bounding box center [784, 375] width 1568 height 750
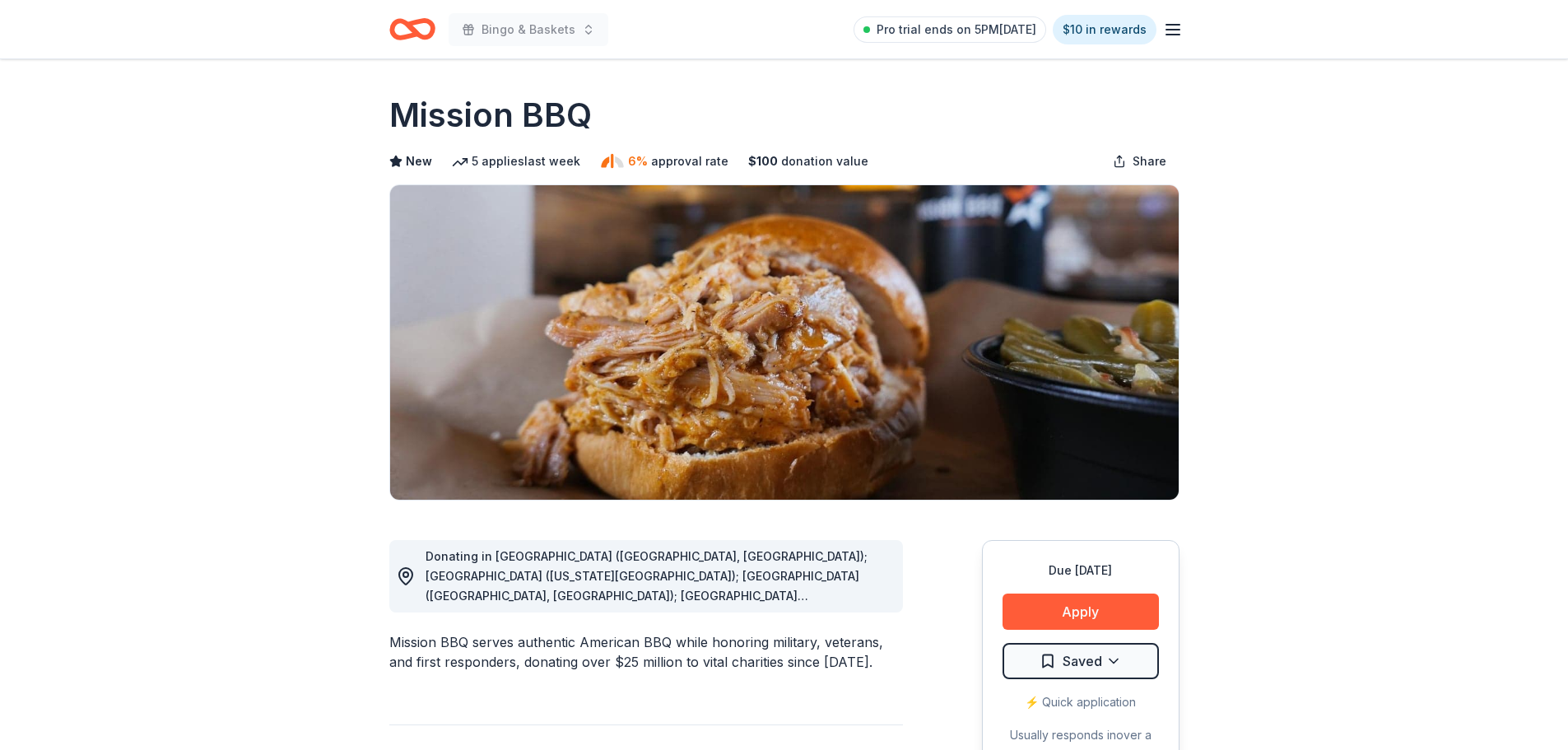
click at [852, 586] on div "Donating in AZ (Paradise Valley, Surprise); CO (Colorado Springs); CT (Orange, …" at bounding box center [658, 576] width 465 height 59
click at [410, 577] on icon at bounding box center [406, 576] width 19 height 19
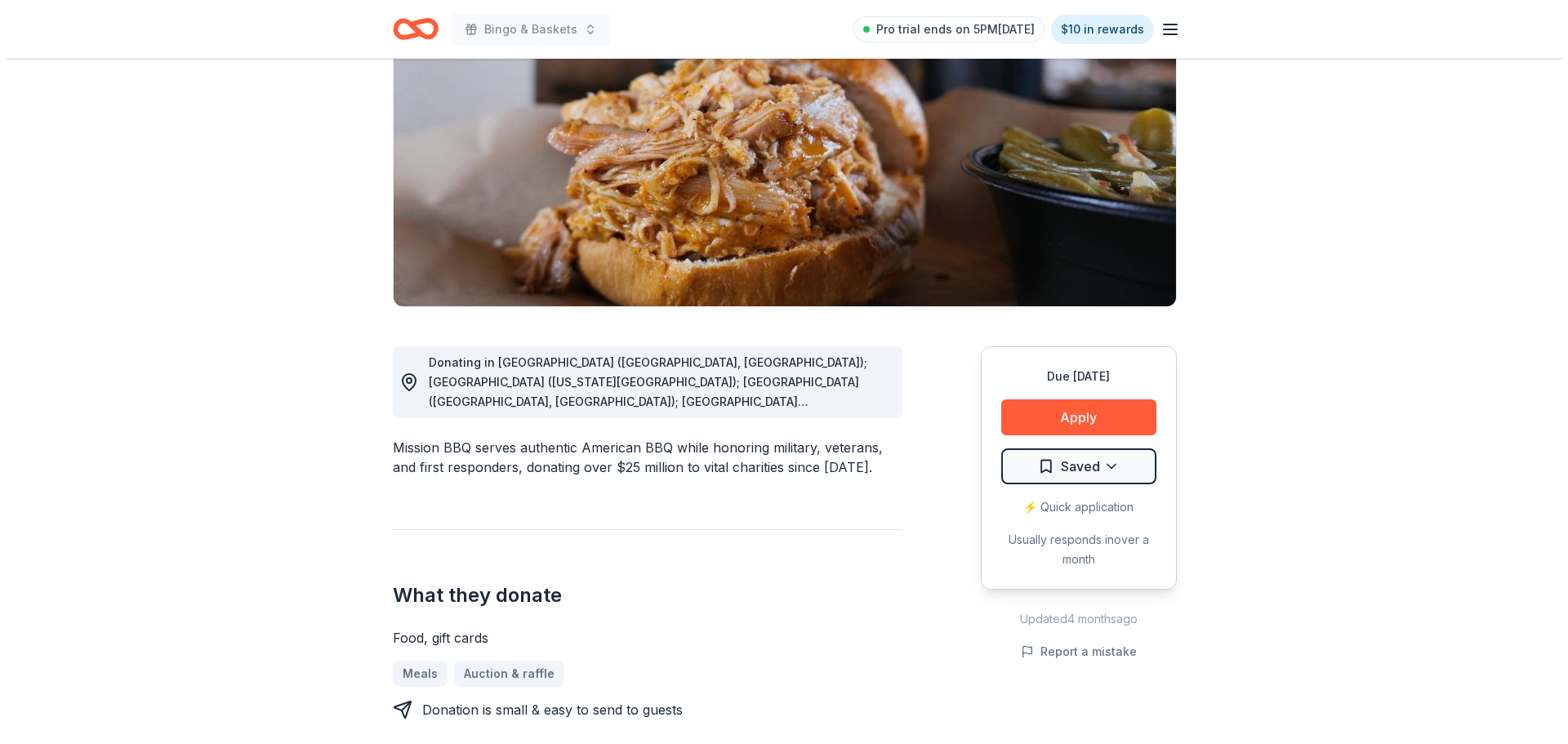
scroll to position [163, 0]
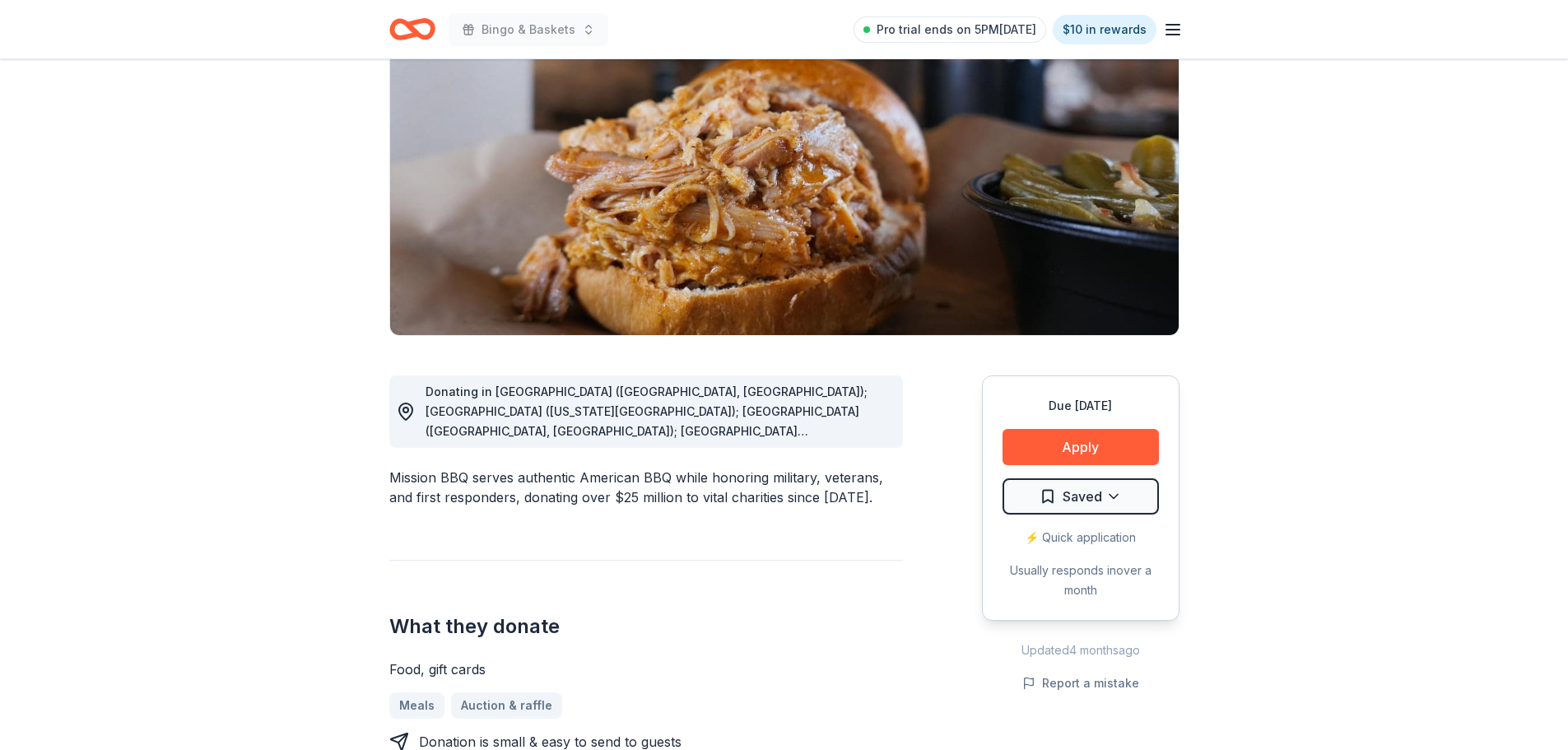
click at [525, 423] on div "Donating in AZ (Paradise Valley, Surprise); CO (Colorado Springs); CT (Orange, …" at bounding box center [658, 411] width 465 height 59
click at [1055, 449] on button "Apply" at bounding box center [1081, 446] width 157 height 36
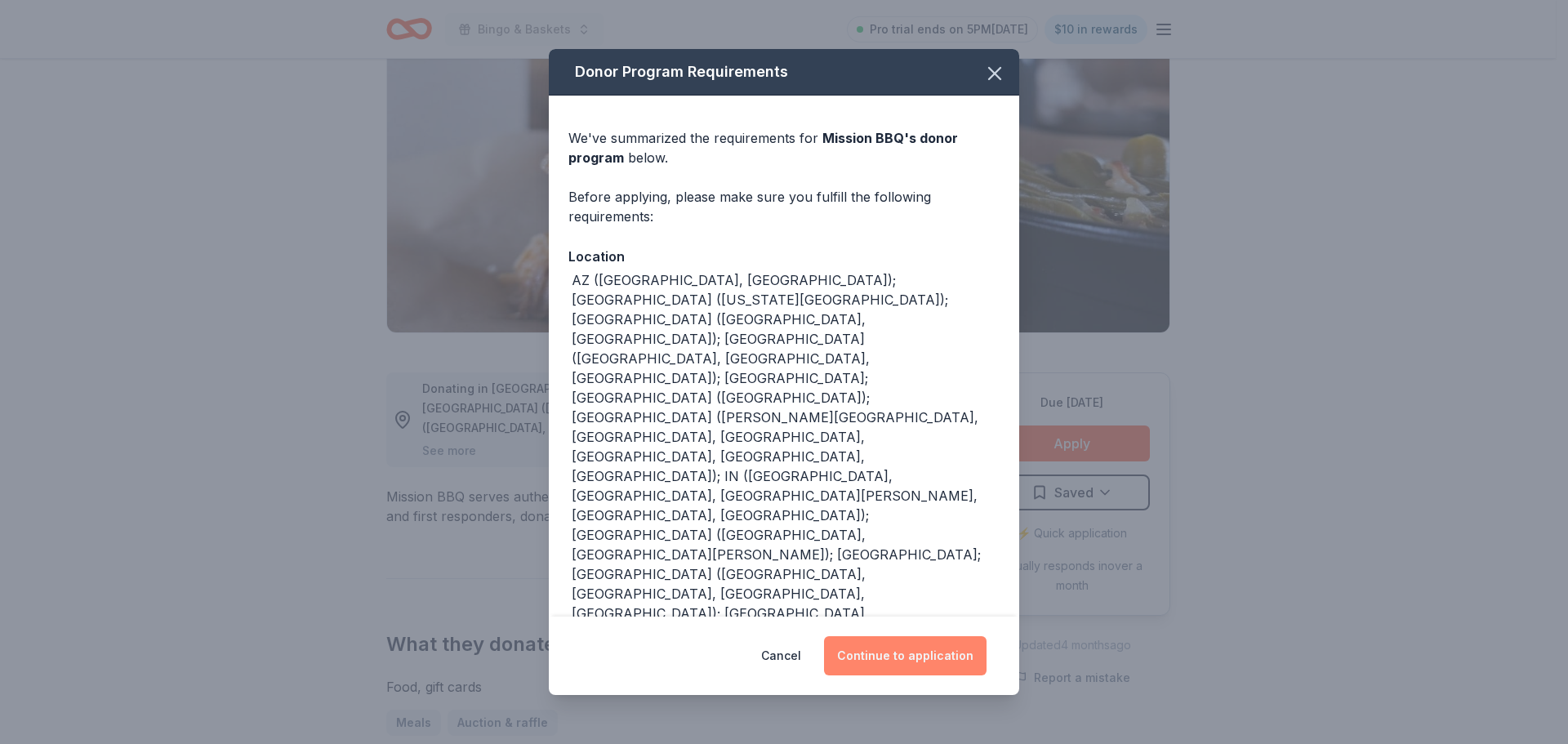
click at [930, 648] on button "Continue to application" at bounding box center [905, 656] width 162 height 39
